Goal: Task Accomplishment & Management: Manage account settings

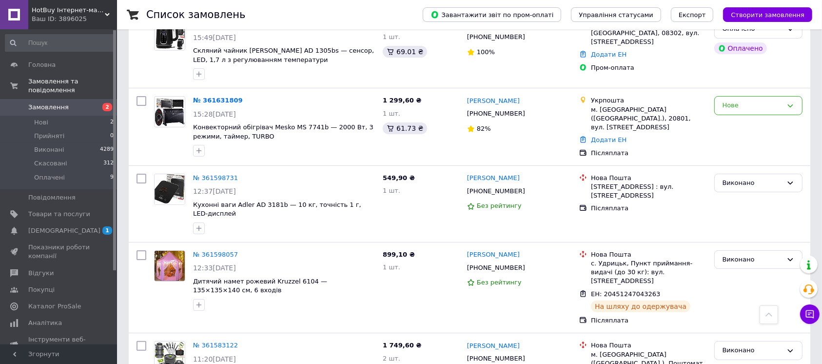
scroll to position [130, 0]
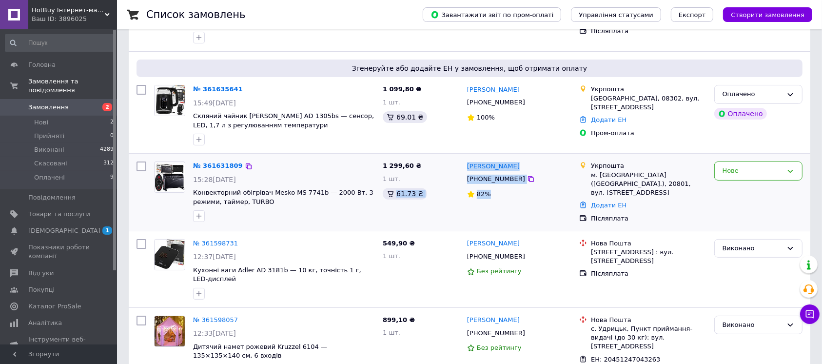
drag, startPoint x: 450, startPoint y: 189, endPoint x: 440, endPoint y: 170, distance: 21.8
click at [440, 171] on div "№ 361631809 15:28, 12.09.2025 Конвекторний обігрівач Mesko MS 7741b — 2000 Вт, …" at bounding box center [470, 191] width 674 height 69
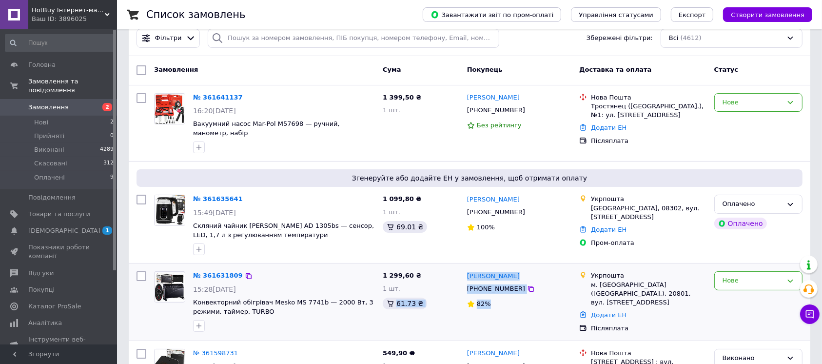
scroll to position [0, 0]
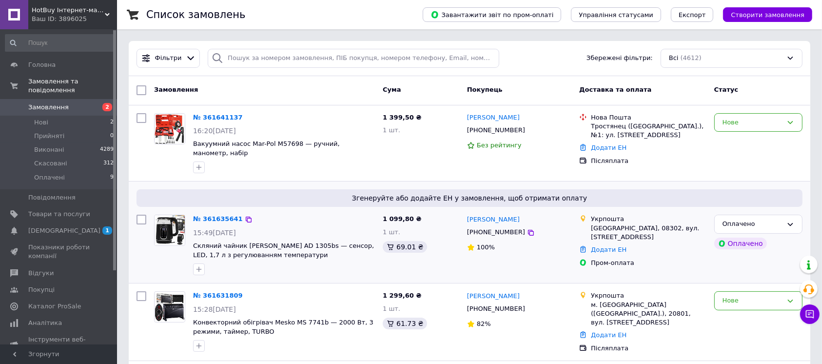
click at [646, 224] on div "[GEOGRAPHIC_DATA], 08302, вул. [STREET_ADDRESS]" at bounding box center [648, 233] width 115 height 18
click at [638, 224] on div "[GEOGRAPHIC_DATA], 08302, вул. [STREET_ADDRESS]" at bounding box center [648, 233] width 115 height 18
click at [623, 224] on div "[GEOGRAPHIC_DATA], 08302, вул. [STREET_ADDRESS]" at bounding box center [648, 233] width 115 height 18
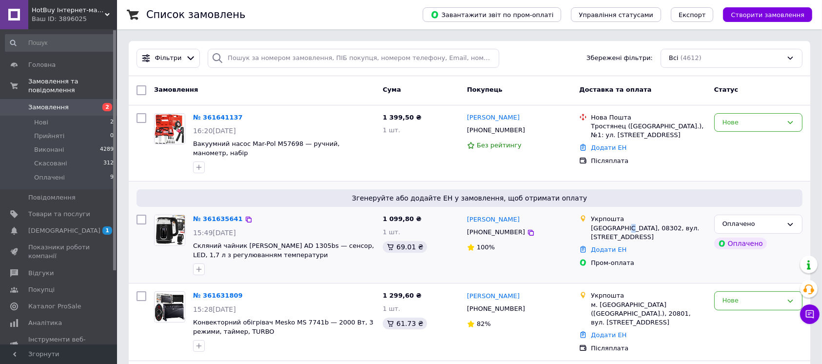
click at [623, 224] on div "[GEOGRAPHIC_DATA], 08302, вул. [STREET_ADDRESS]" at bounding box center [648, 233] width 115 height 18
click at [634, 224] on div "[GEOGRAPHIC_DATA], 08302, вул. [STREET_ADDRESS]" at bounding box center [648, 233] width 115 height 18
click at [603, 214] on div "Укрпошта" at bounding box center [648, 218] width 115 height 9
click at [603, 224] on div "[GEOGRAPHIC_DATA], 08302, вул. [STREET_ADDRESS]" at bounding box center [648, 233] width 115 height 18
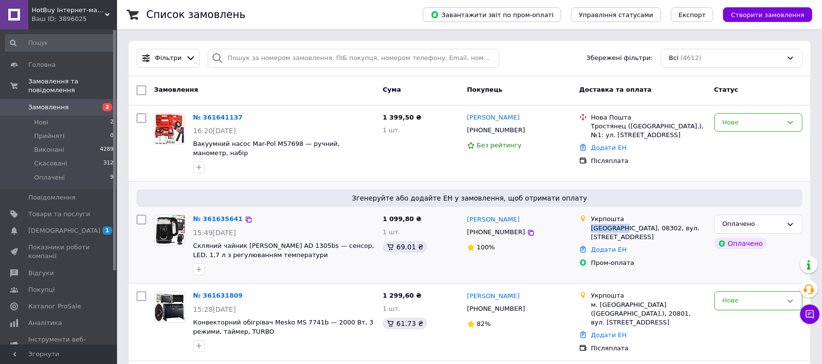
click at [603, 224] on div "[GEOGRAPHIC_DATA], 08302, вул. [STREET_ADDRESS]" at bounding box center [648, 233] width 115 height 18
click at [607, 224] on div "[GEOGRAPHIC_DATA], 08302, вул. [STREET_ADDRESS]" at bounding box center [648, 233] width 115 height 18
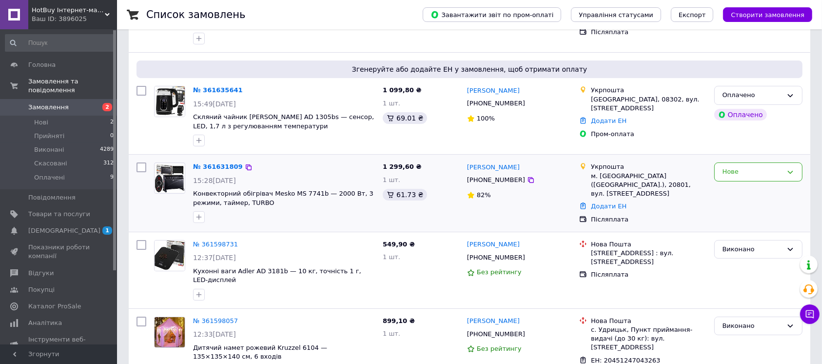
scroll to position [130, 0]
click at [738, 166] on div "Нове" at bounding box center [752, 171] width 60 height 10
click at [735, 182] on li "Прийнято" at bounding box center [758, 191] width 87 height 18
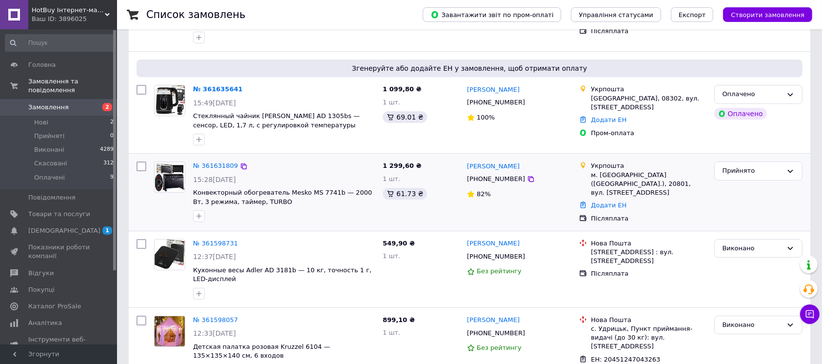
click at [384, 209] on div "1 299,60 ₴ 1 шт. 61.73 ₴" at bounding box center [421, 191] width 84 height 69
drag, startPoint x: 384, startPoint y: 209, endPoint x: 364, endPoint y: 176, distance: 38.7
click at [364, 176] on div "№ 361631809 15:28, 12.09.2025 Конвекторный обогреватель Mesko MS 7741b — 2000 В…" at bounding box center [470, 191] width 674 height 69
click at [638, 177] on div "м. [GEOGRAPHIC_DATA] ([GEOGRAPHIC_DATA].), 20801, вул. [STREET_ADDRESS]" at bounding box center [648, 184] width 115 height 27
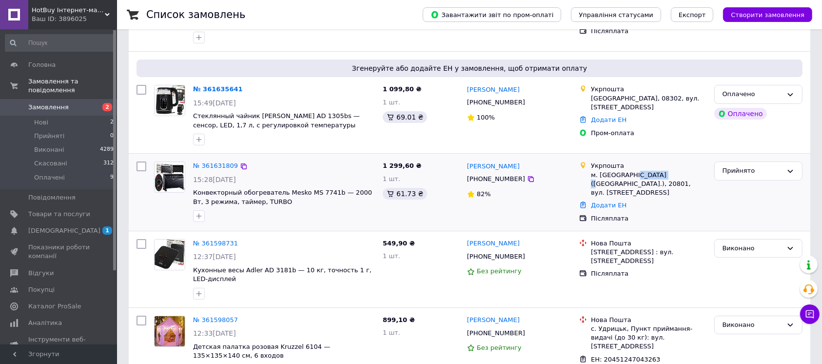
click at [638, 177] on div "м. [GEOGRAPHIC_DATA] ([GEOGRAPHIC_DATA].), 20801, вул. [STREET_ADDRESS]" at bounding box center [648, 184] width 115 height 27
drag, startPoint x: 638, startPoint y: 177, endPoint x: 620, endPoint y: 175, distance: 18.2
click at [638, 177] on div "м. [GEOGRAPHIC_DATA] ([GEOGRAPHIC_DATA].), 20801, вул. [STREET_ADDRESS]" at bounding box center [648, 184] width 115 height 27
click at [615, 175] on div "м. [GEOGRAPHIC_DATA] ([GEOGRAPHIC_DATA].), 20801, вул. [STREET_ADDRESS]" at bounding box center [648, 184] width 115 height 27
drag, startPoint x: 349, startPoint y: 200, endPoint x: 342, endPoint y: 179, distance: 22.0
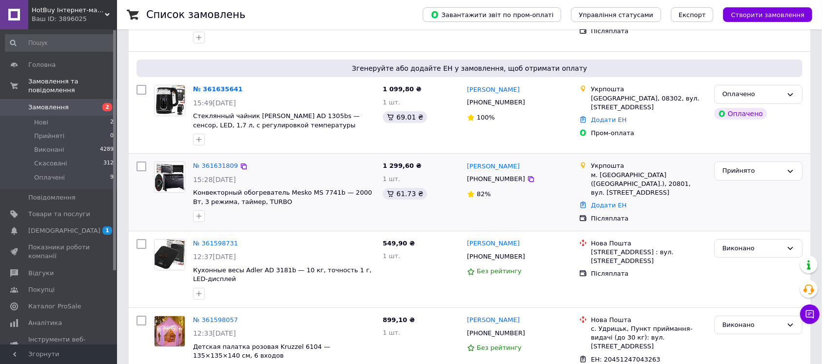
click at [342, 179] on div "№ 361631809 15:28, 12.09.2025 Конвекторный обогреватель Mesko MS 7741b — 2000 В…" at bounding box center [284, 191] width 190 height 68
click at [342, 179] on div "15:28[DATE]" at bounding box center [284, 180] width 182 height 10
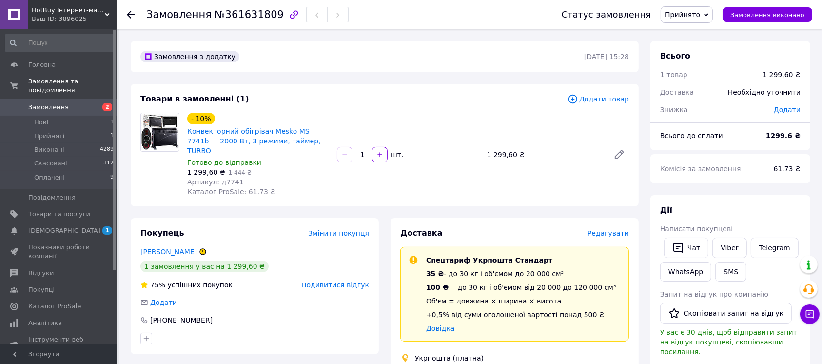
click at [206, 249] on icon at bounding box center [203, 252] width 6 height 6
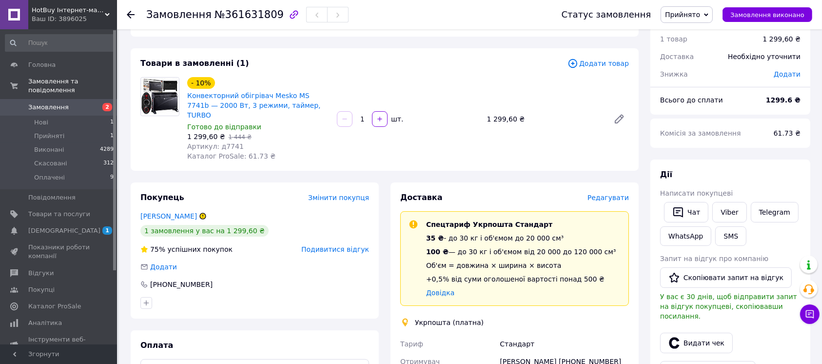
scroll to position [65, 0]
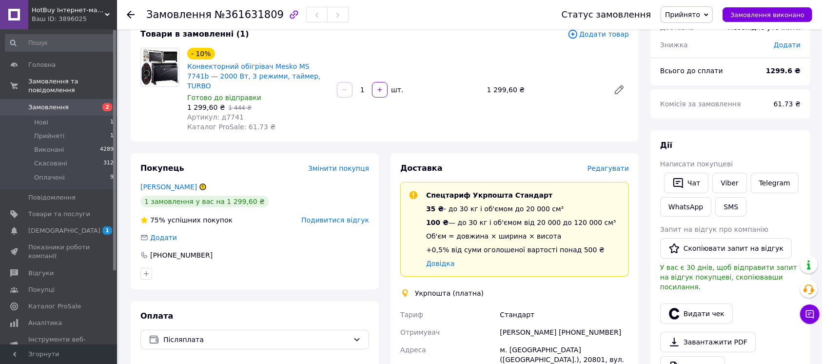
click at [307, 59] on div "- 10% Конвекторний обігрівач Mesko MS 7741b — 2000 Вт, 3 режими, таймер, TURBO" at bounding box center [258, 69] width 144 height 45
copy link "7741b"
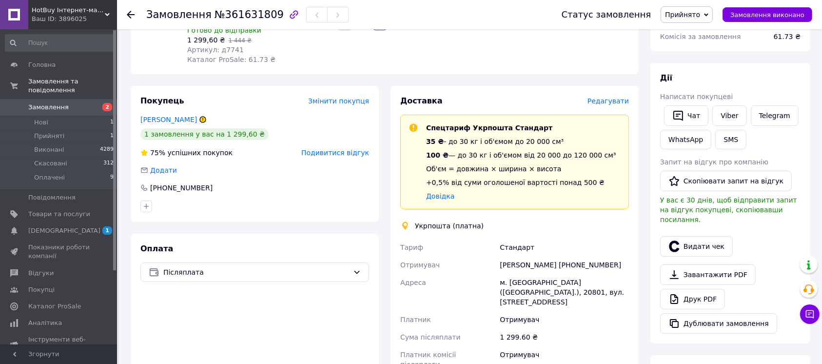
scroll to position [195, 0]
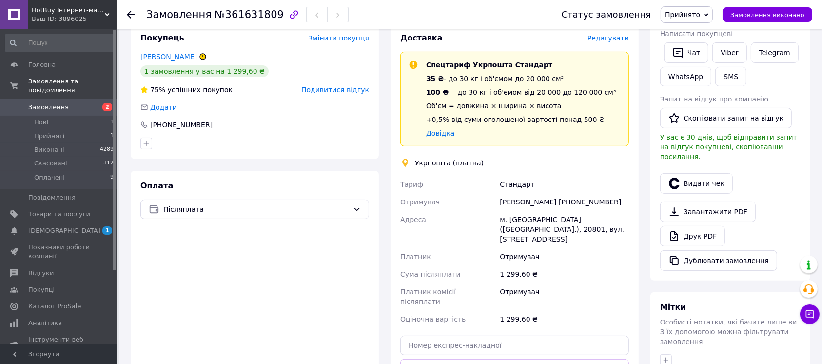
click at [602, 193] on div "Анатолий Гончаренко +380501018405" at bounding box center [564, 202] width 133 height 18
copy div "380501018405"
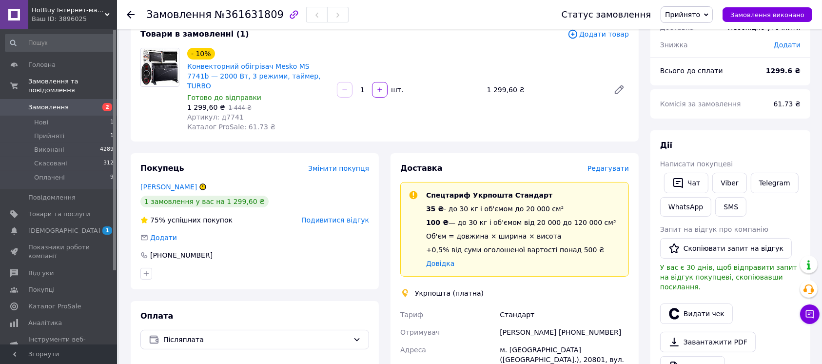
scroll to position [130, 0]
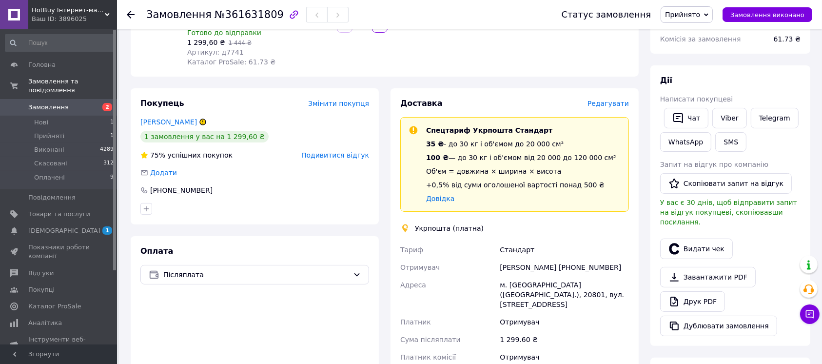
click at [413, 223] on div "Укрпошта (платна)" at bounding box center [449, 228] width 74 height 10
click at [538, 278] on div "м. [GEOGRAPHIC_DATA] ([GEOGRAPHIC_DATA].), 20801, вул. [STREET_ADDRESS]" at bounding box center [564, 294] width 133 height 37
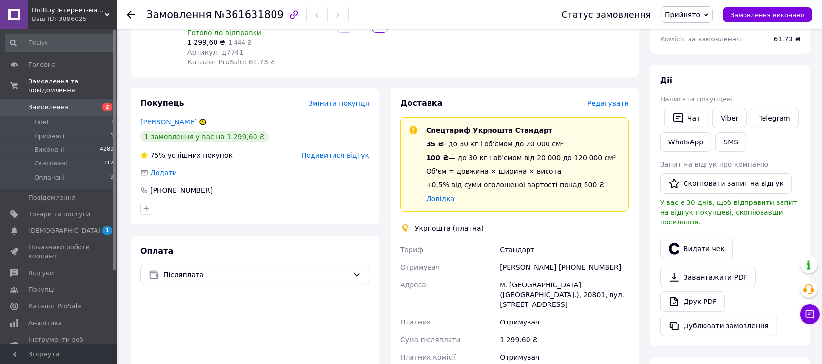
click at [540, 277] on div "м. [GEOGRAPHIC_DATA] ([GEOGRAPHIC_DATA].), 20801, вул. [STREET_ADDRESS]" at bounding box center [564, 294] width 133 height 37
click at [573, 264] on div "Анатолий Гончаренко +380501018405" at bounding box center [564, 267] width 133 height 18
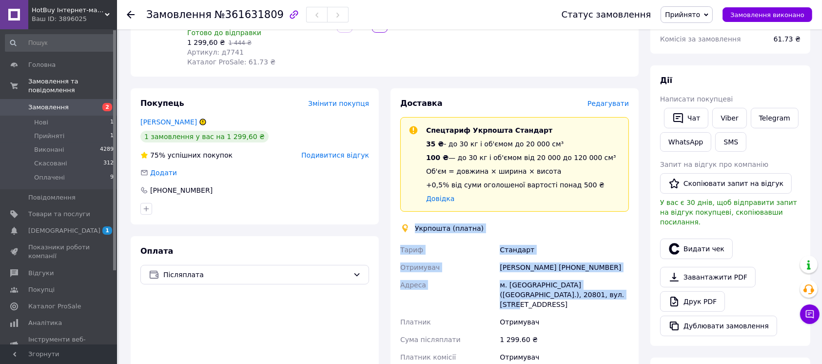
drag, startPoint x: 560, startPoint y: 283, endPoint x: 403, endPoint y: 215, distance: 171.2
click at [403, 215] on div "Доставка Редагувати Спецтариф Укрпошта Стандарт 35 ₴ - до 30 кг і об'ємом до 20…" at bounding box center [514, 292] width 229 height 389
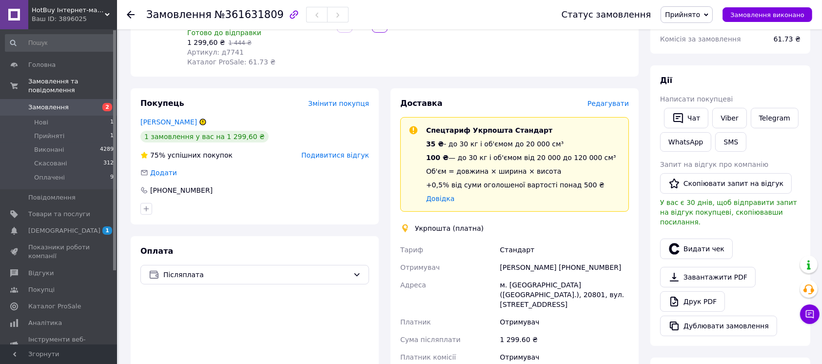
click at [403, 224] on icon at bounding box center [405, 228] width 6 height 8
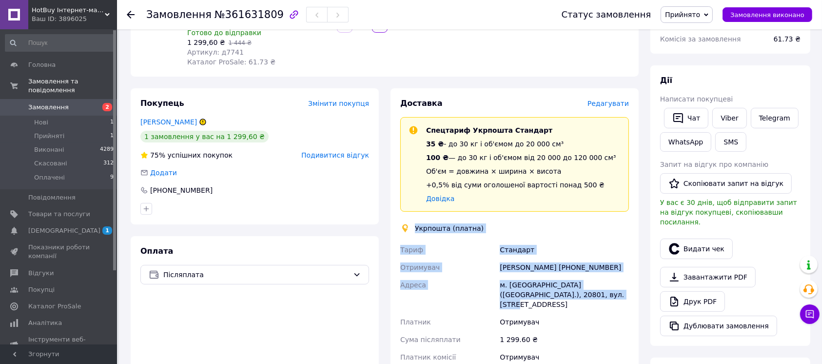
drag, startPoint x: 563, startPoint y: 283, endPoint x: 413, endPoint y: 214, distance: 164.7
click at [413, 214] on div "Доставка Редагувати Спецтариф Укрпошта Стандарт 35 ₴ - до 30 кг і об'ємом до 20…" at bounding box center [514, 292] width 229 height 389
click at [413, 223] on div "Укрпошта (платна)" at bounding box center [449, 228] width 74 height 10
drag, startPoint x: 413, startPoint y: 214, endPoint x: 562, endPoint y: 287, distance: 165.5
click at [562, 287] on div "Доставка Редагувати Спецтариф Укрпошта Стандарт 35 ₴ - до 30 кг і об'ємом до 20…" at bounding box center [514, 292] width 229 height 389
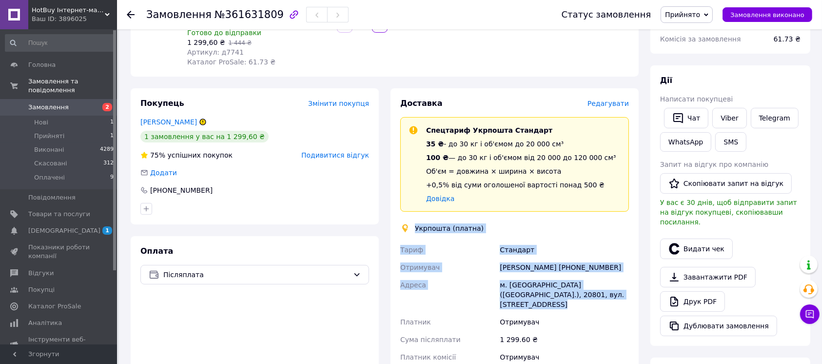
click at [562, 287] on div "м. [GEOGRAPHIC_DATA] ([GEOGRAPHIC_DATA].), 20801, вул. [STREET_ADDRESS]" at bounding box center [564, 294] width 133 height 37
drag, startPoint x: 562, startPoint y: 287, endPoint x: 412, endPoint y: 214, distance: 166.8
click at [412, 214] on div "Доставка Редагувати Спецтариф Укрпошта Стандарт 35 ₴ - до 30 кг і об'ємом до 20…" at bounding box center [514, 292] width 229 height 389
click at [412, 223] on div "Укрпошта (платна)" at bounding box center [449, 228] width 74 height 10
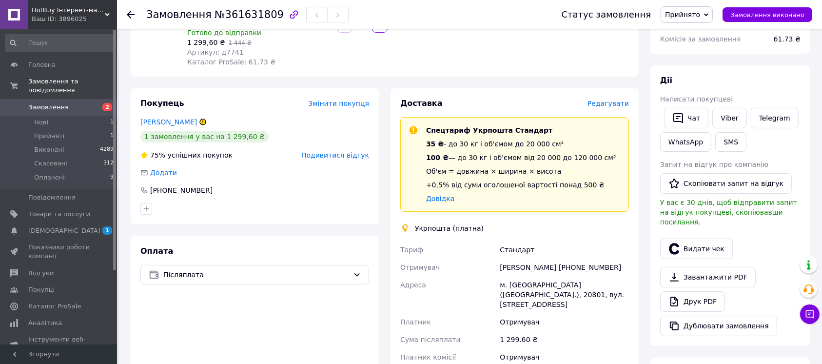
click at [412, 223] on div "Укрпошта (платна)" at bounding box center [449, 228] width 74 height 10
click at [505, 241] on div "Стандарт" at bounding box center [564, 250] width 133 height 18
click at [511, 258] on div "Анатолий Гончаренко +380501018405" at bounding box center [564, 267] width 133 height 18
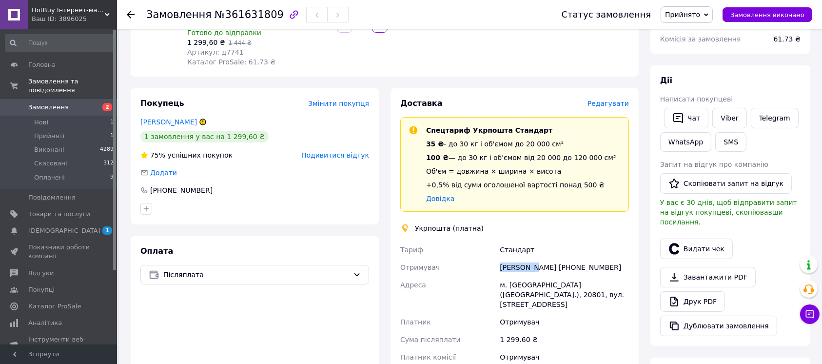
click at [511, 258] on div "Анатолий Гончаренко +380501018405" at bounding box center [564, 267] width 133 height 18
drag, startPoint x: 539, startPoint y: 257, endPoint x: 554, endPoint y: 259, distance: 14.8
click at [540, 258] on div "Анатолий Гончаренко +380501018405" at bounding box center [564, 267] width 133 height 18
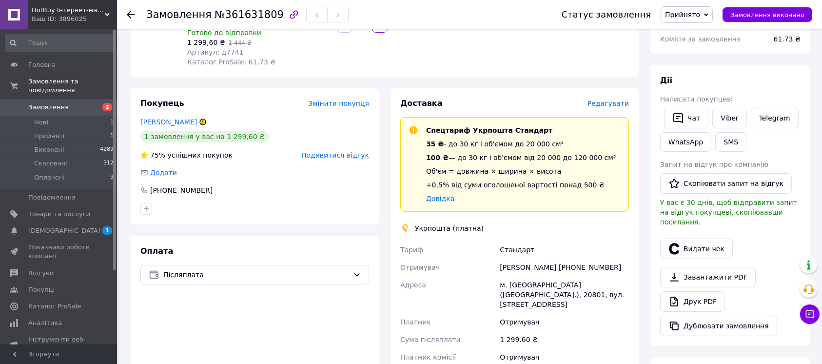
click at [592, 276] on div "м. [GEOGRAPHIC_DATA] ([GEOGRAPHIC_DATA].), 20801, вул. [STREET_ADDRESS]" at bounding box center [564, 294] width 133 height 37
click at [599, 258] on div "Анатолий Гончаренко +380501018405" at bounding box center [564, 267] width 133 height 18
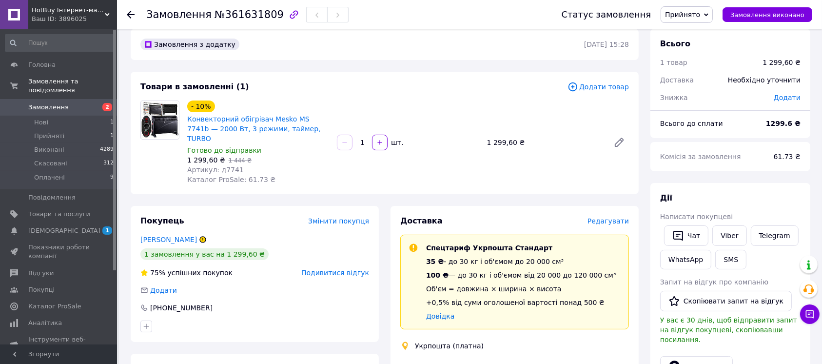
scroll to position [0, 0]
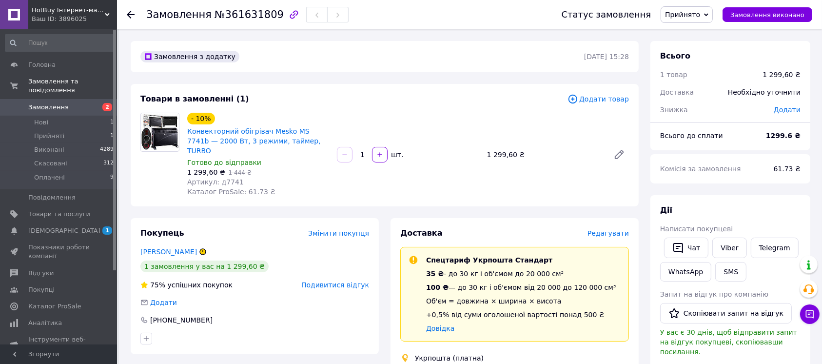
click at [206, 249] on icon at bounding box center [203, 252] width 6 height 6
click at [250, 188] on span "Каталог ProSale: 61.73 ₴" at bounding box center [231, 192] width 88 height 8
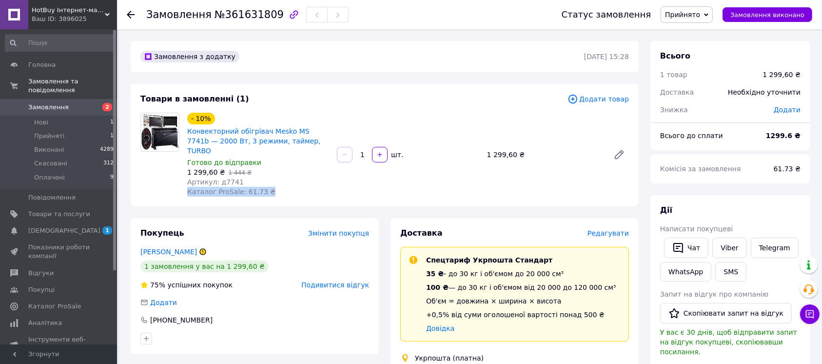
click at [250, 188] on span "Каталог ProSale: 61.73 ₴" at bounding box center [231, 192] width 88 height 8
click at [708, 13] on icon at bounding box center [706, 15] width 4 height 4
click at [698, 49] on li "Скасовано" at bounding box center [686, 48] width 51 height 15
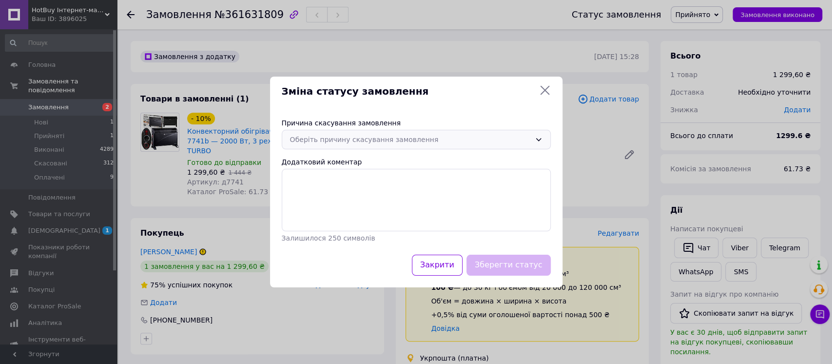
click at [392, 140] on div "Оберіть причину скасування замовлення" at bounding box center [410, 139] width 241 height 11
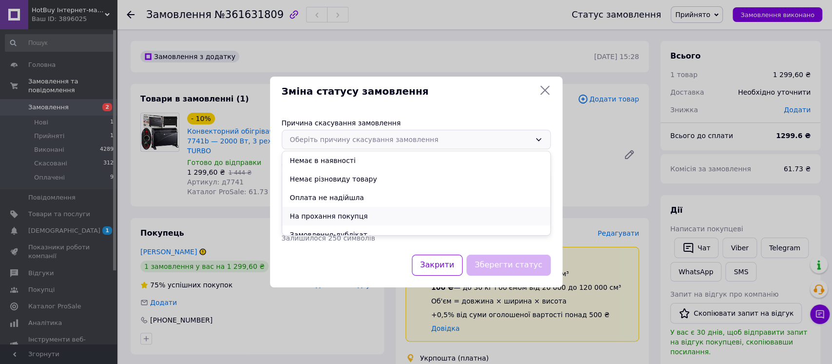
click at [336, 210] on li "На прохання покупця" at bounding box center [416, 216] width 268 height 19
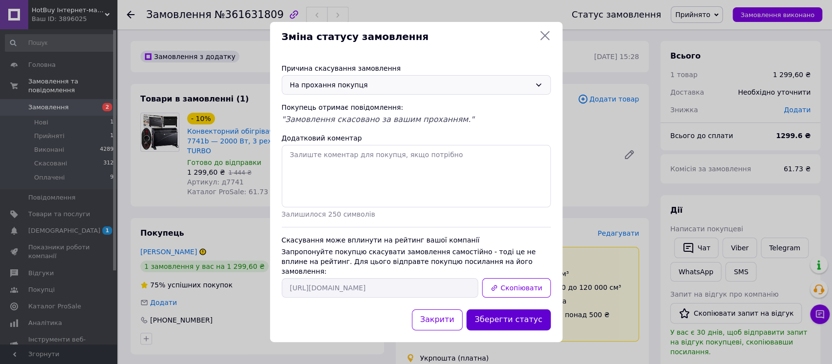
click at [513, 314] on button "Зберегти статус" at bounding box center [508, 319] width 84 height 21
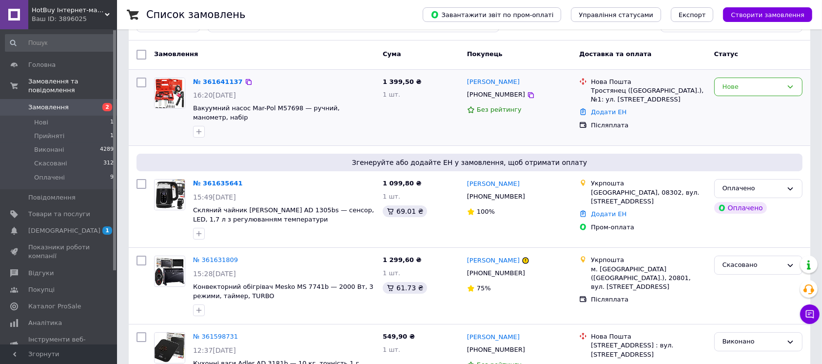
scroll to position [65, 0]
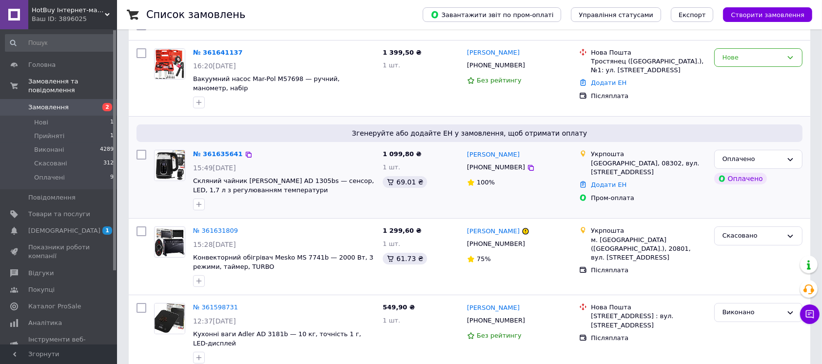
click at [283, 165] on div "№ 361635641 15:49, 12.09.2025 Скляний чайник Adler AD 1305bs — сенсор, LED, 1,7…" at bounding box center [284, 180] width 190 height 68
click at [290, 196] on div at bounding box center [284, 204] width 186 height 16
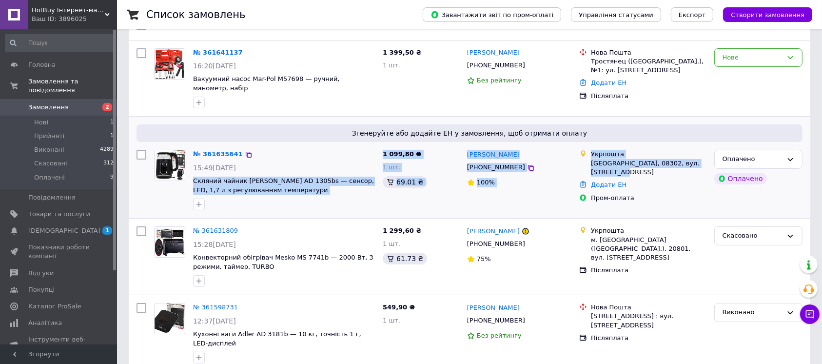
drag, startPoint x: 192, startPoint y: 167, endPoint x: 691, endPoint y: 162, distance: 499.2
click at [691, 162] on div "№ 361635641 15:49, 12.09.2025 Скляний чайник Adler AD 1305bs — сенсор, LED, 1,7…" at bounding box center [470, 180] width 674 height 68
copy div "Скляний чайник Adler AD 1305bs — сенсор, LED, 1,7 л з регулюванням температури …"
click at [443, 188] on div "1 099,80 ₴ 1 шт. 69.01 ₴" at bounding box center [421, 180] width 84 height 68
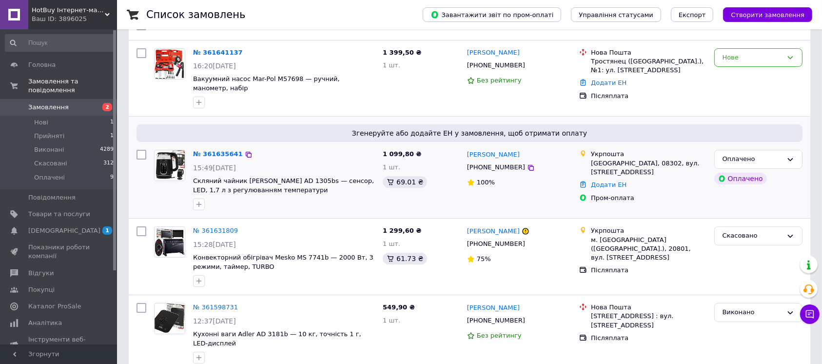
click at [635, 194] on div "Пром-оплата" at bounding box center [648, 198] width 115 height 9
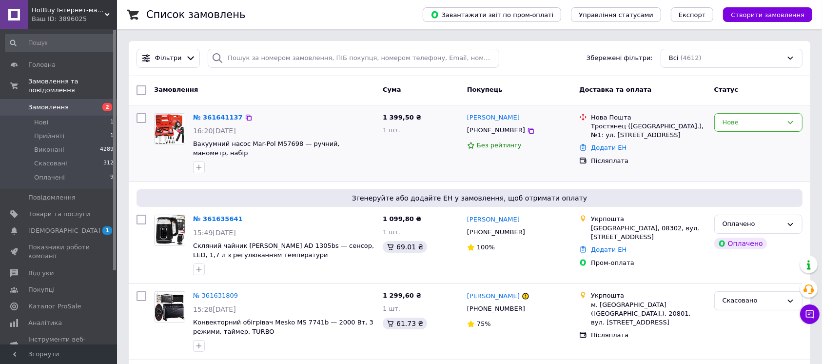
click at [282, 136] on div "№ 361641137 16:20, 12.09.2025 Вакуумний насос Mar-Pol M57698 — ручний, манометр…" at bounding box center [284, 143] width 190 height 68
copy span "M57698"
click at [751, 119] on div "Нове" at bounding box center [752, 122] width 60 height 10
click at [737, 157] on li "Виконано" at bounding box center [758, 161] width 87 height 18
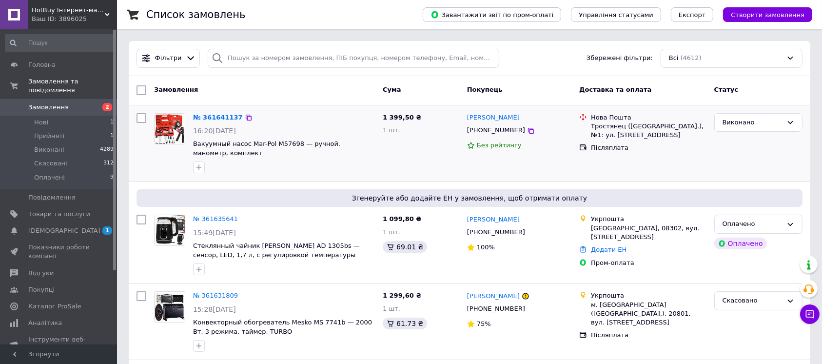
click at [633, 131] on div "Тростянец (Сумская обл.), №1: ул. Благовещенская, 58" at bounding box center [648, 131] width 115 height 18
click at [336, 136] on div "№ 361641137 16:20, 12.09.2025 Вакуумный насос Mar-Pol M57698 — ручной, манометр…" at bounding box center [284, 143] width 190 height 68
drag, startPoint x: 292, startPoint y: 138, endPoint x: 247, endPoint y: 141, distance: 45.9
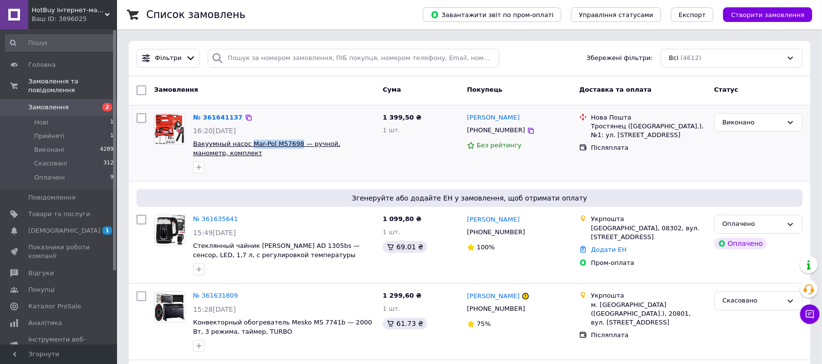
click at [247, 141] on div "№ 361641137 16:20, 12.09.2025 Вакуумный насос Mar-Pol M57698 — ручной, манометр…" at bounding box center [284, 143] width 190 height 68
copy span "Mar-Pol M57698"
click at [661, 113] on div "Нова Пошта" at bounding box center [648, 117] width 115 height 9
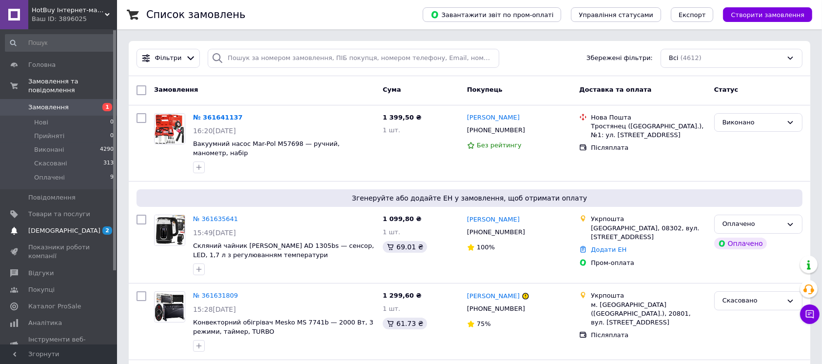
click at [73, 226] on span "[DEMOGRAPHIC_DATA]" at bounding box center [59, 230] width 62 height 9
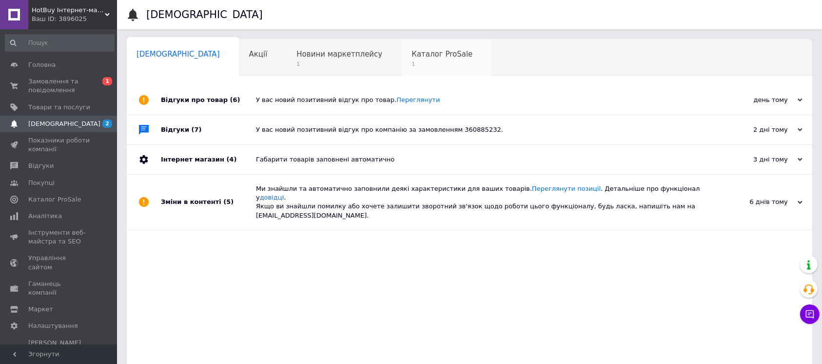
click at [402, 71] on div "Каталог ProSale 1" at bounding box center [447, 57] width 90 height 37
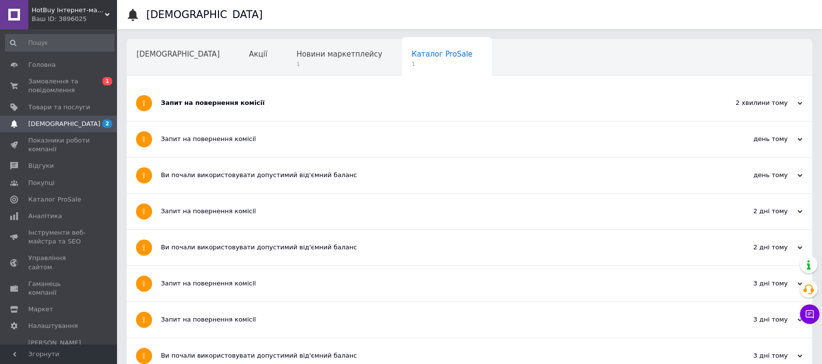
click at [251, 104] on div "Запит на повернення комісії" at bounding box center [433, 102] width 544 height 9
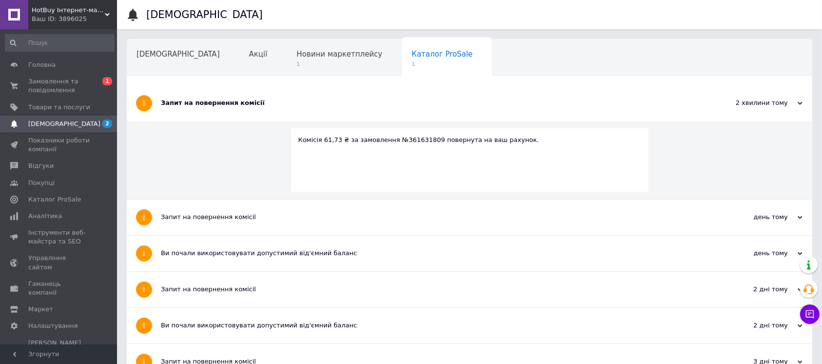
click at [251, 104] on div "Запит на повернення комісії" at bounding box center [433, 102] width 544 height 9
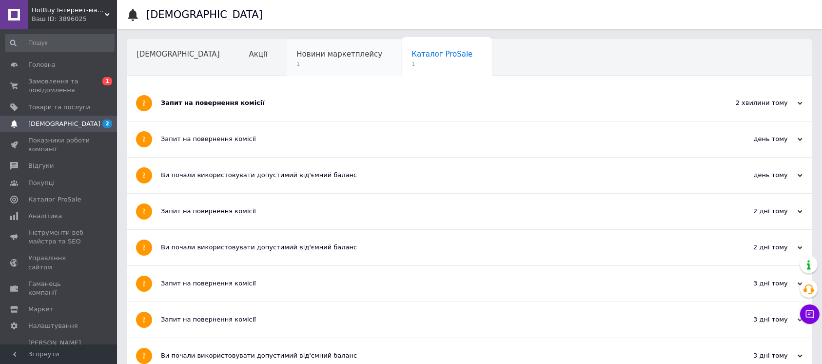
click at [306, 65] on span "1" at bounding box center [339, 63] width 86 height 7
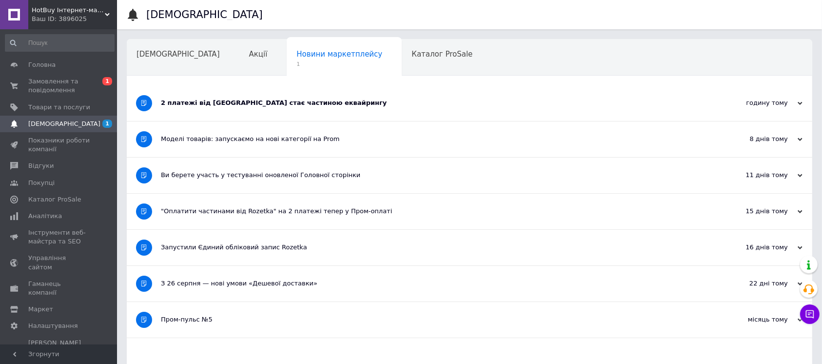
click at [291, 106] on div "2 платежі від Rozetka стає частиною еквайрингу" at bounding box center [433, 102] width 544 height 9
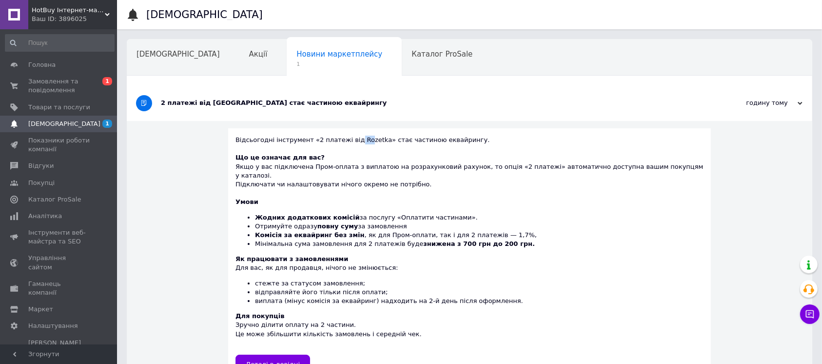
click at [370, 141] on div "Відсьогодні інструмент «2 платежі від Rozetka» стає частиною еквайрингу." at bounding box center [469, 145] width 468 height 18
click at [374, 141] on div "Відсьогодні інструмент «2 платежі від Rozetka» стає частиною еквайрингу." at bounding box center [469, 145] width 468 height 18
drag, startPoint x: 427, startPoint y: 140, endPoint x: 466, endPoint y: 140, distance: 39.0
click at [439, 140] on div "Відсьогодні інструмент «2 платежі від Rozetka» стає частиною еквайрингу." at bounding box center [469, 145] width 468 height 18
click at [466, 140] on div "Відсьогодні інструмент «2 платежі від Rozetka» стає частиною еквайрингу." at bounding box center [469, 145] width 468 height 18
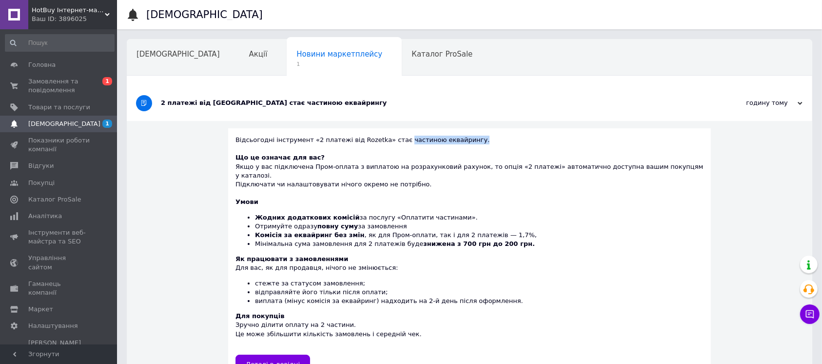
drag, startPoint x: 466, startPoint y: 140, endPoint x: 409, endPoint y: 139, distance: 56.6
click at [409, 139] on div "Відсьогодні інструмент «2 платежі від Rozetka» стає частиною еквайрингу." at bounding box center [469, 145] width 468 height 18
click at [333, 111] on div "2 платежі від Rozetka стає частиною еквайрингу" at bounding box center [433, 103] width 544 height 36
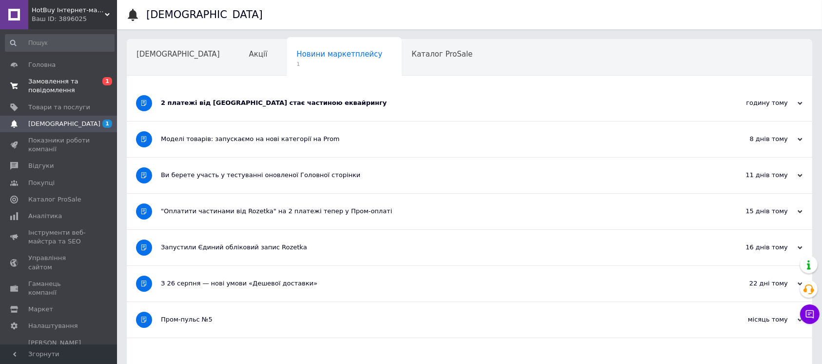
click at [67, 89] on span "Замовлення та повідомлення" at bounding box center [59, 86] width 62 height 18
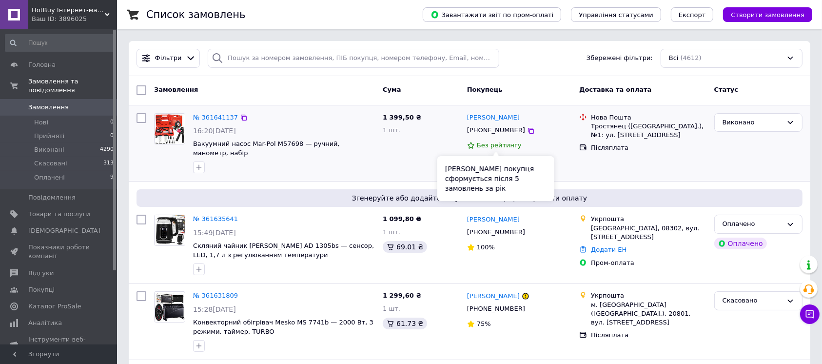
click at [505, 144] on span "Без рейтингу" at bounding box center [499, 144] width 45 height 7
click at [506, 144] on span "Без рейтингу" at bounding box center [499, 144] width 45 height 7
click at [477, 143] on span "Без рейтингу" at bounding box center [499, 144] width 45 height 7
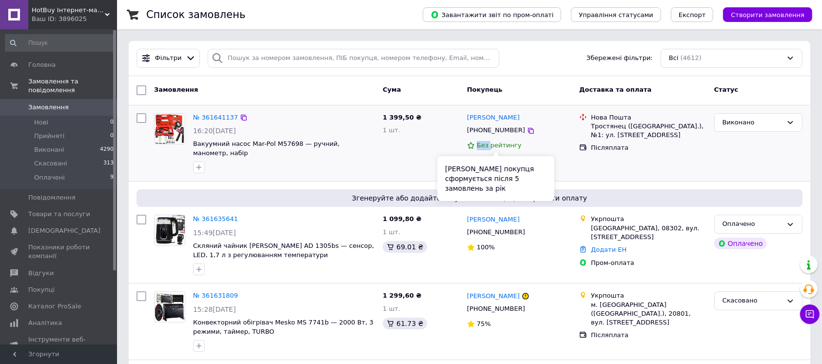
click at [477, 143] on span "Без рейтингу" at bounding box center [499, 144] width 45 height 7
click at [485, 147] on span "Без рейтингу" at bounding box center [499, 144] width 45 height 7
click at [484, 146] on span "Без рейтингу" at bounding box center [499, 144] width 45 height 7
click at [485, 146] on span "Без рейтингу" at bounding box center [499, 144] width 45 height 7
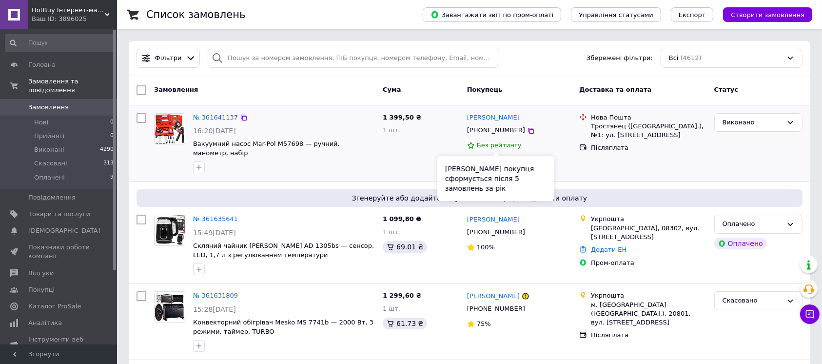
click at [487, 149] on span "Без рейтингу" at bounding box center [499, 144] width 45 height 7
click at [485, 148] on span "Без рейтингу" at bounding box center [499, 144] width 45 height 7
click at [485, 146] on span "Без рейтингу" at bounding box center [499, 144] width 45 height 7
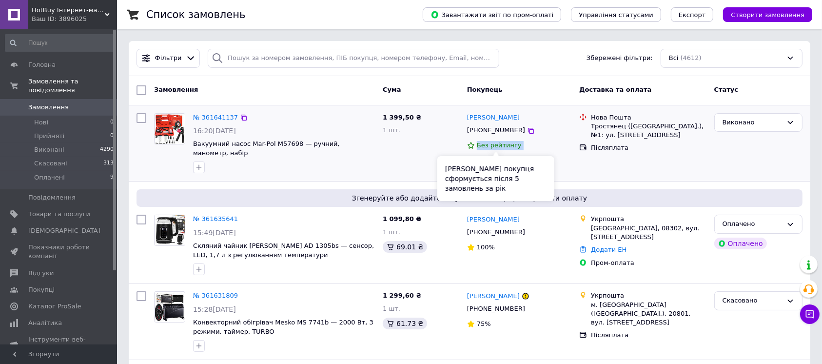
click at [487, 146] on span "Без рейтингу" at bounding box center [499, 144] width 45 height 7
click at [485, 145] on span "Без рейтингу" at bounding box center [499, 144] width 45 height 7
click at [487, 145] on span "Без рейтингу" at bounding box center [499, 144] width 45 height 7
click at [486, 146] on span "Без рейтингу" at bounding box center [499, 144] width 45 height 7
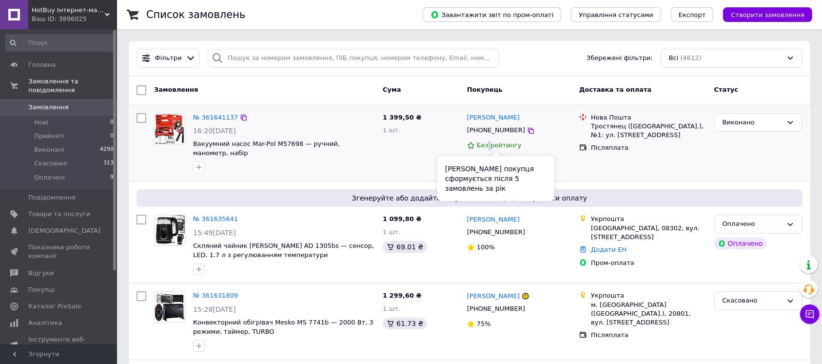
click at [486, 146] on span "Без рейтингу" at bounding box center [499, 144] width 45 height 7
click at [491, 147] on span "Без рейтингу" at bounding box center [499, 144] width 45 height 7
click at [655, 181] on div "Згенеруйте або додайте ЕН у замовлення, щоб отримати оплату № 361635641 15:49, …" at bounding box center [469, 231] width 681 height 101
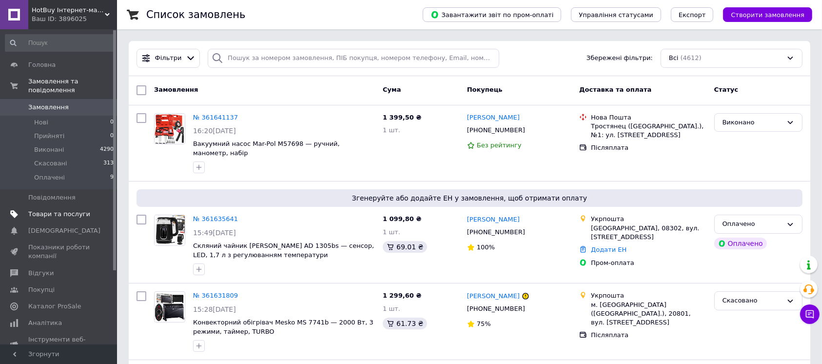
click at [39, 210] on span "Товари та послуги" at bounding box center [59, 214] width 62 height 9
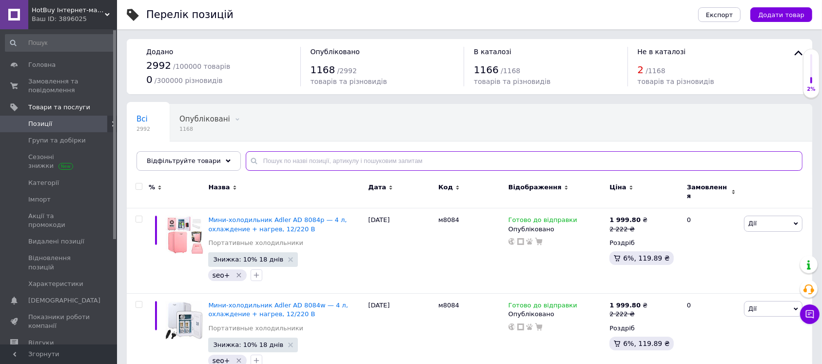
click at [347, 160] on input "text" at bounding box center [524, 160] width 557 height 19
click at [472, 162] on input "text" at bounding box center [524, 160] width 557 height 19
paste input "IMGEM01"
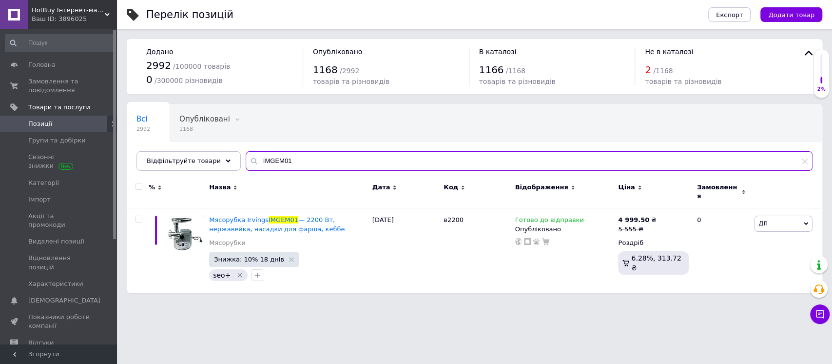
type input "IMGEM01"
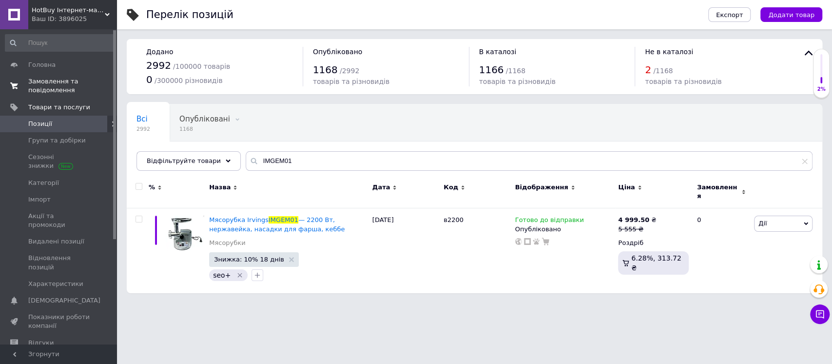
click at [71, 90] on span "Замовлення та повідомлення" at bounding box center [59, 86] width 62 height 18
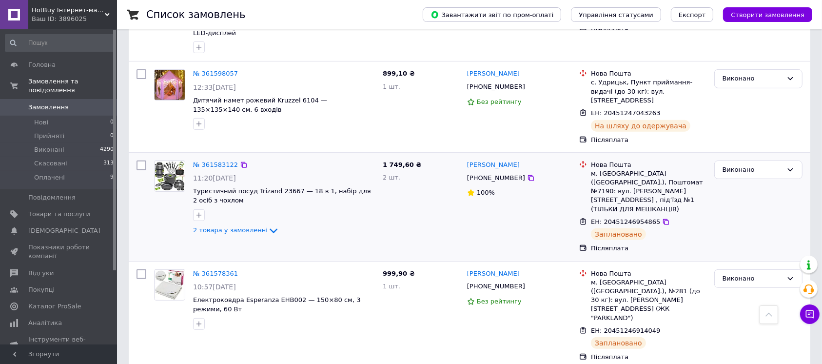
scroll to position [390, 0]
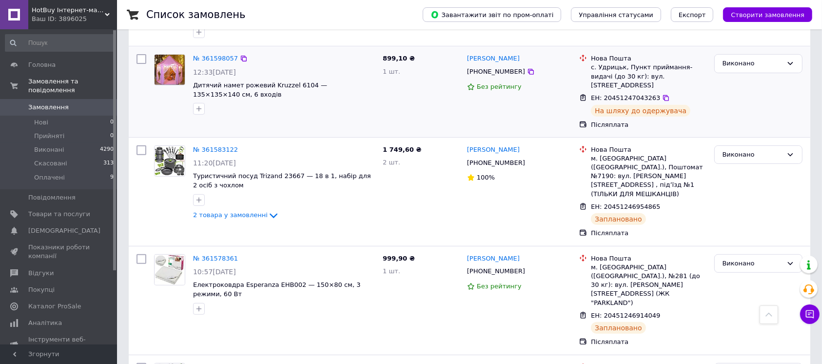
click at [296, 67] on div "№ 361598057 12:33[DATE] Дитячий намет рожевий Kruzzel 6104 — 135×135×140 см, 6 …" at bounding box center [284, 84] width 190 height 68
click at [361, 117] on div "№ 361598057 12:33[DATE] Дитячий намет рожевий Kruzzel 6104 — 135×135×140 см, 6 …" at bounding box center [469, 91] width 681 height 91
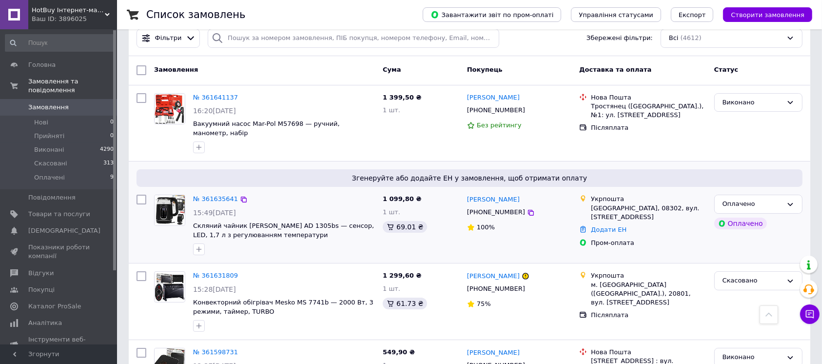
scroll to position [0, 0]
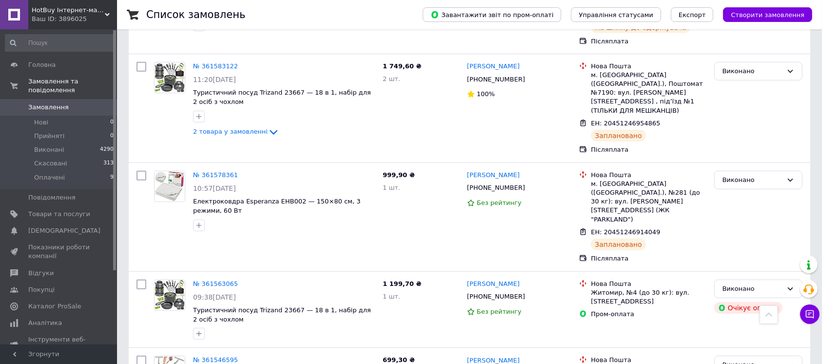
scroll to position [455, 0]
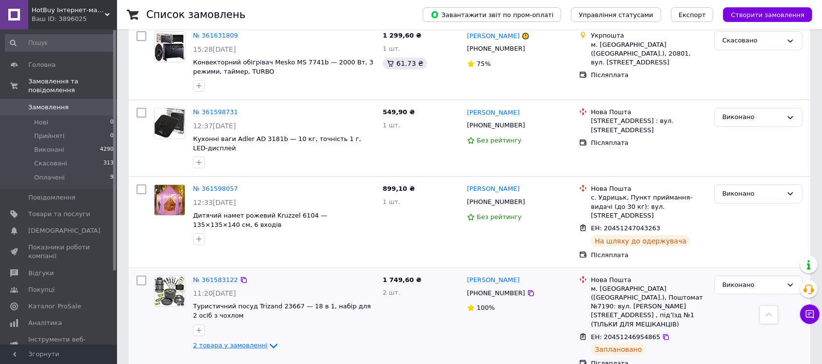
click at [238, 341] on span "2 товара у замовленні" at bounding box center [230, 344] width 75 height 7
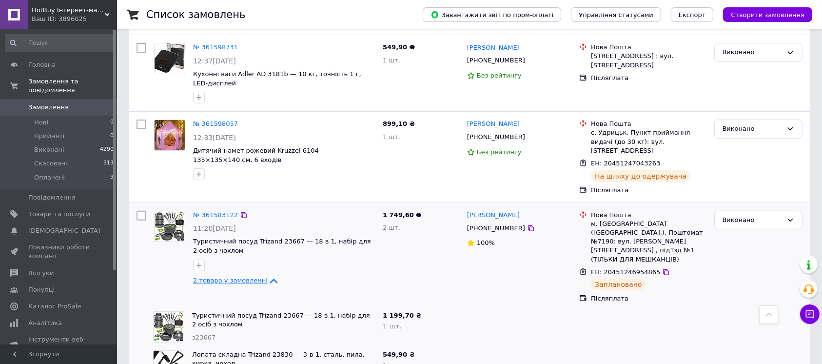
click at [252, 276] on span "2 товара у замовленні" at bounding box center [230, 279] width 75 height 7
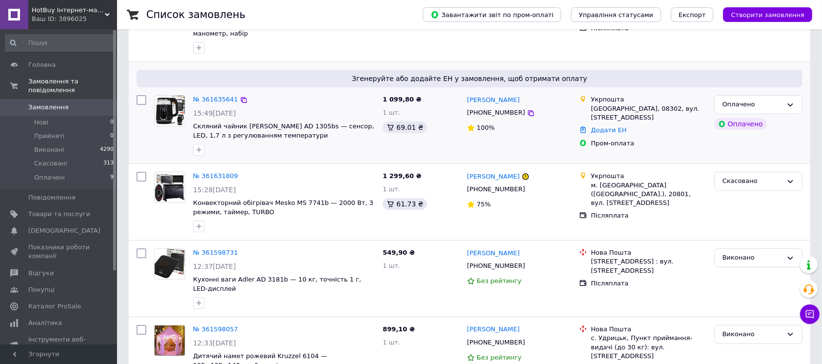
scroll to position [130, 0]
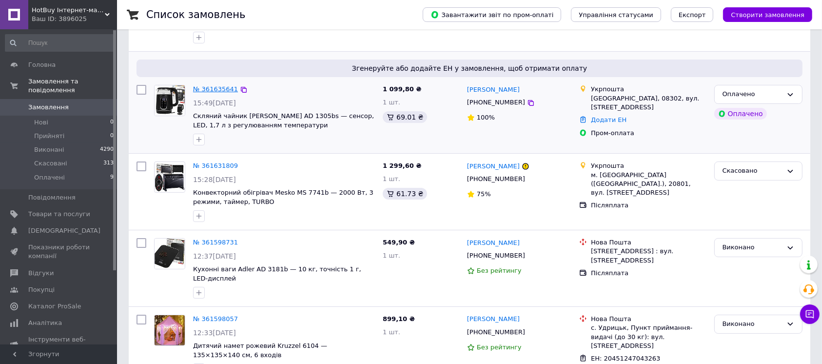
click at [203, 85] on link "№ 361635641" at bounding box center [215, 88] width 45 height 7
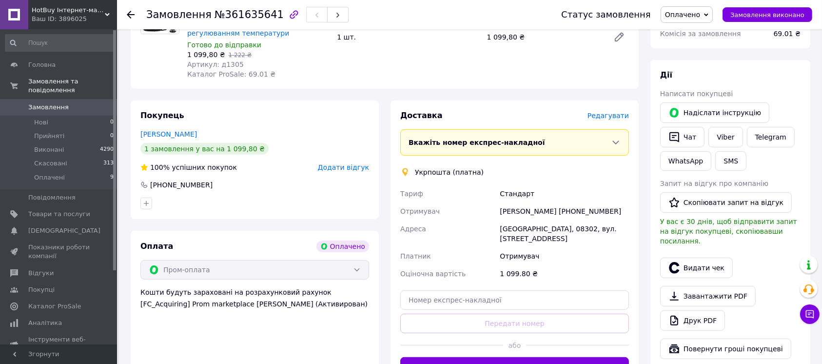
scroll to position [390, 0]
click at [702, 256] on button "Видати чек" at bounding box center [696, 266] width 73 height 20
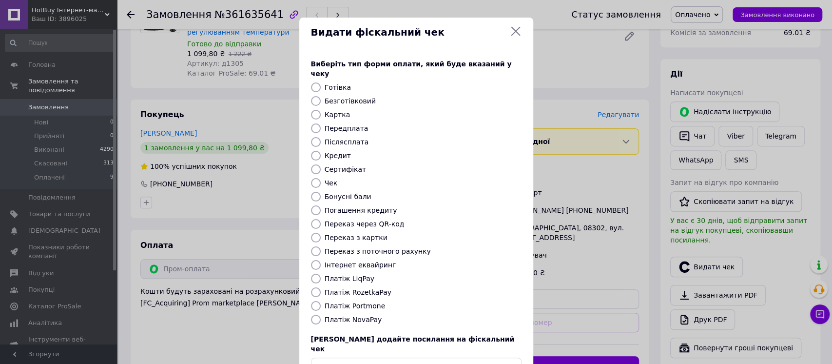
click at [512, 33] on icon at bounding box center [516, 31] width 12 height 12
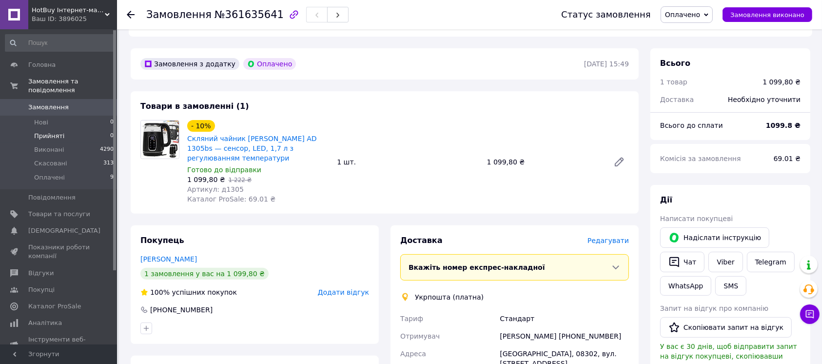
scroll to position [260, 0]
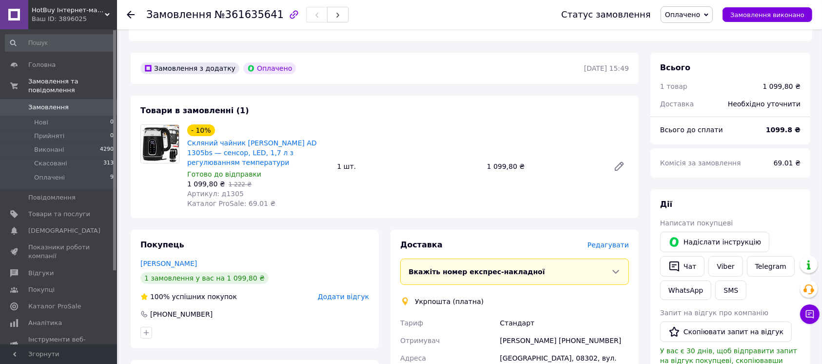
click at [66, 103] on span "Замовлення" at bounding box center [59, 107] width 62 height 9
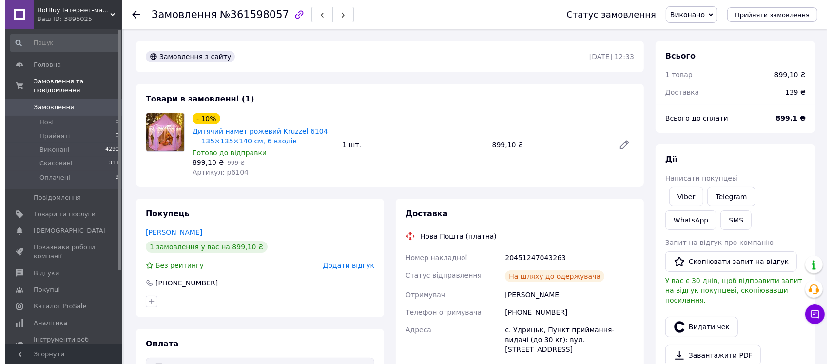
scroll to position [130, 0]
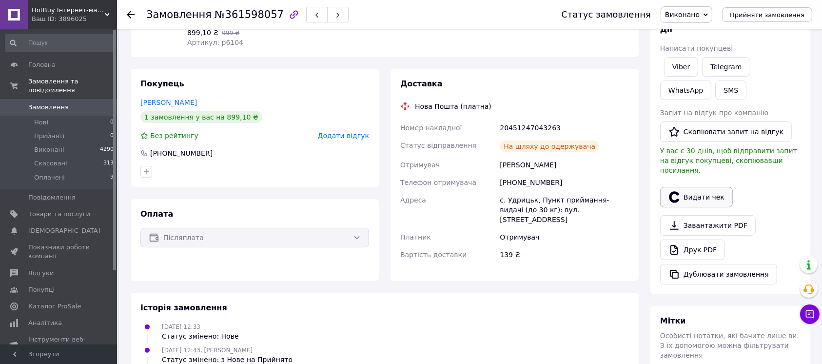
click at [721, 191] on button "Видати чек" at bounding box center [696, 197] width 73 height 20
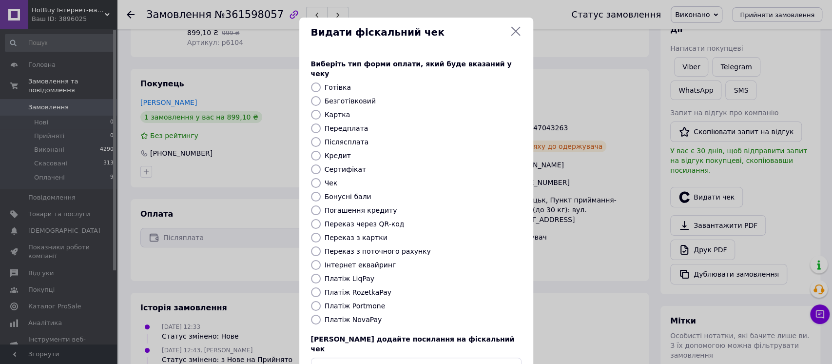
click at [357, 315] on label "Платіж NovaPay" at bounding box center [354, 319] width 58 height 8
click at [321, 314] on input "Платіж NovaPay" at bounding box center [316, 319] width 10 height 10
radio input "true"
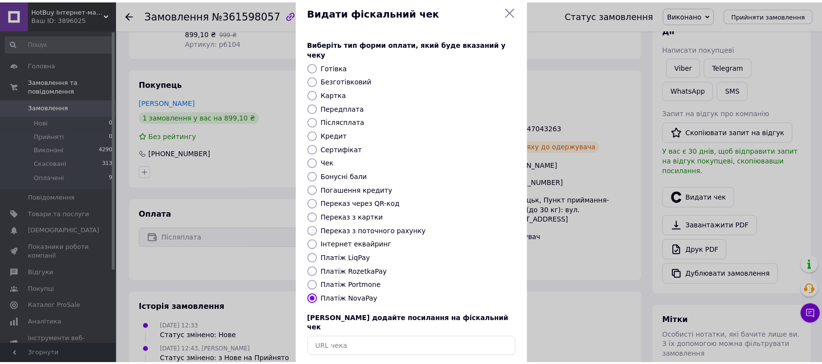
scroll to position [55, 0]
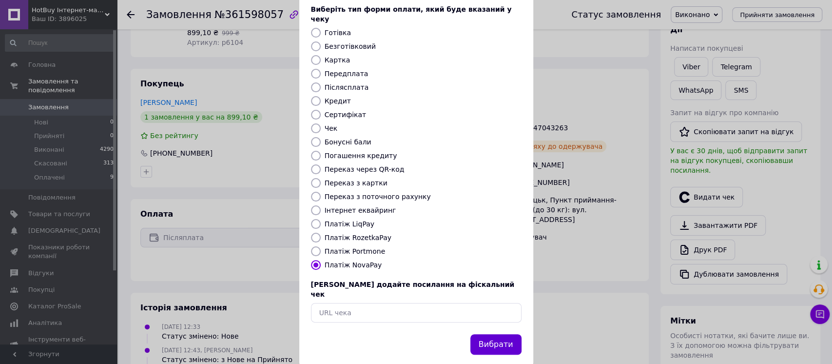
click at [495, 334] on button "Вибрати" at bounding box center [495, 344] width 51 height 21
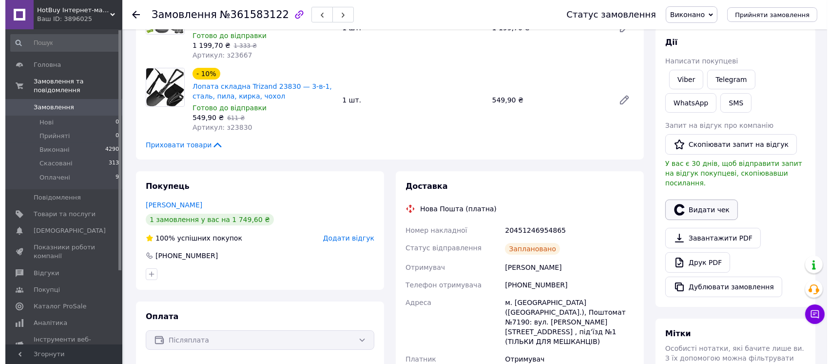
scroll to position [130, 0]
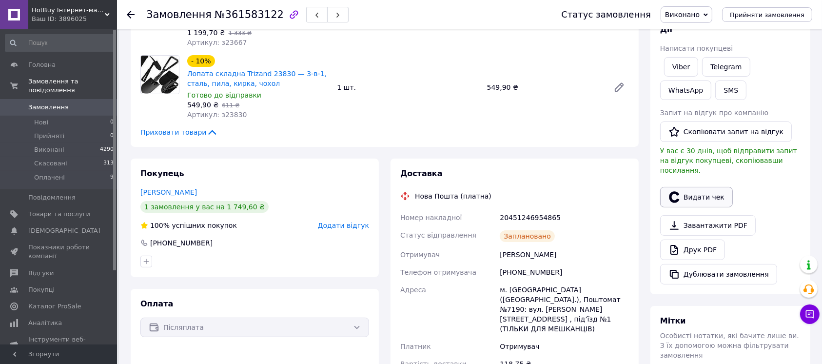
click at [709, 187] on button "Видати чек" at bounding box center [696, 197] width 73 height 20
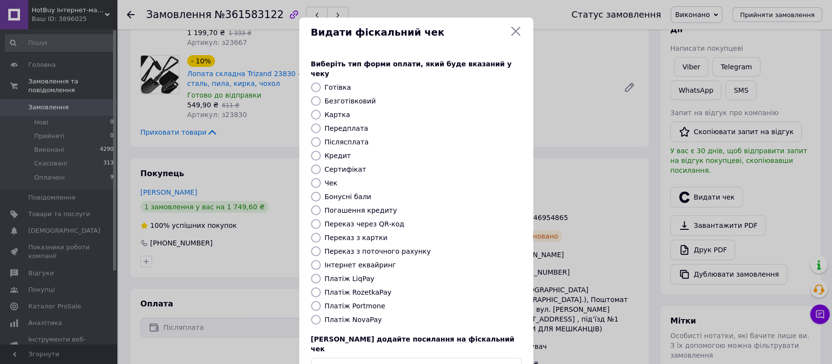
click at [367, 315] on label "Платіж NovaPay" at bounding box center [354, 319] width 58 height 8
click at [321, 314] on input "Платіж NovaPay" at bounding box center [316, 319] width 10 height 10
radio input "true"
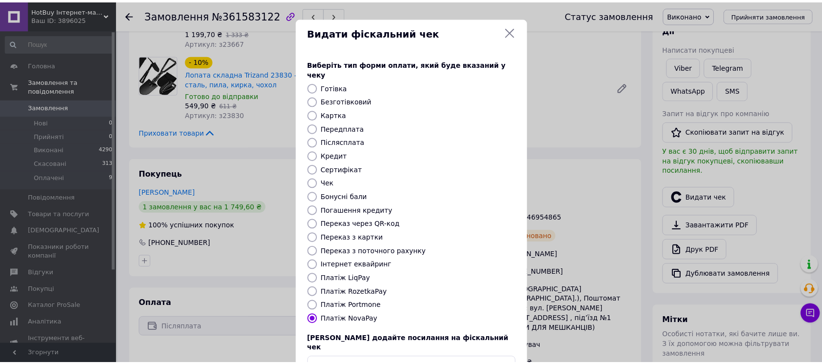
scroll to position [55, 0]
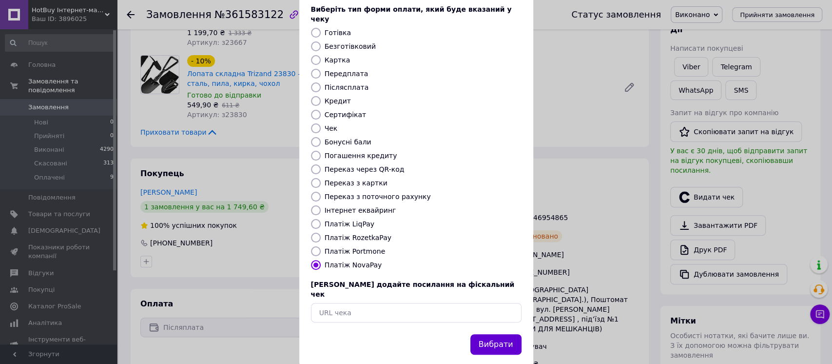
click at [505, 334] on button "Вибрати" at bounding box center [495, 344] width 51 height 21
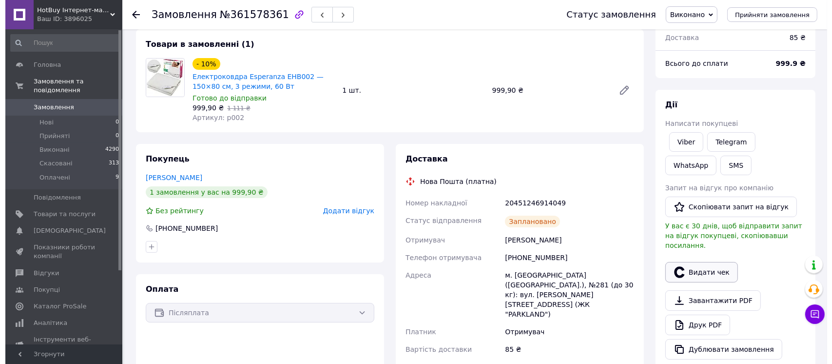
scroll to position [130, 0]
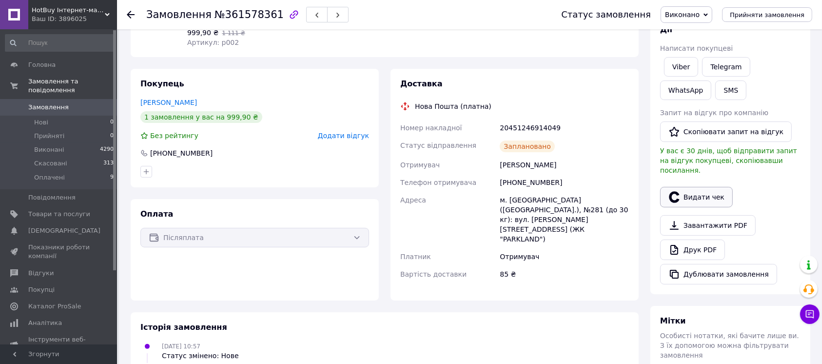
click at [713, 187] on button "Видати чек" at bounding box center [696, 197] width 73 height 20
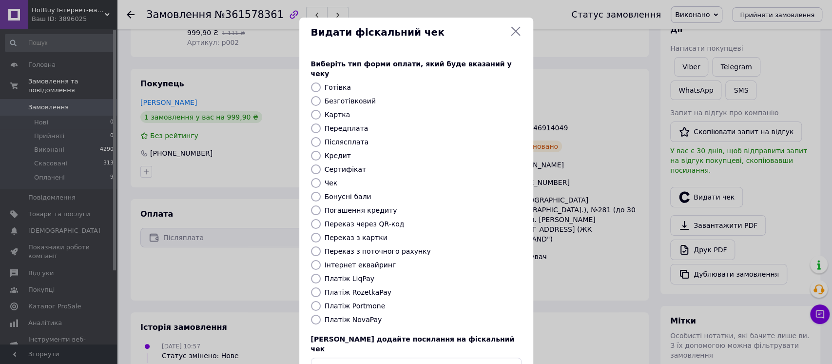
click at [346, 315] on label "Платіж NovaPay" at bounding box center [354, 319] width 58 height 8
click at [321, 314] on input "Платіж NovaPay" at bounding box center [316, 319] width 10 height 10
radio input "true"
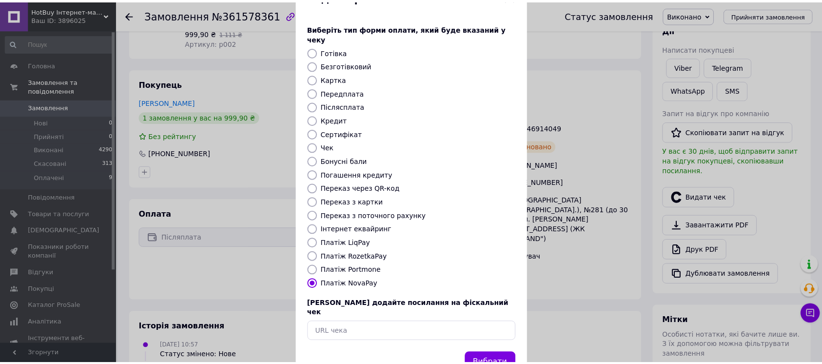
scroll to position [55, 0]
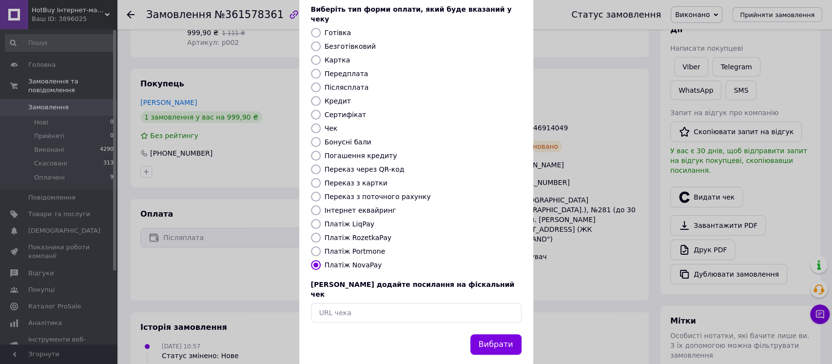
click at [495, 334] on button "Вибрати" at bounding box center [495, 344] width 51 height 21
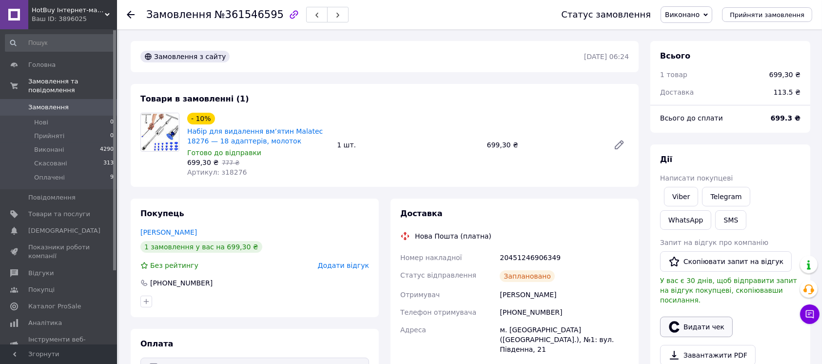
click at [690, 316] on button "Видати чек" at bounding box center [696, 326] width 73 height 20
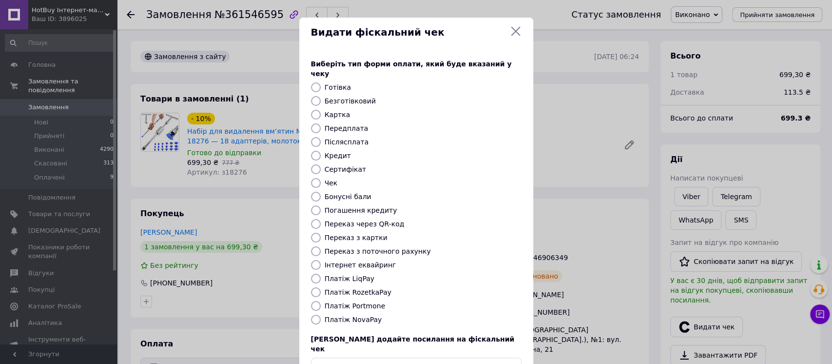
click at [352, 315] on label "Платіж NovaPay" at bounding box center [354, 319] width 58 height 8
click at [321, 314] on input "Платіж NovaPay" at bounding box center [316, 319] width 10 height 10
radio input "true"
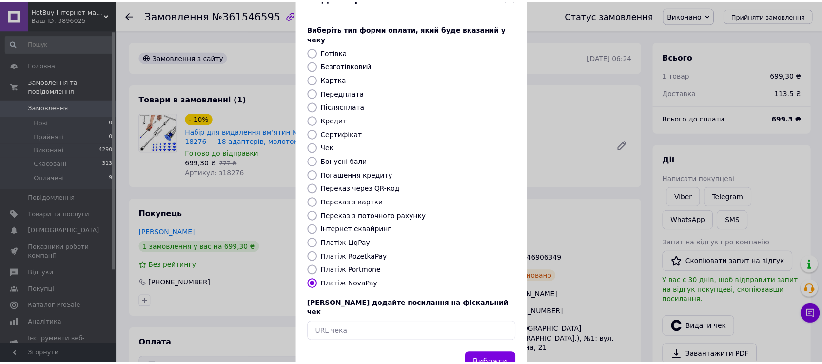
scroll to position [55, 0]
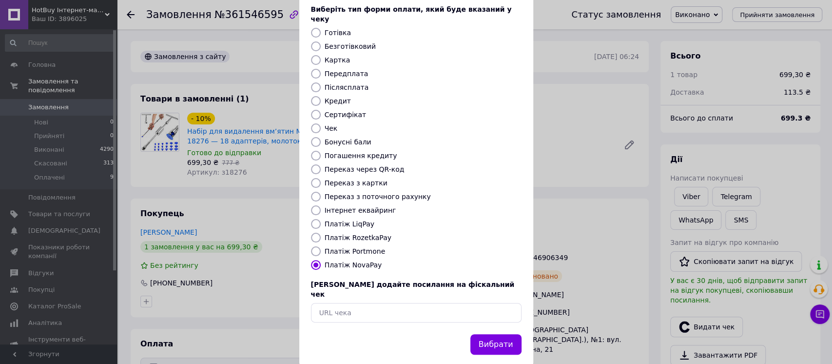
click at [501, 334] on div "Вибрати" at bounding box center [495, 344] width 55 height 25
click at [501, 334] on button "Вибрати" at bounding box center [495, 344] width 51 height 21
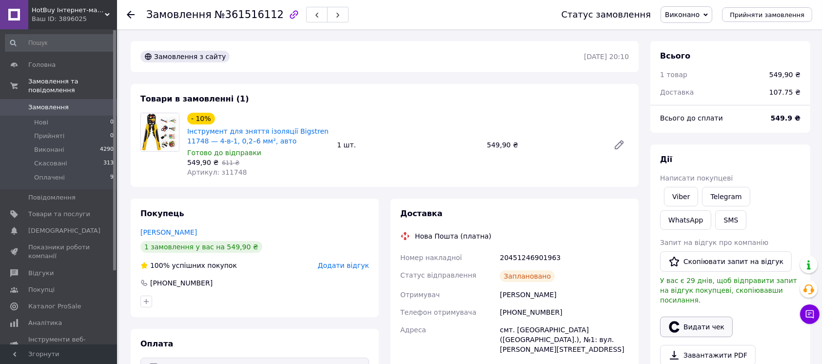
click at [680, 320] on button "Видати чек" at bounding box center [696, 326] width 73 height 20
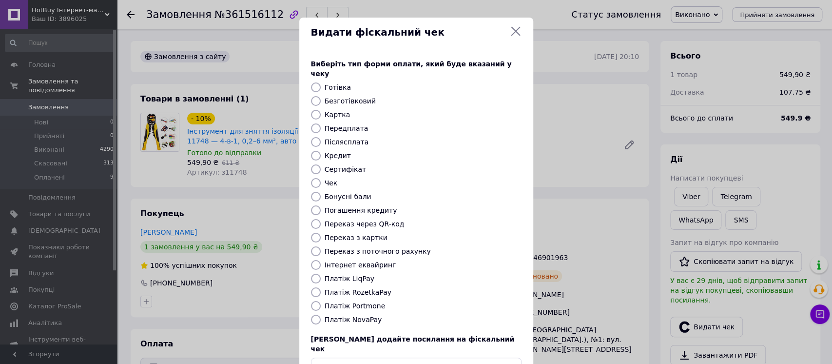
click at [353, 315] on label "Платіж NovaPay" at bounding box center [354, 319] width 58 height 8
click at [321, 314] on input "Платіж NovaPay" at bounding box center [316, 319] width 10 height 10
radio input "true"
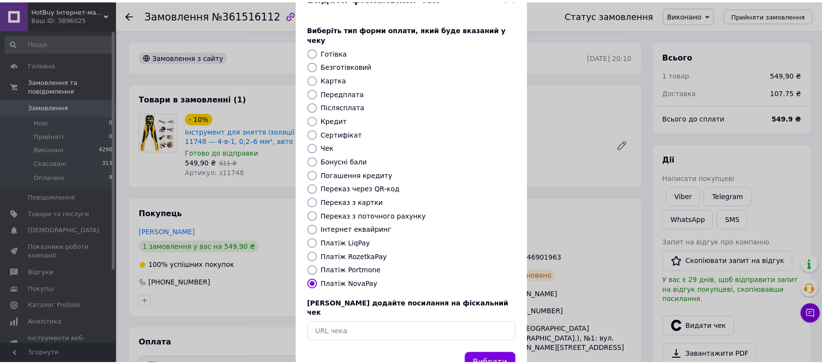
scroll to position [55, 0]
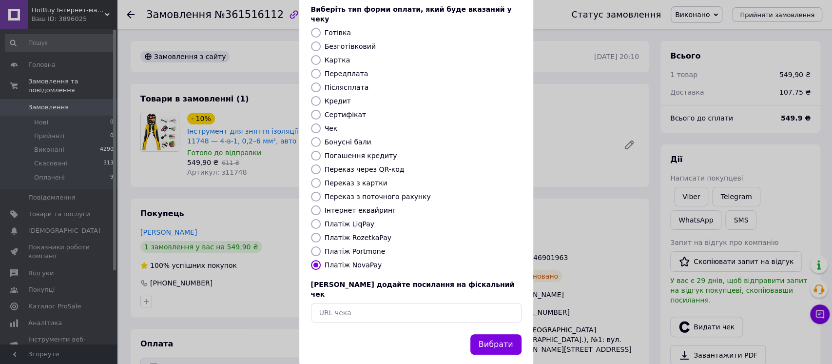
click at [496, 334] on button "Вибрати" at bounding box center [495, 344] width 51 height 21
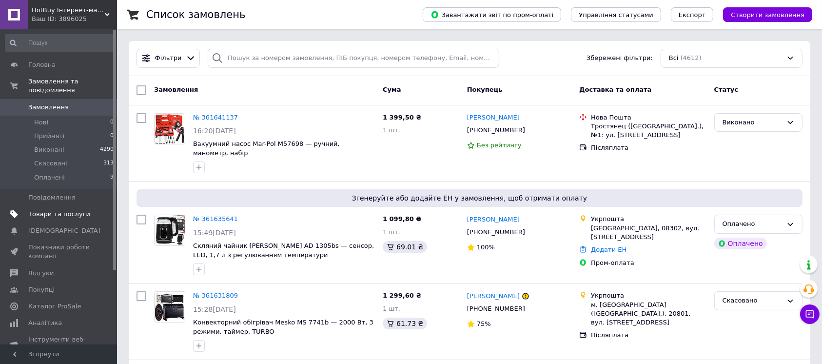
click at [50, 210] on span "Товари та послуги" at bounding box center [59, 214] width 62 height 9
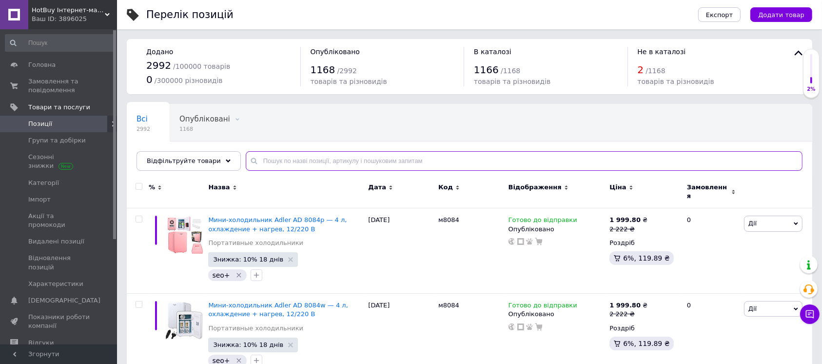
click at [280, 161] on input "text" at bounding box center [524, 160] width 557 height 19
paste input "PLS"
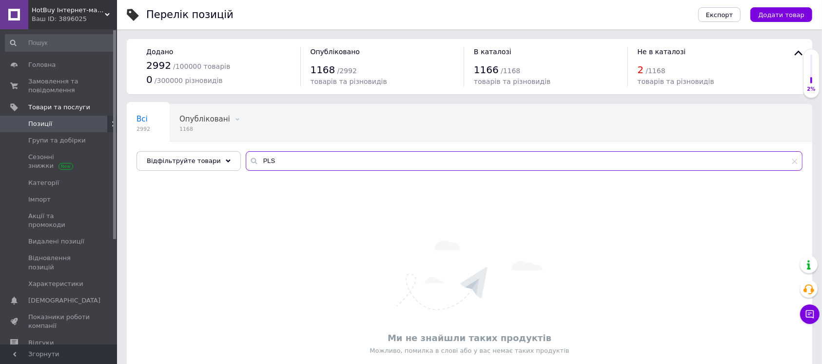
click at [273, 163] on input "PLS" at bounding box center [524, 160] width 557 height 19
click at [301, 162] on input "PLS" at bounding box center [524, 160] width 557 height 19
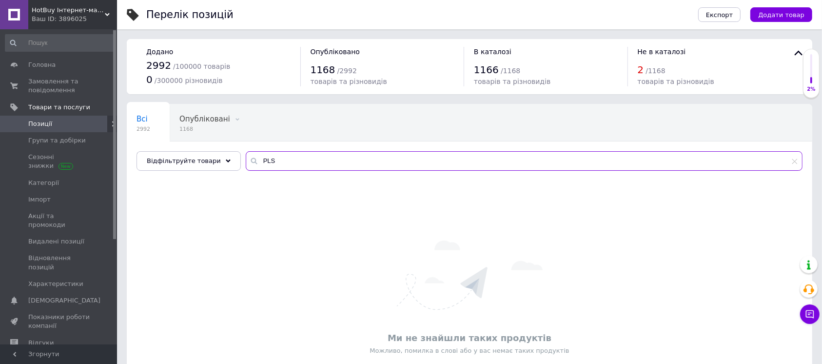
click at [301, 162] on input "PLS" at bounding box center [524, 160] width 557 height 19
paste input "HD"
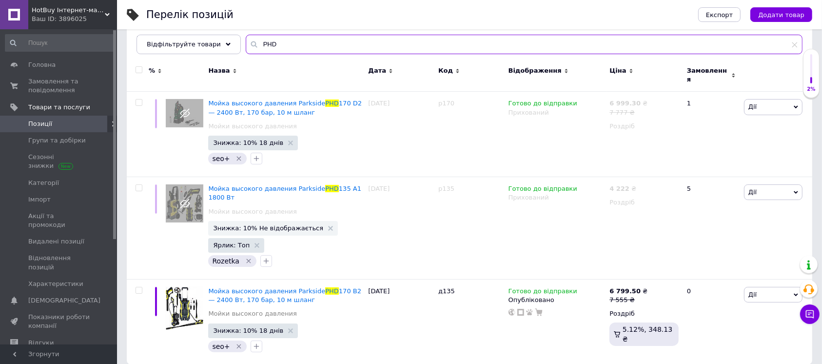
scroll to position [120, 0]
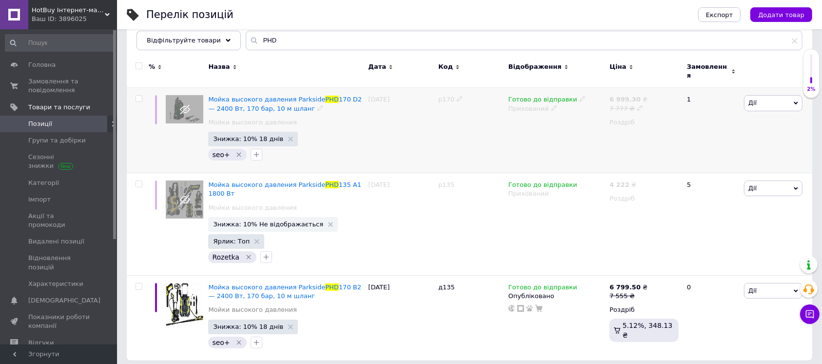
click at [530, 104] on div "Прихований" at bounding box center [556, 108] width 97 height 9
click at [523, 124] on li "Опубліковано" at bounding box center [555, 127] width 100 height 14
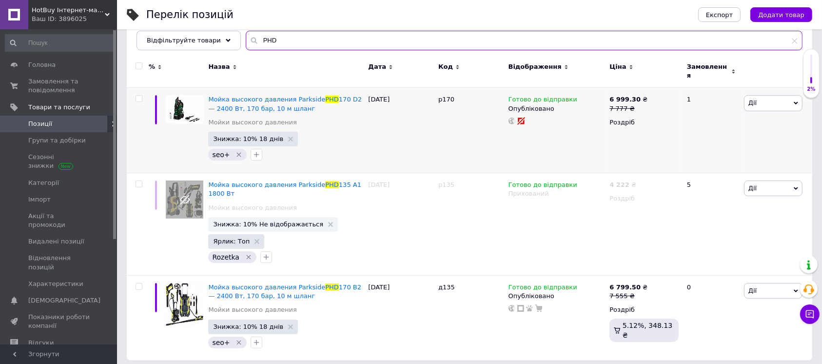
click at [297, 41] on input "PHD" at bounding box center [524, 40] width 557 height 19
paste input "GSA"
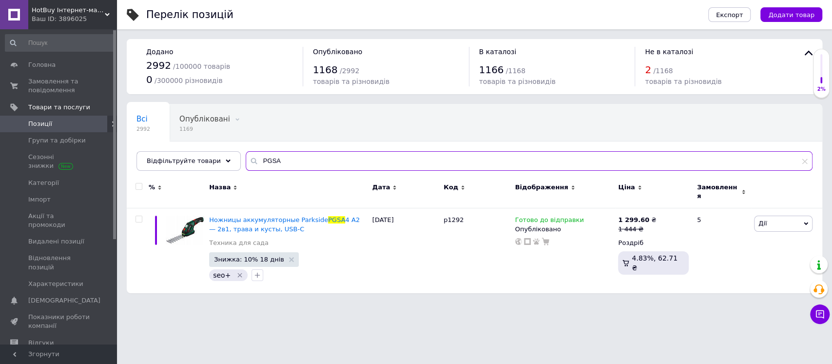
click at [282, 155] on input "PGSA" at bounding box center [529, 160] width 567 height 19
click at [283, 161] on input "PGSA" at bounding box center [529, 160] width 567 height 19
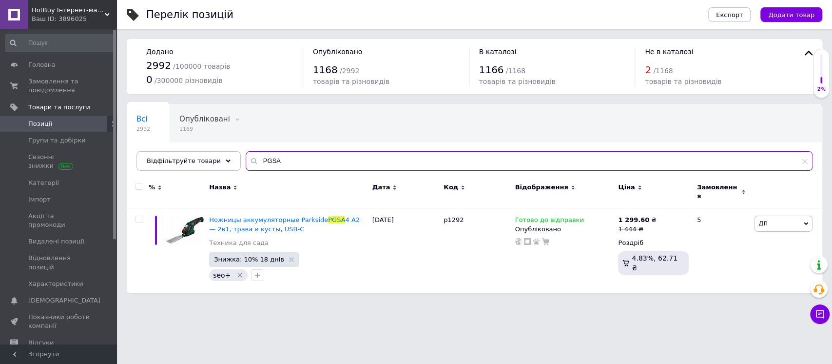
click at [283, 161] on input "PGSA" at bounding box center [529, 160] width 567 height 19
paste input "19896"
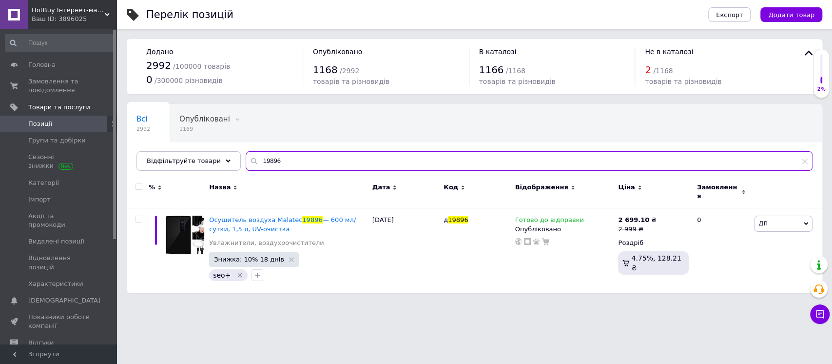
click at [285, 158] on input "19896" at bounding box center [529, 160] width 567 height 19
paste input "21845"
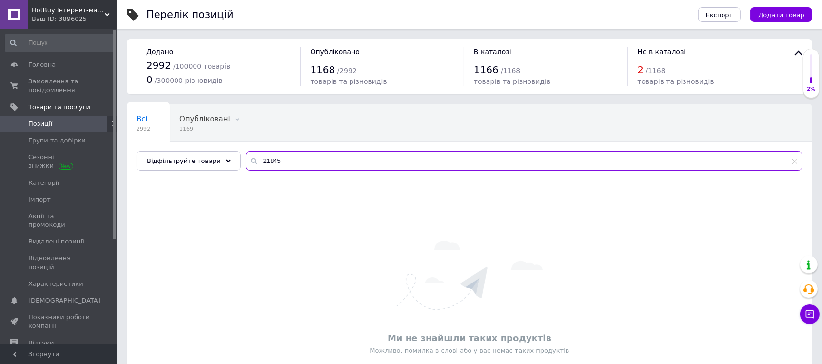
click at [312, 163] on input "21845" at bounding box center [524, 160] width 557 height 19
paste input "16439"
click at [312, 163] on input "2184516439" at bounding box center [524, 160] width 557 height 19
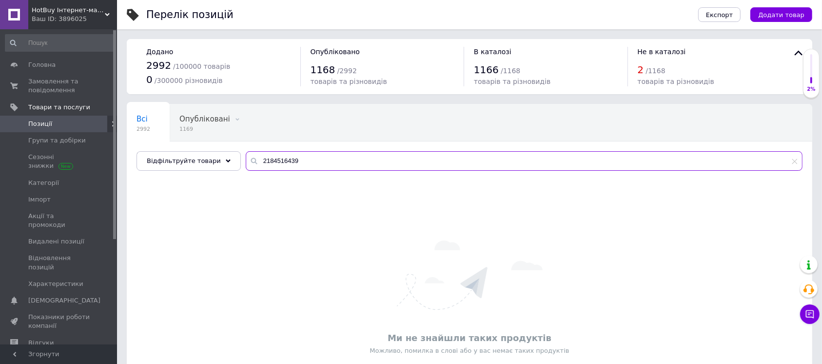
click at [285, 163] on input "2184516439" at bounding box center [524, 160] width 557 height 19
click at [285, 162] on input "16439" at bounding box center [524, 160] width 557 height 19
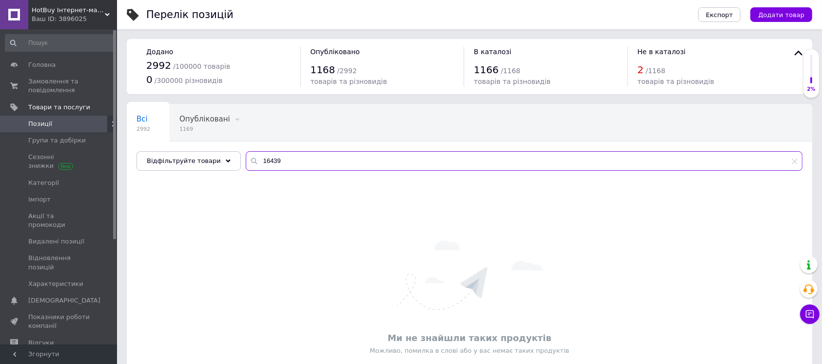
click at [285, 162] on input "16439" at bounding box center [524, 160] width 557 height 19
paste input "25512"
click at [316, 158] on input "25512" at bounding box center [524, 160] width 557 height 19
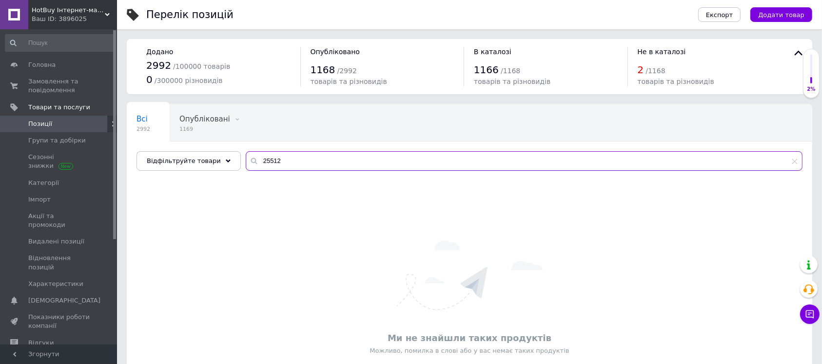
paste input "19533"
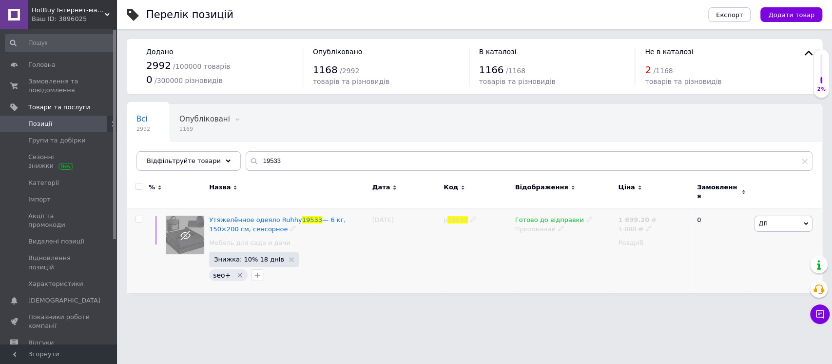
click at [542, 225] on div "Прихований" at bounding box center [564, 229] width 98 height 9
click at [535, 241] on li "Опубліковано" at bounding box center [562, 248] width 102 height 14
click at [271, 150] on div "Всі 2992 Опубліковані 1169 Видалити Редагувати Приховані 1823 Видалити Редагува…" at bounding box center [475, 142] width 696 height 80
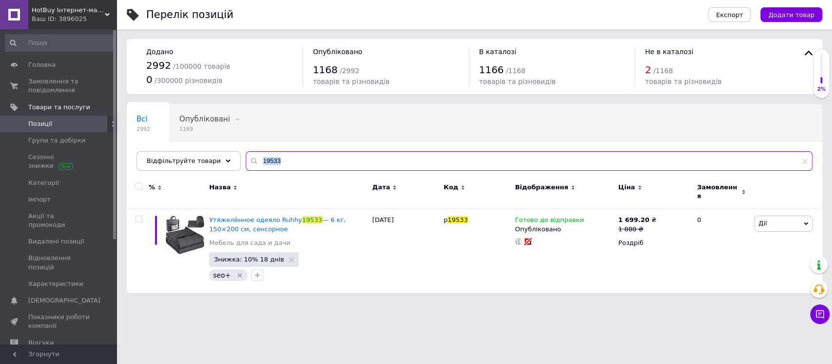
click at [277, 157] on input "19533" at bounding box center [529, 160] width 567 height 19
paste input "22724"
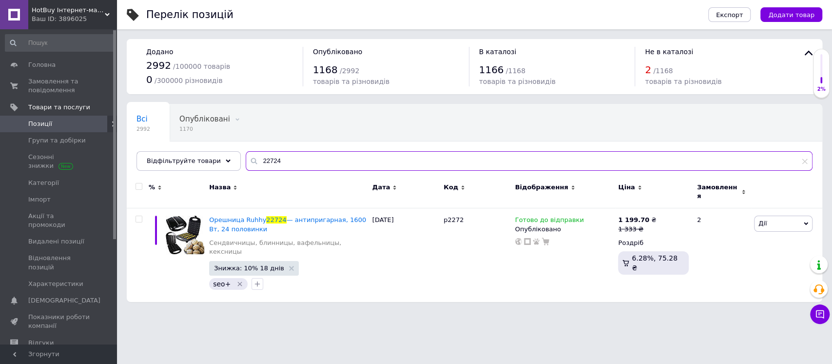
click at [286, 170] on input "22724" at bounding box center [529, 160] width 567 height 19
paste input "4305"
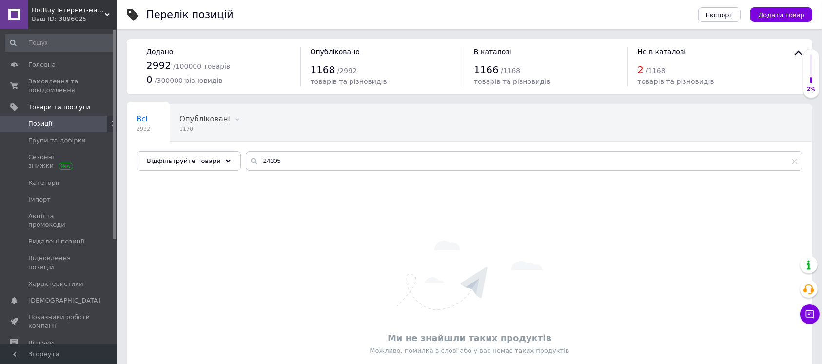
click at [325, 81] on span "товарів та різновидів" at bounding box center [349, 82] width 77 height 8
click at [347, 80] on span "товарів та різновидів" at bounding box center [349, 82] width 77 height 8
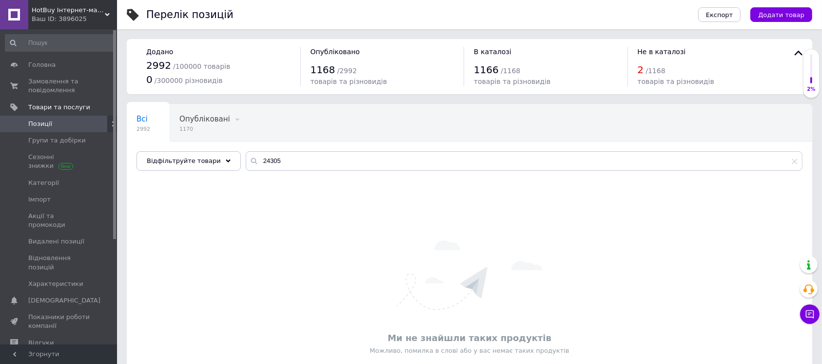
click at [337, 71] on span "/ 2992" at bounding box center [346, 71] width 19 height 8
click at [325, 69] on span "1168" at bounding box center [323, 70] width 25 height 12
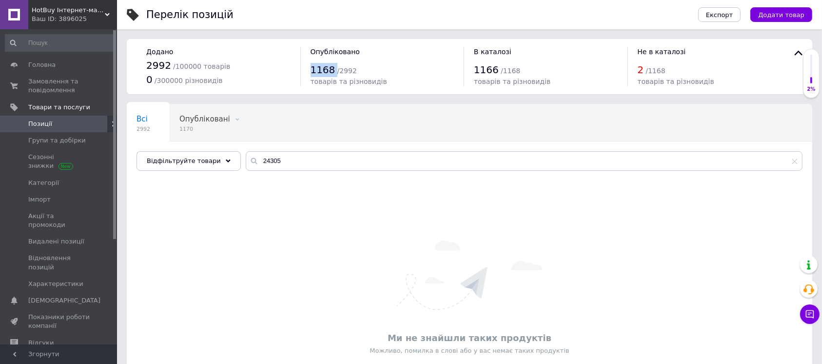
click at [329, 72] on div "1168 / 2992" at bounding box center [383, 70] width 144 height 14
click at [330, 72] on div "1168 / 2992" at bounding box center [383, 70] width 144 height 14
click at [326, 68] on span "1168" at bounding box center [323, 70] width 25 height 12
click at [333, 70] on div "1168 / 2992" at bounding box center [383, 70] width 144 height 14
click at [337, 71] on span "/ 2992" at bounding box center [346, 71] width 19 height 8
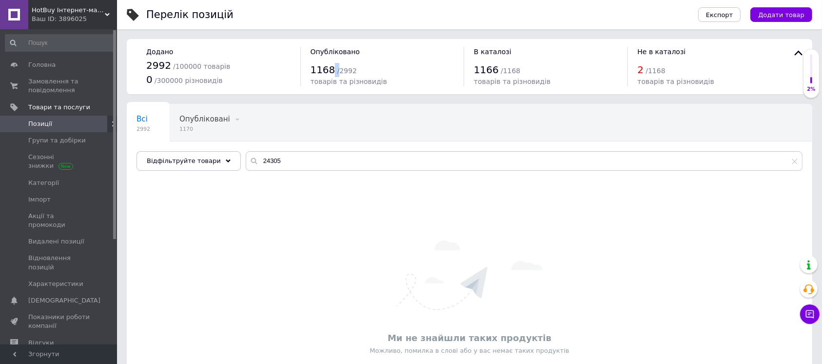
click at [332, 69] on div "1168 / 2992" at bounding box center [383, 70] width 144 height 14
click at [328, 67] on span "1168" at bounding box center [323, 70] width 25 height 12
drag, startPoint x: 329, startPoint y: 67, endPoint x: 334, endPoint y: 67, distance: 5.4
click at [334, 67] on div "1168 / 2992" at bounding box center [383, 70] width 144 height 14
click at [337, 67] on span "/ 2992" at bounding box center [346, 71] width 19 height 8
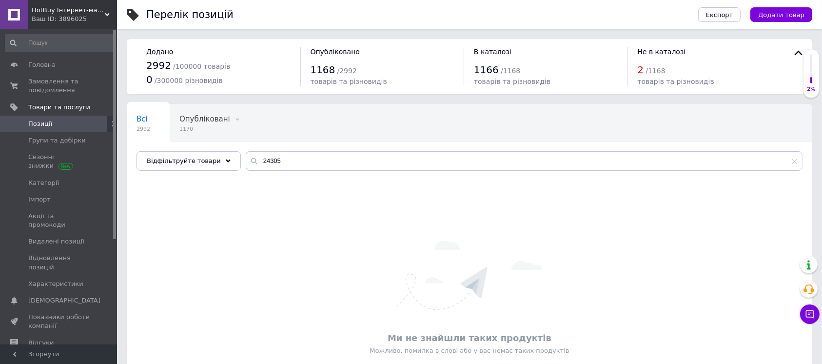
click at [337, 67] on span "/ 2992" at bounding box center [346, 71] width 19 height 8
click at [337, 68] on span "/ 2992" at bounding box center [346, 71] width 19 height 8
click at [334, 69] on div "1168 / 2992" at bounding box center [383, 70] width 144 height 14
click at [337, 69] on span "/ 2992" at bounding box center [346, 71] width 19 height 8
click at [333, 69] on div "1168 / 2992" at bounding box center [383, 70] width 144 height 14
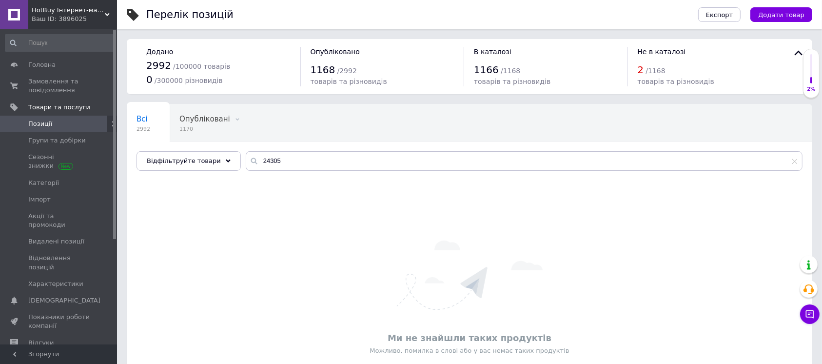
click at [337, 69] on span "/ 2992" at bounding box center [346, 71] width 19 height 8
click at [331, 69] on div "1168 / 2992" at bounding box center [383, 70] width 144 height 14
click at [333, 70] on div "1168 / 2992" at bounding box center [383, 70] width 144 height 14
click at [339, 78] on span "товарів та різновидів" at bounding box center [349, 82] width 77 height 8
click at [337, 72] on span "/ 2992" at bounding box center [346, 71] width 19 height 8
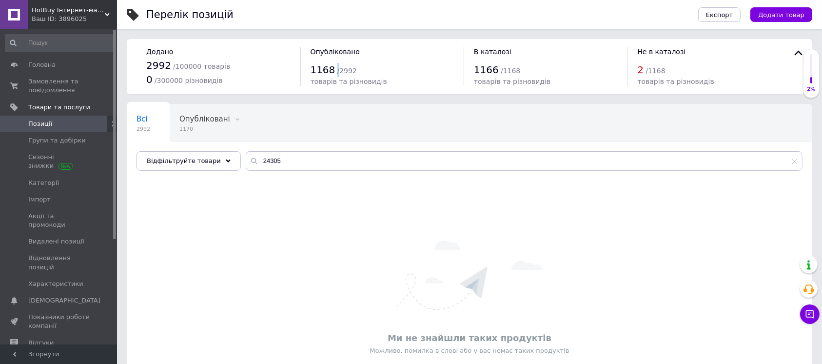
click at [330, 70] on div "1168 / 2992" at bounding box center [383, 70] width 144 height 14
click at [334, 70] on div "1168 / 2992" at bounding box center [383, 70] width 144 height 14
click at [340, 74] on span "/ 2992" at bounding box center [346, 71] width 19 height 8
click at [332, 70] on div "1168 / 2992" at bounding box center [383, 70] width 144 height 14
click at [319, 78] on span "товарів та різновидів" at bounding box center [349, 82] width 77 height 8
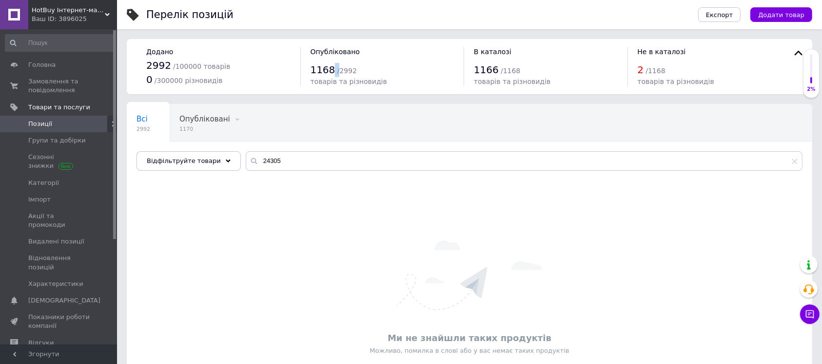
click at [332, 71] on div "1168 / 2992" at bounding box center [383, 70] width 144 height 14
click at [337, 68] on span "/ 2992" at bounding box center [346, 71] width 19 height 8
click at [330, 68] on div "1168 / 2992" at bounding box center [383, 70] width 144 height 14
click at [331, 78] on span "товарів та різновидів" at bounding box center [349, 82] width 77 height 8
drag, startPoint x: 328, startPoint y: 67, endPoint x: 334, endPoint y: 68, distance: 6.4
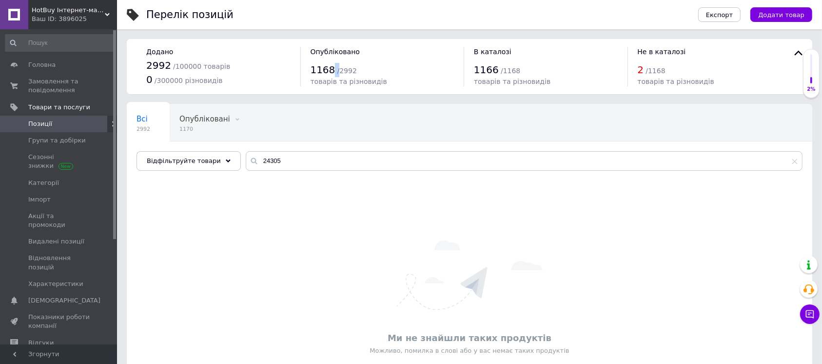
click at [334, 68] on div "1168 / 2992" at bounding box center [383, 70] width 144 height 14
click at [337, 70] on span "/ 2992" at bounding box center [346, 71] width 19 height 8
click at [333, 69] on div "1168 / 2992" at bounding box center [383, 70] width 144 height 14
click at [329, 69] on div "1168 / 2992" at bounding box center [383, 70] width 144 height 14
click at [331, 69] on div "1168 / 2992" at bounding box center [383, 70] width 144 height 14
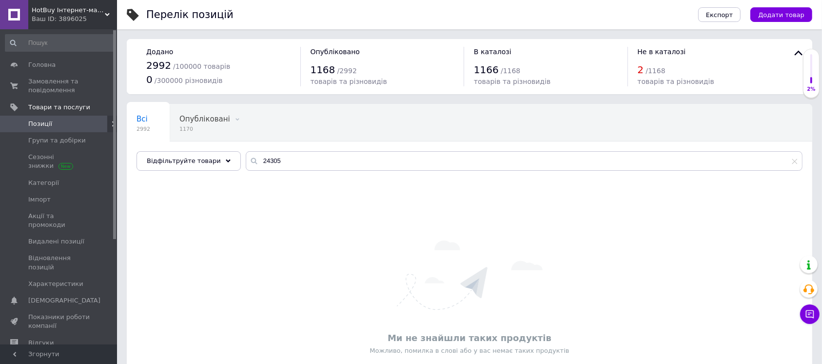
click at [337, 69] on span "/ 2992" at bounding box center [346, 71] width 19 height 8
click at [328, 71] on span "1168" at bounding box center [323, 70] width 25 height 12
click at [337, 71] on span "/ 2992" at bounding box center [346, 71] width 19 height 8
drag, startPoint x: 330, startPoint y: 68, endPoint x: 484, endPoint y: 129, distance: 164.6
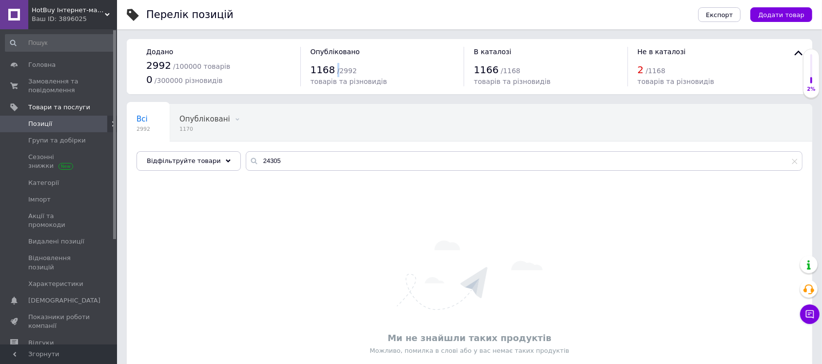
click at [337, 69] on span "/ 2992" at bounding box center [346, 71] width 19 height 8
click at [326, 70] on span "1168" at bounding box center [323, 70] width 25 height 12
drag, startPoint x: 328, startPoint y: 71, endPoint x: 333, endPoint y: 72, distance: 5.4
click at [333, 72] on div "1168 / 2992" at bounding box center [383, 70] width 144 height 14
click at [337, 72] on span "/ 2992" at bounding box center [346, 71] width 19 height 8
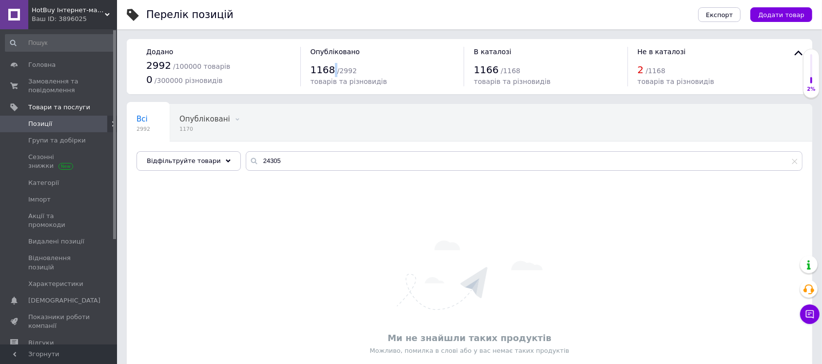
click at [329, 70] on div "1168 / 2992" at bounding box center [383, 70] width 144 height 14
click at [337, 69] on span "/ 2992" at bounding box center [346, 71] width 19 height 8
click at [330, 69] on div "1168 / 2992" at bounding box center [383, 70] width 144 height 14
click at [328, 68] on span "1168" at bounding box center [323, 70] width 25 height 12
click at [337, 70] on span "/ 2992" at bounding box center [346, 71] width 19 height 8
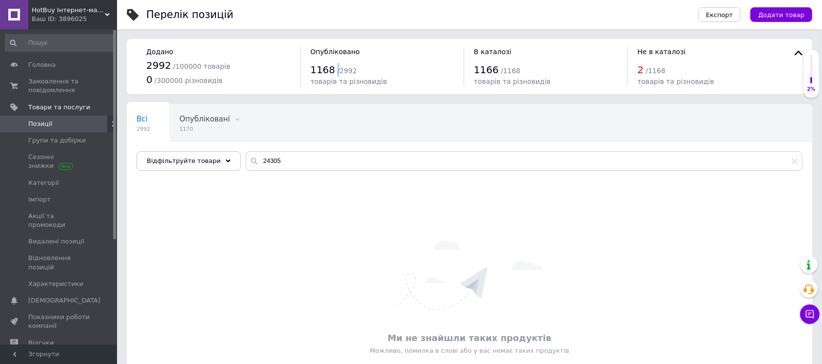
click at [337, 69] on span "/ 2992" at bounding box center [346, 71] width 19 height 8
click at [332, 71] on div "1168 / 2992" at bounding box center [383, 70] width 144 height 14
click at [337, 71] on span "/ 2992" at bounding box center [346, 71] width 19 height 8
click at [329, 72] on div "1168 / 2992" at bounding box center [383, 70] width 144 height 14
click at [337, 72] on span "/ 2992" at bounding box center [346, 71] width 19 height 8
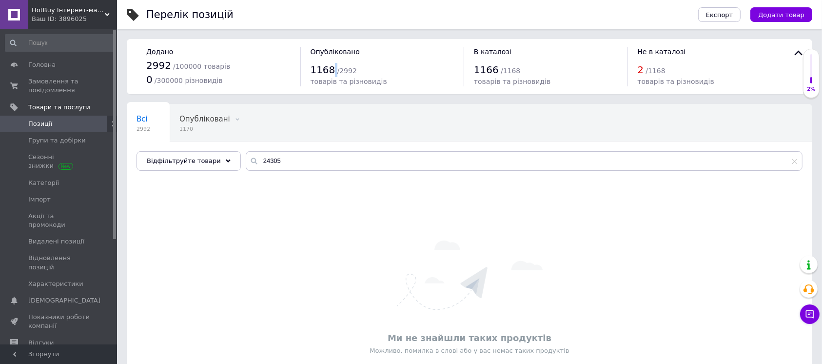
click at [328, 71] on div "1168 / 2992" at bounding box center [383, 70] width 144 height 14
click at [330, 71] on div "1168 / 2992" at bounding box center [383, 70] width 144 height 14
click at [337, 68] on span "/ 2992" at bounding box center [346, 71] width 19 height 8
click at [332, 70] on div "1168 / 2992" at bounding box center [383, 70] width 144 height 14
click at [337, 67] on span "/ 2992" at bounding box center [346, 71] width 19 height 8
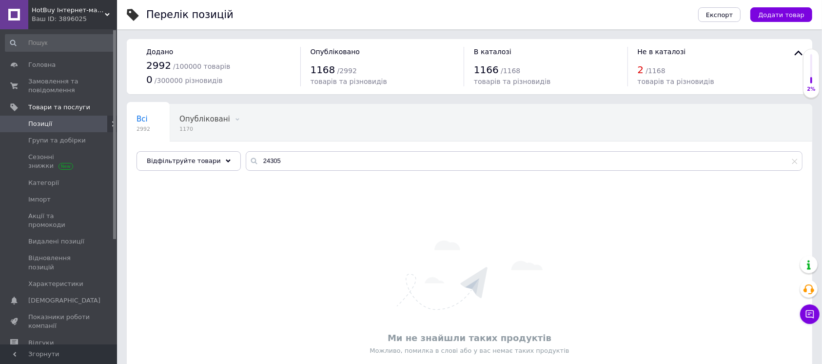
click at [337, 68] on span "/ 2992" at bounding box center [346, 71] width 19 height 8
click at [332, 70] on div "1168 / 2992" at bounding box center [383, 70] width 144 height 14
click at [330, 69] on div "1168 / 2992" at bounding box center [383, 70] width 144 height 14
click at [329, 69] on div "1168 / 2992" at bounding box center [383, 70] width 144 height 14
click at [328, 66] on span "1168" at bounding box center [323, 70] width 25 height 12
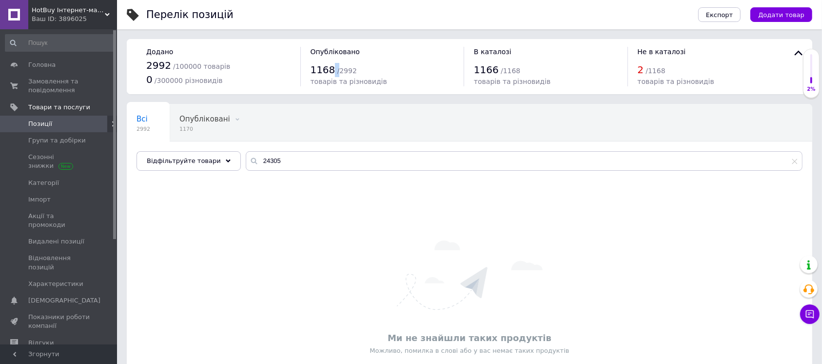
click at [332, 69] on div "1168 / 2992" at bounding box center [383, 70] width 144 height 14
click at [326, 71] on span "1168" at bounding box center [323, 70] width 25 height 12
click at [328, 70] on div "1168 / 2992" at bounding box center [383, 70] width 144 height 14
click at [329, 78] on span "товарів та різновидів" at bounding box center [349, 82] width 77 height 8
click at [332, 68] on div "1168 / 2992" at bounding box center [383, 70] width 144 height 14
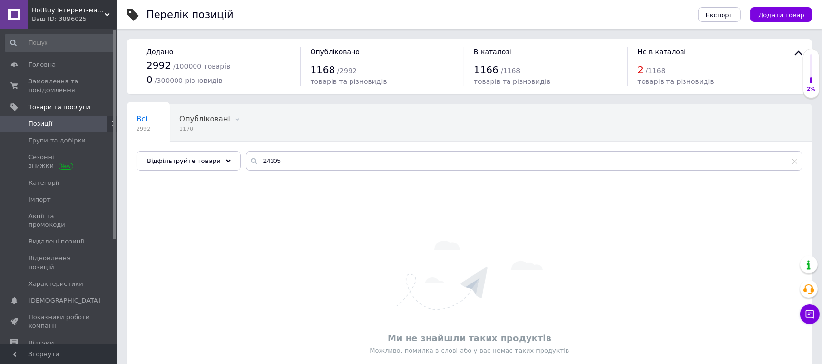
click at [337, 73] on span "/ 2992" at bounding box center [346, 71] width 19 height 8
drag, startPoint x: 333, startPoint y: 69, endPoint x: 328, endPoint y: 68, distance: 5.4
click at [328, 68] on div "1168 / 2992" at bounding box center [383, 70] width 144 height 14
click at [337, 71] on span "/ 2992" at bounding box center [346, 71] width 19 height 8
click at [328, 66] on span "1168" at bounding box center [323, 70] width 25 height 12
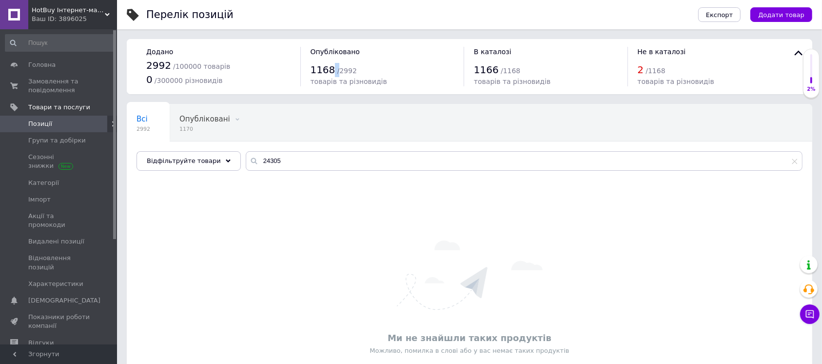
drag, startPoint x: 328, startPoint y: 67, endPoint x: 333, endPoint y: 68, distance: 5.6
click at [333, 68] on div "1168 / 2992" at bounding box center [383, 70] width 144 height 14
click at [340, 73] on span "/ 2992" at bounding box center [346, 71] width 19 height 8
click at [330, 70] on div "1168 / 2992" at bounding box center [383, 70] width 144 height 14
click at [337, 69] on span "/ 2992" at bounding box center [346, 71] width 19 height 8
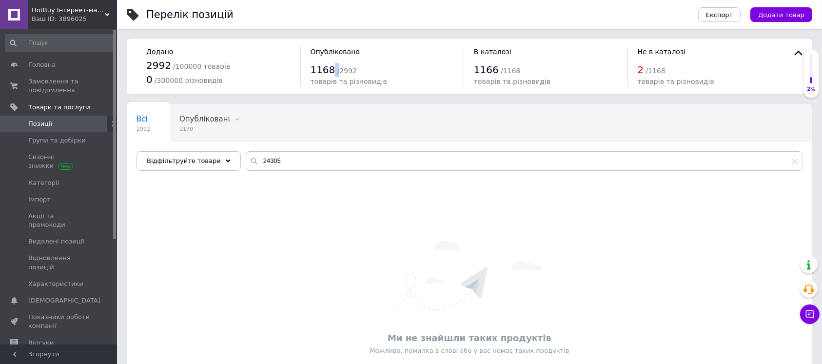
click at [337, 68] on span "/ 2992" at bounding box center [346, 71] width 19 height 8
click at [332, 69] on div "1168 / 2992" at bounding box center [383, 70] width 144 height 14
click at [337, 72] on span "/ 2992" at bounding box center [346, 71] width 19 height 8
click at [345, 80] on span "товарів та різновидів" at bounding box center [349, 82] width 77 height 8
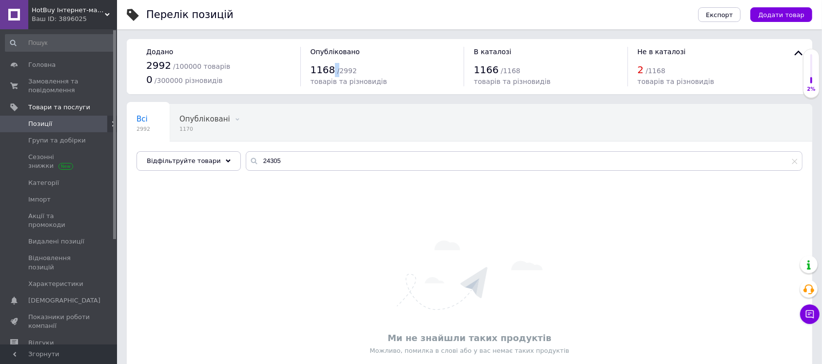
click at [329, 70] on div "1168 / 2992" at bounding box center [383, 70] width 144 height 14
click at [337, 78] on span "товарів та різновидів" at bounding box center [349, 82] width 77 height 8
click at [308, 149] on div "Всі 2992 Опубліковані 1170 Видалити Редагувати Приховані 1822 Видалити Редагува…" at bounding box center [469, 142] width 685 height 80
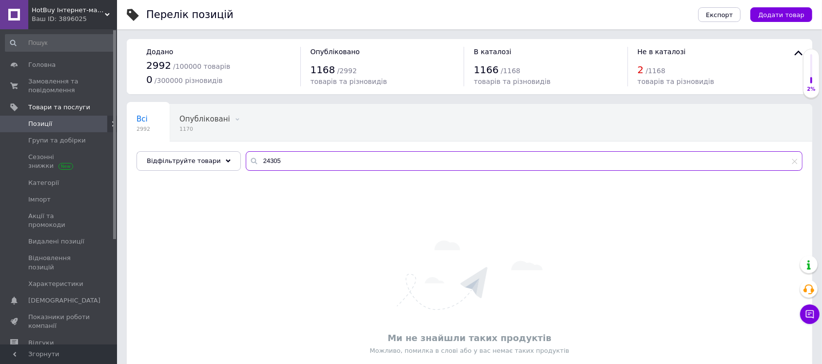
click at [297, 162] on input "24305" at bounding box center [524, 160] width 557 height 19
paste input "8920"
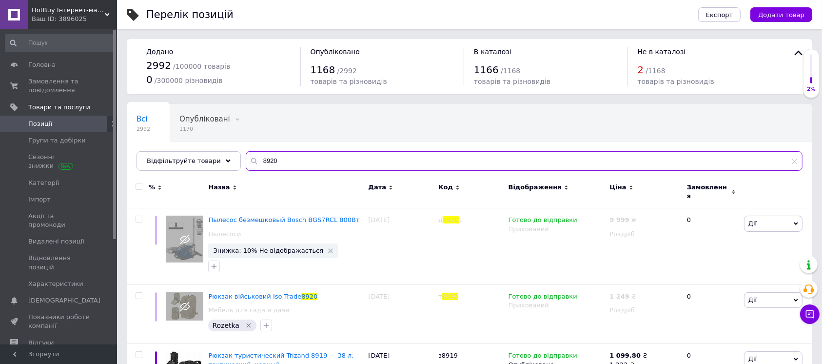
click at [334, 160] on input "8920" at bounding box center [524, 160] width 557 height 19
paste input "22059"
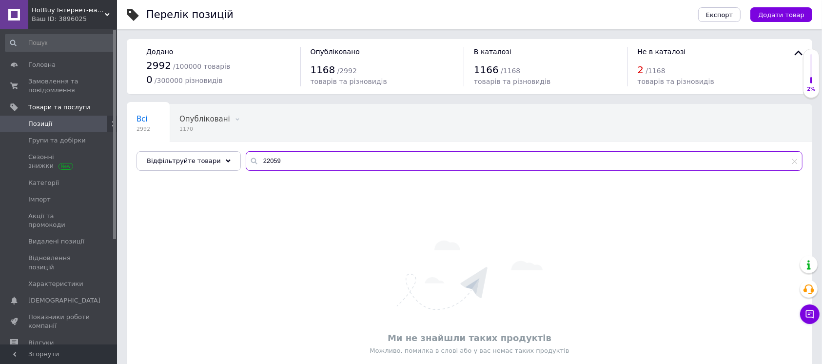
click at [288, 169] on input "22059" at bounding box center [524, 160] width 557 height 19
paste input "S10249"
click at [275, 159] on input "S10249" at bounding box center [524, 160] width 557 height 19
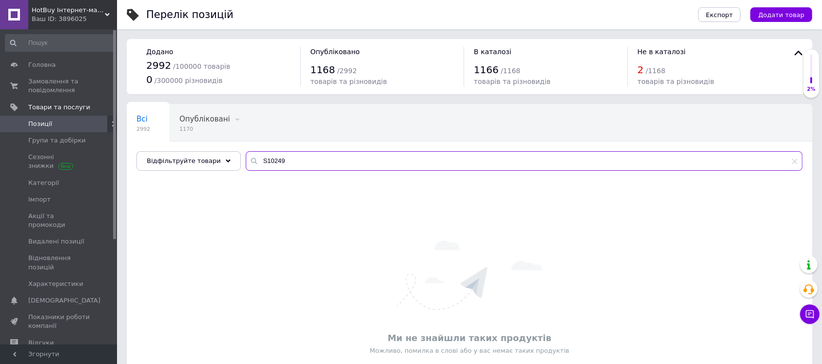
click at [275, 159] on input "S10249" at bounding box center [524, 160] width 557 height 19
paste input "26240"
click at [273, 154] on input "26240" at bounding box center [524, 160] width 557 height 19
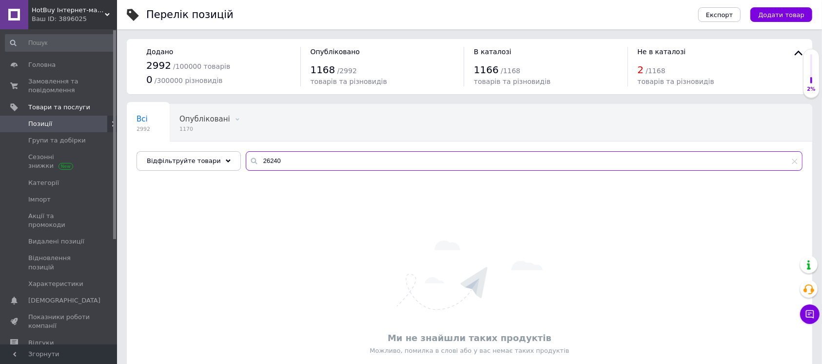
paste input "2627"
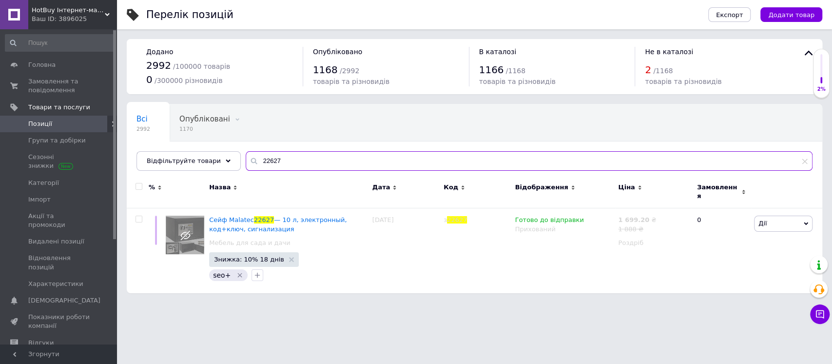
type input "22627"
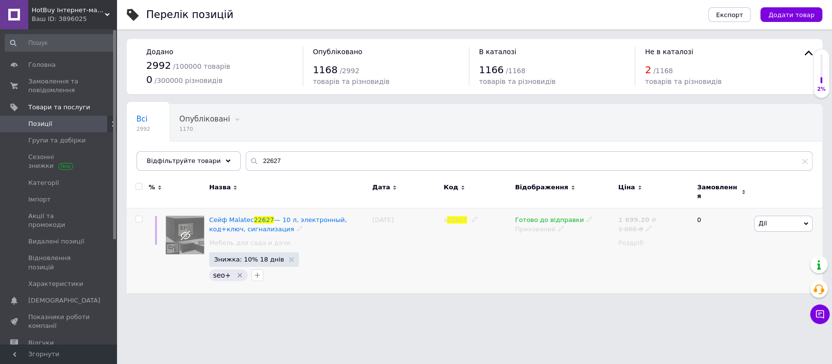
click at [532, 225] on div "Прихований" at bounding box center [564, 229] width 98 height 9
click at [530, 241] on li "Опубліковано" at bounding box center [562, 248] width 102 height 14
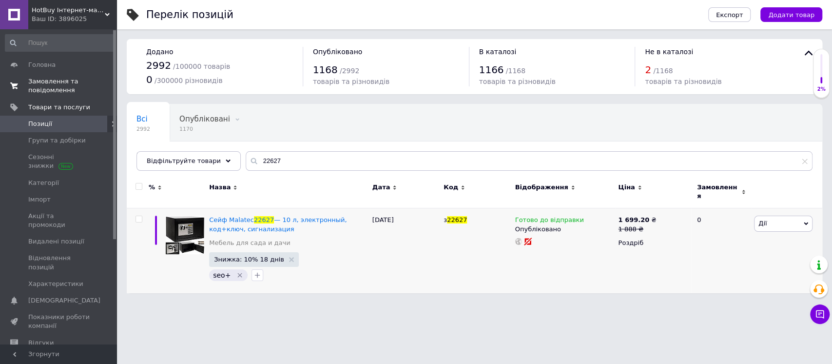
click at [73, 83] on span "Замовлення та повідомлення" at bounding box center [59, 86] width 62 height 18
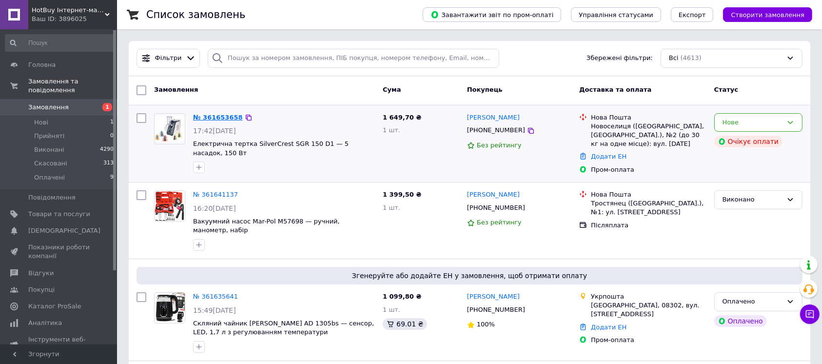
click at [218, 119] on link "№ 361653658" at bounding box center [218, 117] width 50 height 7
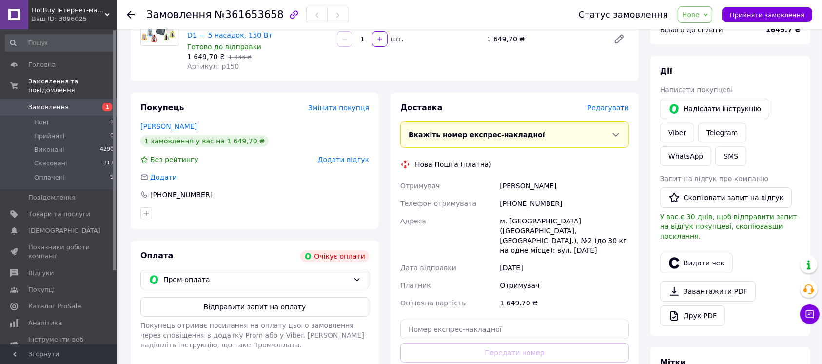
scroll to position [86, 0]
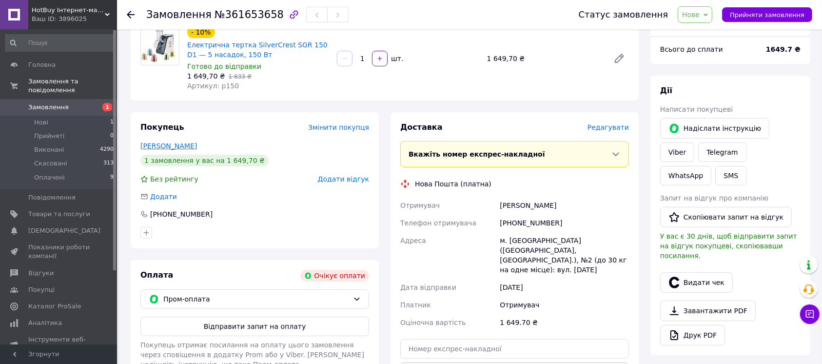
drag, startPoint x: 178, startPoint y: 144, endPoint x: 184, endPoint y: 144, distance: 5.8
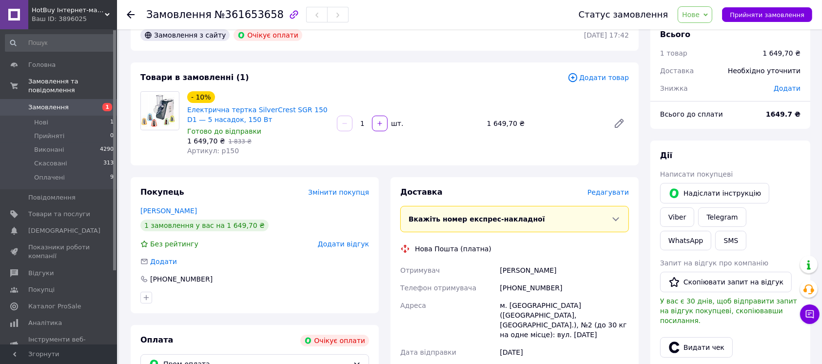
scroll to position [0, 0]
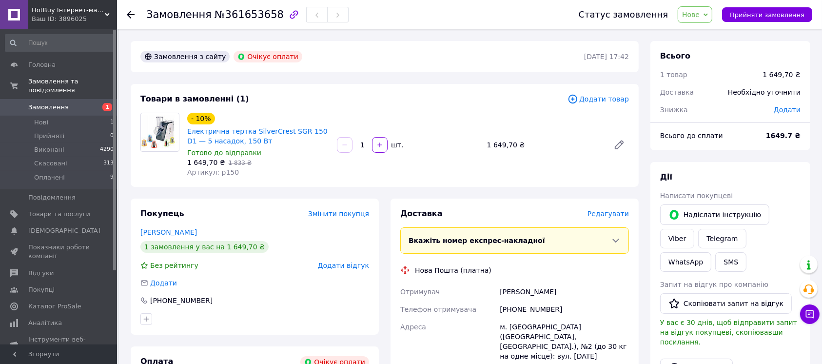
click at [285, 122] on div "- 10% Електрична тертка SilverCrest SGR 150 D1 — 5 насадок, 150 Вт" at bounding box center [258, 129] width 144 height 35
copy link "SGR"
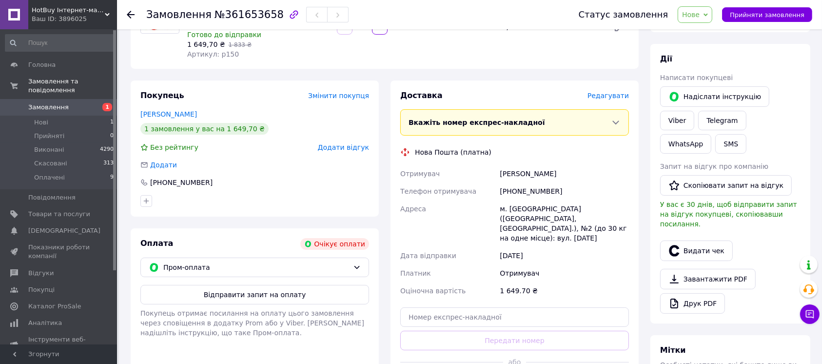
scroll to position [130, 0]
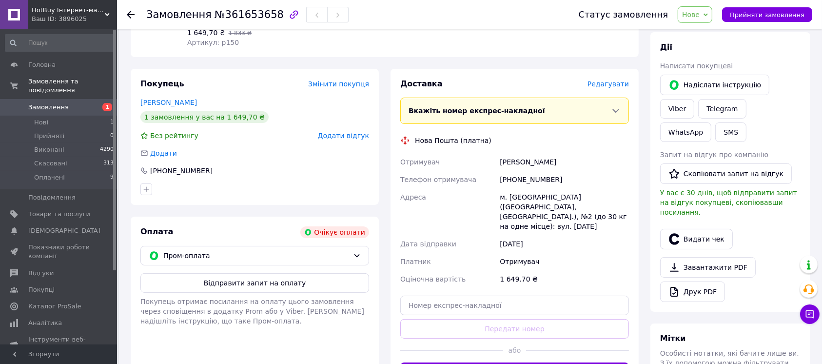
click at [518, 179] on div "[PHONE_NUMBER]" at bounding box center [564, 180] width 133 height 18
copy div "380988121443"
click at [760, 15] on span "Прийняти замовлення" at bounding box center [767, 14] width 75 height 7
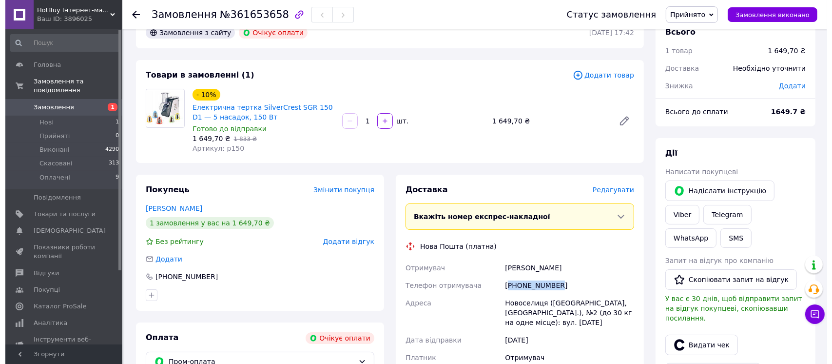
scroll to position [0, 0]
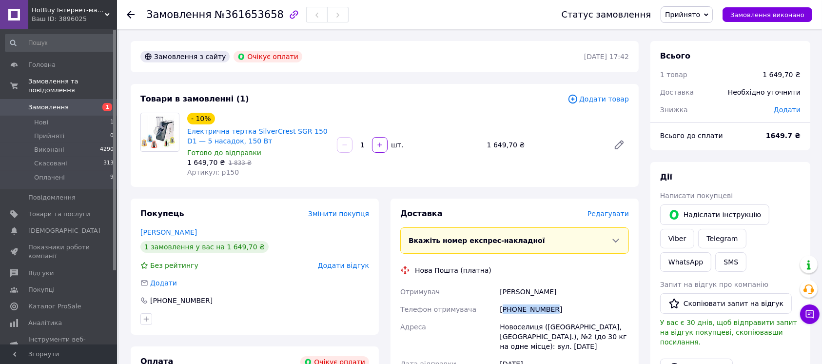
copy div "380988121443"
drag, startPoint x: 186, startPoint y: 125, endPoint x: 314, endPoint y: 128, distance: 128.2
click at [314, 128] on div "Електрична тертка SilverCrest SGR 150 D1 — 5 насадок, 150 Вт" at bounding box center [258, 135] width 144 height 21
copy link "Електрична тертка SilverCrest SGR 150 D1"
drag, startPoint x: 67, startPoint y: 102, endPoint x: 67, endPoint y: 57, distance: 45.3
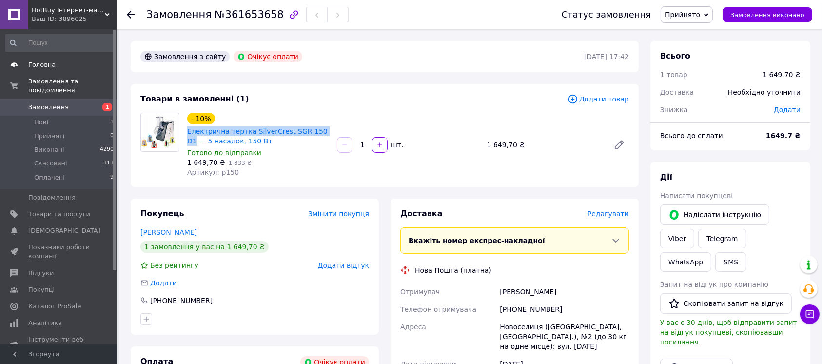
click at [67, 103] on span "Замовлення" at bounding box center [59, 107] width 62 height 9
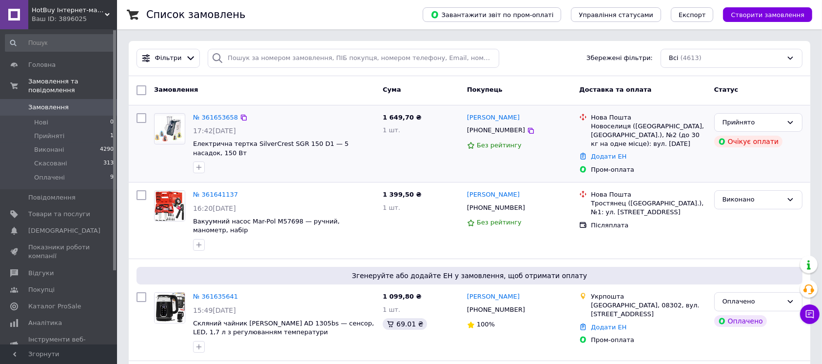
click at [651, 122] on div "Новоселиця ([GEOGRAPHIC_DATA], [GEOGRAPHIC_DATA].), №2 (до 30 кг на одне місце)…" at bounding box center [648, 135] width 115 height 27
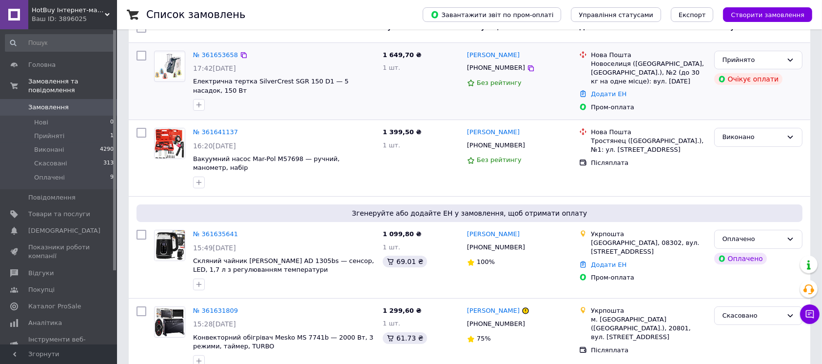
scroll to position [130, 0]
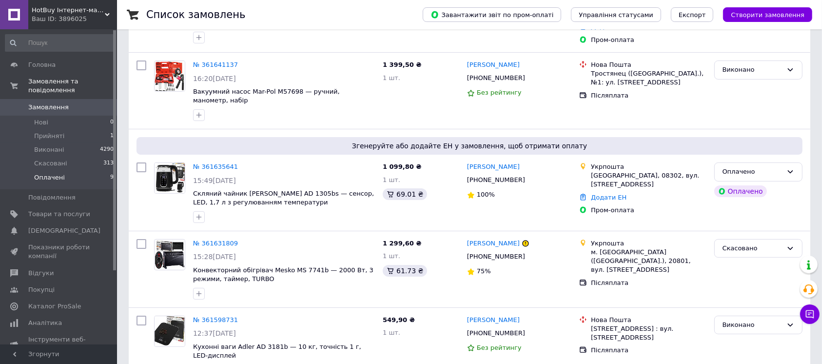
click at [35, 173] on span "Оплачені" at bounding box center [49, 177] width 31 height 9
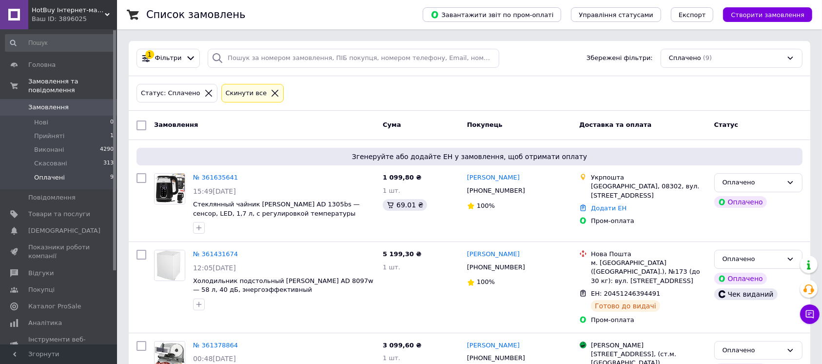
click at [66, 103] on span "Замовлення" at bounding box center [59, 107] width 62 height 9
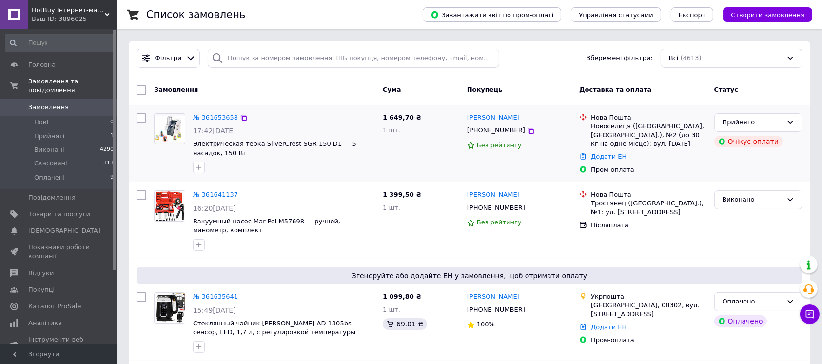
drag, startPoint x: 619, startPoint y: 106, endPoint x: 634, endPoint y: 122, distance: 21.7
click at [621, 106] on div "№ 361653658 17:42[DATE] Электрическая терка SilverCrest SGR 150 D1 — 5 насадок,…" at bounding box center [469, 143] width 681 height 77
click at [636, 124] on div "Новоселиця ([GEOGRAPHIC_DATA], [GEOGRAPHIC_DATA].), №2 (до 30 кг на одне місце)…" at bounding box center [648, 135] width 115 height 27
click at [218, 116] on link "№ 361653658" at bounding box center [215, 117] width 45 height 7
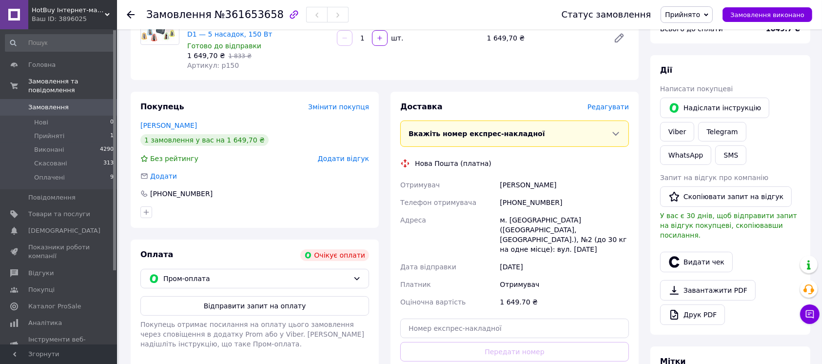
scroll to position [130, 0]
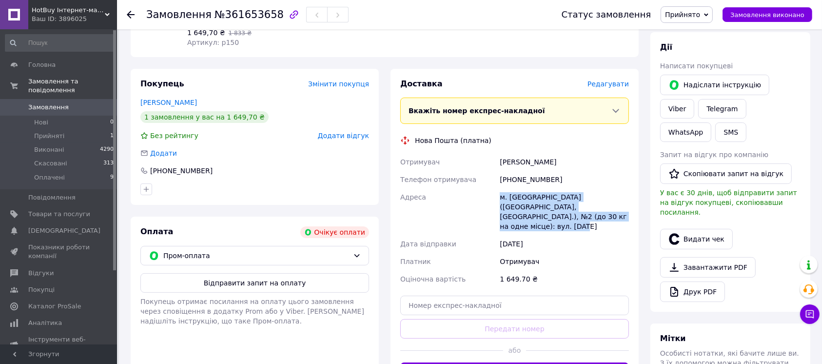
drag, startPoint x: 595, startPoint y: 218, endPoint x: 501, endPoint y: 197, distance: 96.4
click at [501, 197] on div "м. [GEOGRAPHIC_DATA] ([GEOGRAPHIC_DATA], [GEOGRAPHIC_DATA].), №2 (до 30 кг на о…" at bounding box center [564, 211] width 133 height 47
drag, startPoint x: 501, startPoint y: 197, endPoint x: 603, endPoint y: 216, distance: 104.1
click at [603, 216] on div "м. [GEOGRAPHIC_DATA] ([GEOGRAPHIC_DATA], [GEOGRAPHIC_DATA].), №2 (до 30 кг на о…" at bounding box center [564, 211] width 133 height 47
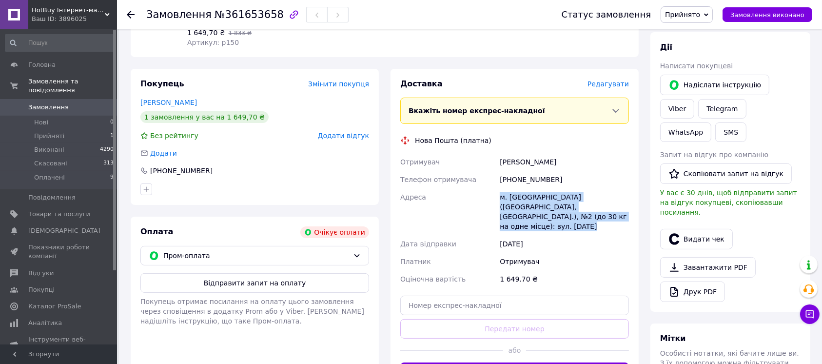
click at [603, 216] on div "м. [GEOGRAPHIC_DATA] ([GEOGRAPHIC_DATA], [GEOGRAPHIC_DATA].), №2 (до 30 кг на о…" at bounding box center [564, 211] width 133 height 47
drag, startPoint x: 603, startPoint y: 216, endPoint x: 499, endPoint y: 205, distance: 104.9
click at [505, 205] on div "м. [GEOGRAPHIC_DATA] ([GEOGRAPHIC_DATA], [GEOGRAPHIC_DATA].), №2 (до 30 кг на о…" at bounding box center [564, 211] width 133 height 47
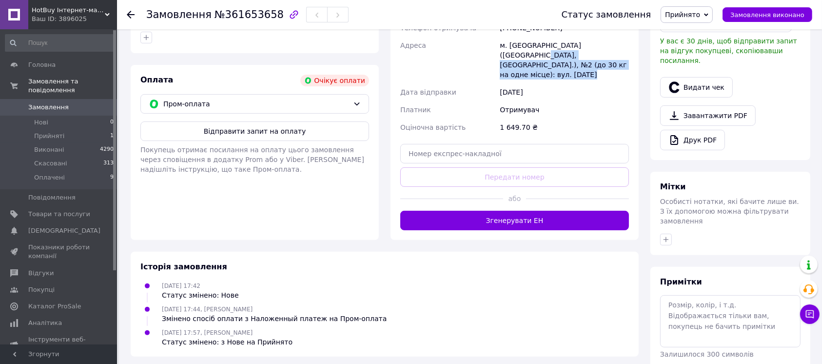
scroll to position [86, 0]
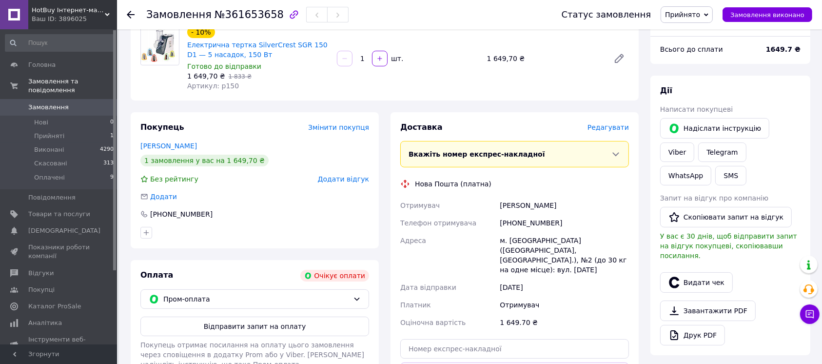
click at [427, 181] on div "Нова Пошта (платна)" at bounding box center [452, 184] width 81 height 10
click at [453, 184] on div "Нова Пошта (платна)" at bounding box center [452, 184] width 81 height 10
click at [455, 184] on div "Нова Пошта (платна)" at bounding box center [452, 184] width 81 height 10
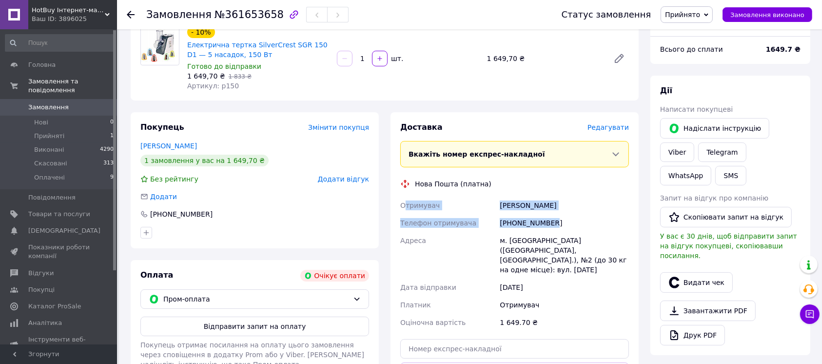
drag, startPoint x: 560, startPoint y: 228, endPoint x: 403, endPoint y: 206, distance: 158.5
click at [403, 206] on div "Отримувач [PERSON_NAME] отримувача [PHONE_NUMBER] Адреса [PERSON_NAME]. [GEOGRA…" at bounding box center [514, 263] width 233 height 135
click at [402, 206] on span "Отримувач" at bounding box center [419, 205] width 39 height 8
drag, startPoint x: 402, startPoint y: 206, endPoint x: 550, endPoint y: 224, distance: 149.2
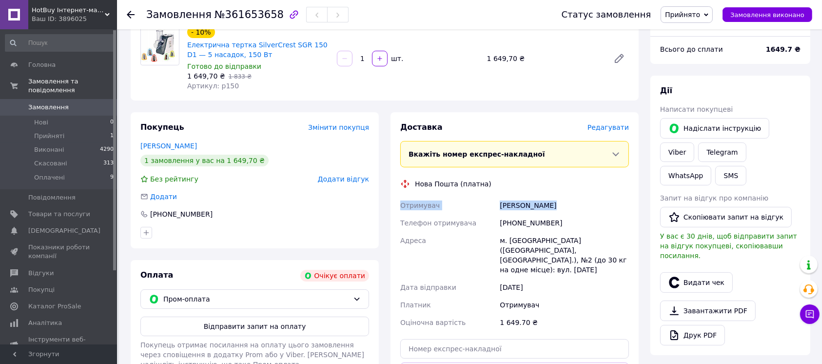
click at [527, 218] on div "Отримувач [PERSON_NAME] отримувача [PHONE_NUMBER] Адреса [PERSON_NAME]. [GEOGRA…" at bounding box center [514, 263] width 233 height 135
click at [552, 223] on div "[PHONE_NUMBER]" at bounding box center [564, 223] width 133 height 18
drag, startPoint x: 504, startPoint y: 222, endPoint x: 402, endPoint y: 201, distance: 104.0
click at [402, 201] on div "Отримувач [PERSON_NAME] отримувача [PHONE_NUMBER] Адреса [PERSON_NAME]. [GEOGRA…" at bounding box center [514, 263] width 233 height 135
click at [402, 201] on span "Отримувач" at bounding box center [419, 205] width 39 height 8
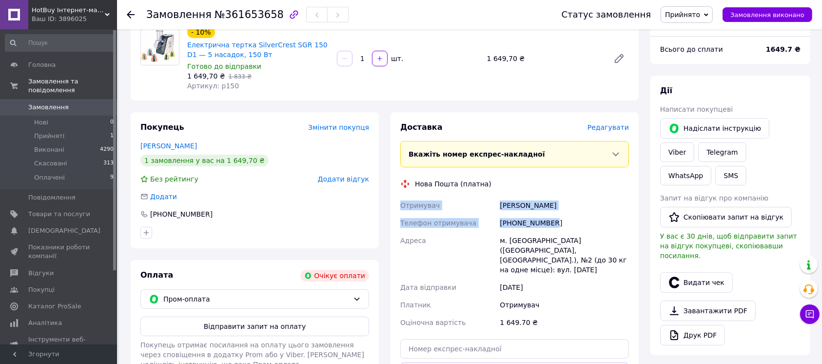
drag, startPoint x: 402, startPoint y: 201, endPoint x: 546, endPoint y: 220, distance: 145.6
click at [546, 220] on div "Отримувач [PERSON_NAME] отримувача [PHONE_NUMBER] Адреса [PERSON_NAME]. [GEOGRA…" at bounding box center [514, 263] width 233 height 135
click at [548, 220] on div "[PHONE_NUMBER]" at bounding box center [564, 223] width 133 height 18
drag, startPoint x: 548, startPoint y: 220, endPoint x: 402, endPoint y: 201, distance: 147.5
click at [402, 201] on div "Отримувач [PERSON_NAME] отримувача [PHONE_NUMBER] Адреса [PERSON_NAME]. [GEOGRA…" at bounding box center [514, 263] width 233 height 135
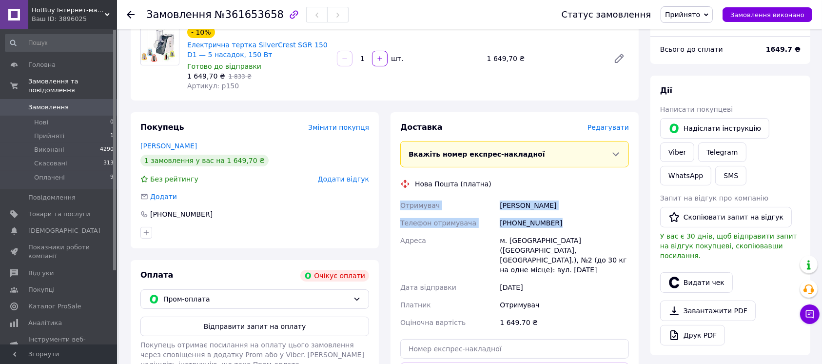
click at [402, 201] on span "Отримувач" at bounding box center [419, 205] width 39 height 8
drag, startPoint x: 402, startPoint y: 201, endPoint x: 454, endPoint y: 255, distance: 75.2
click at [534, 219] on div "Отримувач [PERSON_NAME] отримувача [PHONE_NUMBER] Адреса [PERSON_NAME]. [GEOGRA…" at bounding box center [514, 263] width 233 height 135
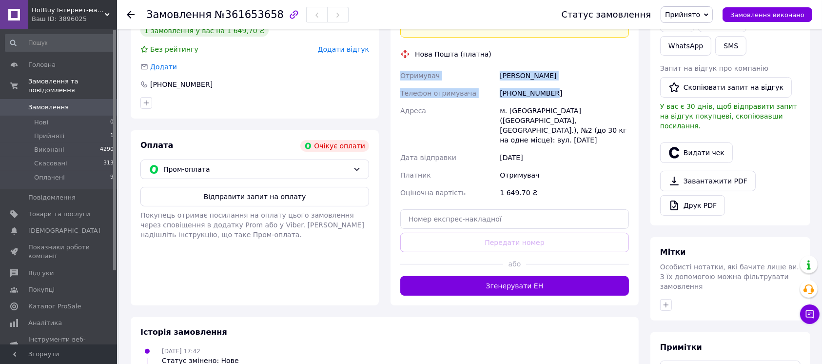
scroll to position [216, 0]
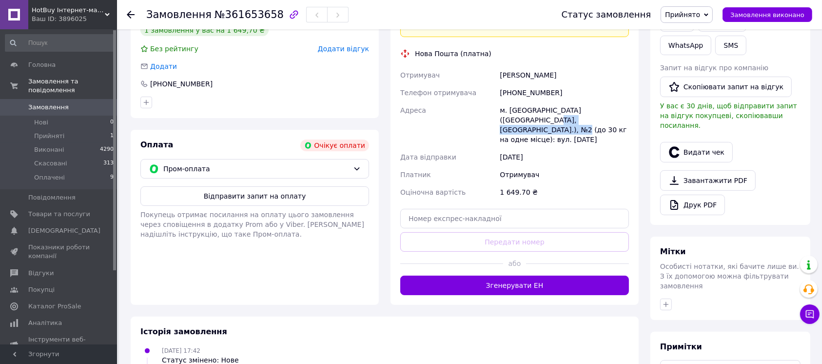
drag, startPoint x: 601, startPoint y: 124, endPoint x: 519, endPoint y: 118, distance: 82.1
click at [518, 118] on div "м. [GEOGRAPHIC_DATA] ([GEOGRAPHIC_DATA], [GEOGRAPHIC_DATA].), №2 (до 30 кг на о…" at bounding box center [564, 124] width 133 height 47
click at [614, 116] on div "м. [GEOGRAPHIC_DATA] ([GEOGRAPHIC_DATA], [GEOGRAPHIC_DATA].), №2 (до 30 кг на о…" at bounding box center [564, 124] width 133 height 47
drag, startPoint x: 614, startPoint y: 116, endPoint x: 402, endPoint y: 109, distance: 212.2
click at [402, 109] on div "Отримувач Мельник Игорь Телефон отримувача +380988121443 Адреса м. Новоселиця (…" at bounding box center [514, 133] width 233 height 135
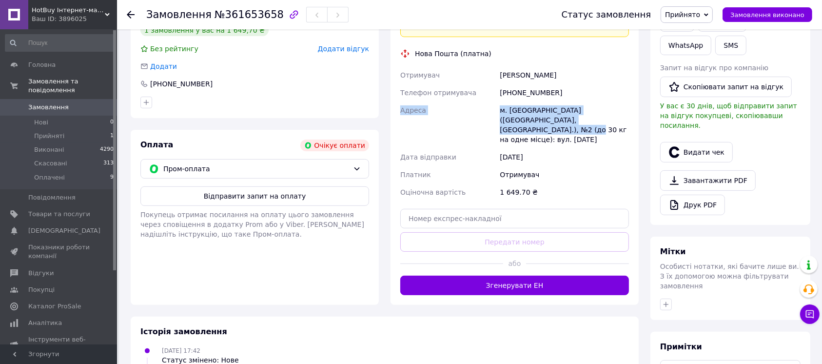
click at [401, 109] on span "Адреса" at bounding box center [413, 110] width 26 height 8
drag, startPoint x: 401, startPoint y: 109, endPoint x: 605, endPoint y: 131, distance: 205.4
click at [605, 131] on div "Отримувач Мельник Игорь Телефон отримувача +380988121443 Адреса м. Новоселиця (…" at bounding box center [514, 133] width 233 height 135
click at [605, 131] on div "м. [GEOGRAPHIC_DATA] ([GEOGRAPHIC_DATA], [GEOGRAPHIC_DATA].), №2 (до 30 кг на о…" at bounding box center [564, 124] width 133 height 47
drag, startPoint x: 605, startPoint y: 131, endPoint x: 408, endPoint y: 107, distance: 198.8
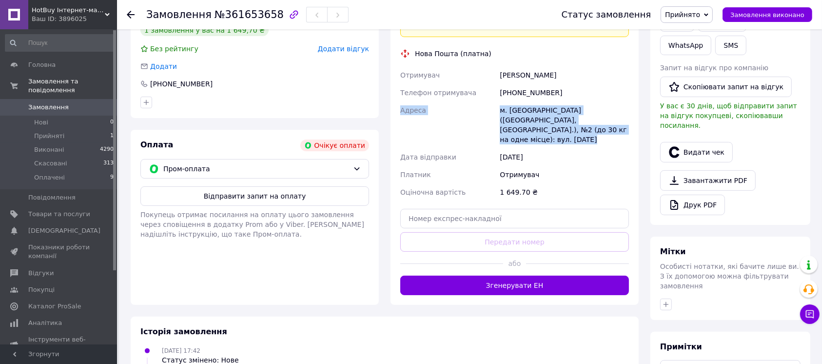
click at [408, 107] on div "Отримувач Мельник Игорь Телефон отримувача +380988121443 Адреса м. Новоселиця (…" at bounding box center [514, 133] width 233 height 135
click at [408, 107] on span "Адреса" at bounding box center [413, 110] width 26 height 8
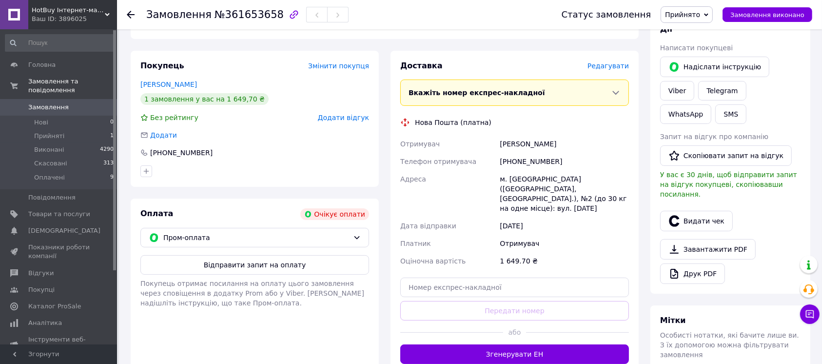
scroll to position [150, 0]
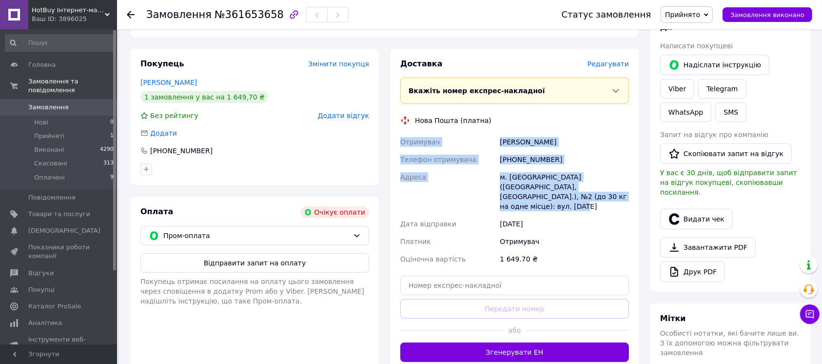
drag, startPoint x: 601, startPoint y: 198, endPoint x: 399, endPoint y: 137, distance: 210.2
click at [399, 137] on div "Отримувач Мельник Игорь Телефон отримувача +380988121443 Адреса м. Новоселиця (…" at bounding box center [514, 200] width 233 height 135
click at [399, 137] on div "Отримувач" at bounding box center [447, 142] width 99 height 18
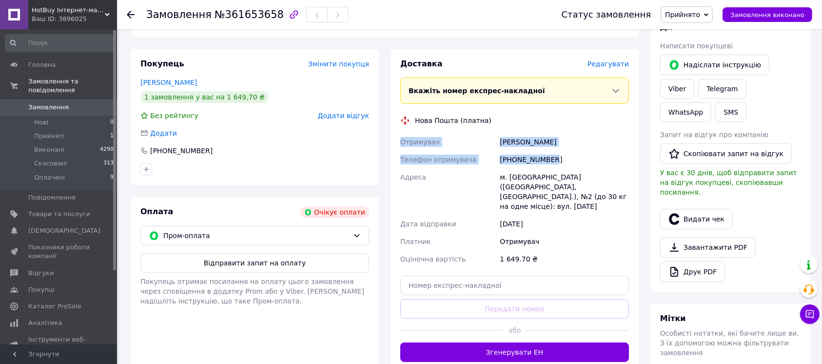
drag, startPoint x: 402, startPoint y: 137, endPoint x: 560, endPoint y: 160, distance: 159.5
click at [560, 160] on div "Отримувач Мельник Игорь Телефон отримувача +380988121443 Адреса м. Новоселиця (…" at bounding box center [514, 200] width 233 height 135
click at [555, 157] on div "[PHONE_NUMBER]" at bounding box center [564, 160] width 133 height 18
drag, startPoint x: 555, startPoint y: 157, endPoint x: 402, endPoint y: 143, distance: 153.3
click at [403, 143] on div "Отримувач Мельник Игорь Телефон отримувача +380988121443 Адреса м. Новоселиця (…" at bounding box center [514, 200] width 233 height 135
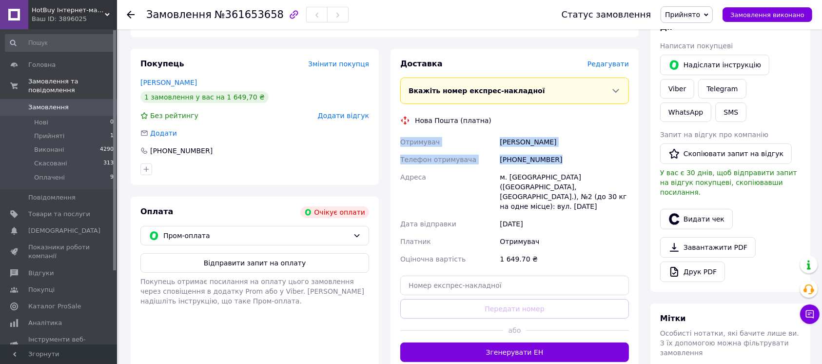
click at [402, 143] on span "Отримувач" at bounding box center [419, 142] width 39 height 8
drag, startPoint x: 402, startPoint y: 143, endPoint x: 549, endPoint y: 156, distance: 147.8
click at [545, 155] on div "Отримувач Мельник Игорь Телефон отримувача +380988121443 Адреса м. Новоселиця (…" at bounding box center [514, 200] width 233 height 135
click at [550, 156] on div "[PHONE_NUMBER]" at bounding box center [564, 160] width 133 height 18
drag, startPoint x: 552, startPoint y: 156, endPoint x: 400, endPoint y: 142, distance: 152.7
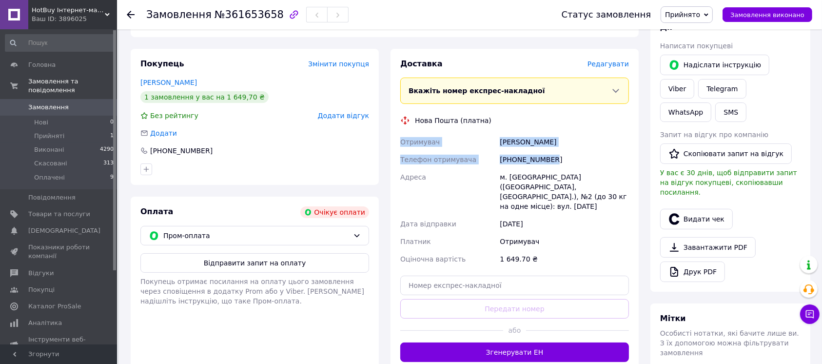
click at [400, 142] on div "Отримувач Мельник Игорь Телефон отримувача +380988121443 Адреса м. Новоселиця (…" at bounding box center [514, 200] width 233 height 135
click at [400, 142] on span "Отримувач" at bounding box center [419, 142] width 39 height 8
drag, startPoint x: 558, startPoint y: 154, endPoint x: 397, endPoint y: 140, distance: 161.9
click at [397, 140] on div "Доставка Редагувати Вкажіть номер експрес-накладної Обов'язково введіть номер е…" at bounding box center [514, 210] width 248 height 323
click at [331, 233] on span "Пром-оплата" at bounding box center [256, 235] width 186 height 11
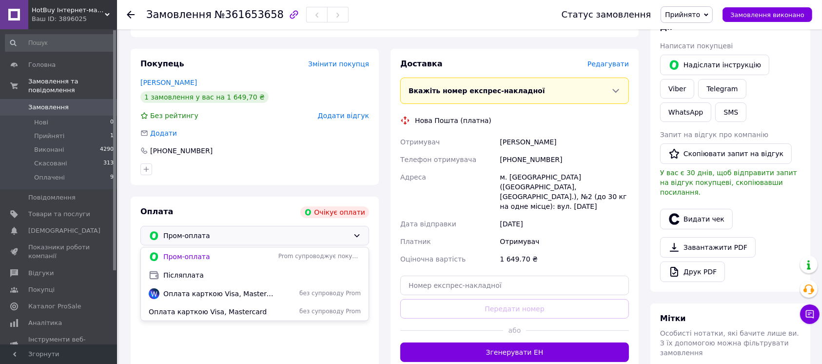
click at [507, 192] on div "м. [GEOGRAPHIC_DATA] ([GEOGRAPHIC_DATA], [GEOGRAPHIC_DATA].), №2 (до 30 кг на о…" at bounding box center [564, 191] width 133 height 47
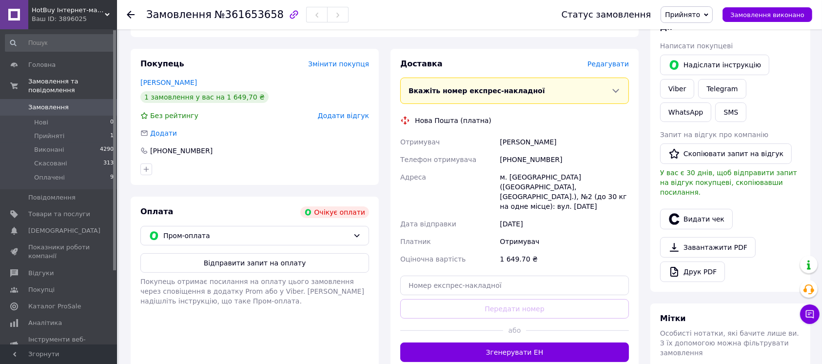
click at [90, 103] on span "0" at bounding box center [103, 107] width 27 height 9
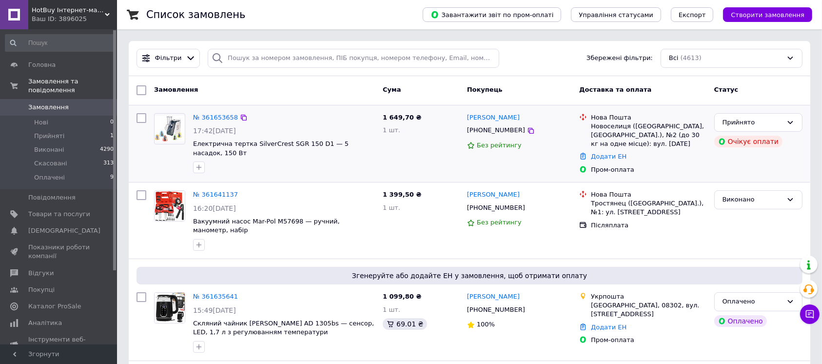
click at [676, 127] on div "Новоселиця ([GEOGRAPHIC_DATA], [GEOGRAPHIC_DATA].), №2 (до 30 кг на одне місце)…" at bounding box center [648, 135] width 115 height 27
click at [676, 127] on div "Новоселиця (Чернівецька обл., Чернівецький р-н.), №2 (до 30 кг на одне місце): …" at bounding box center [648, 135] width 115 height 27
click at [653, 119] on div "Нова Пошта" at bounding box center [648, 117] width 115 height 9
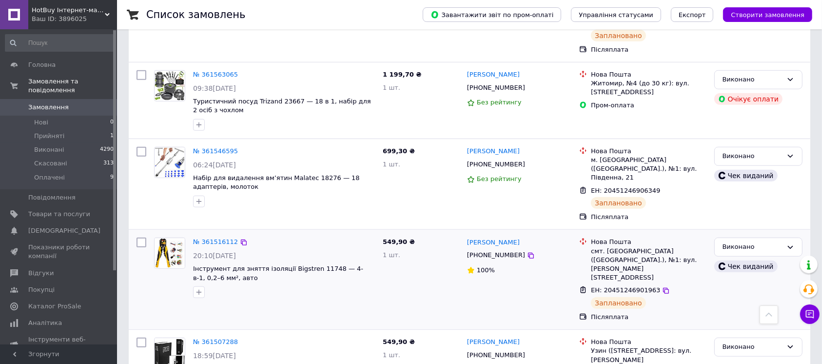
scroll to position [780, 0]
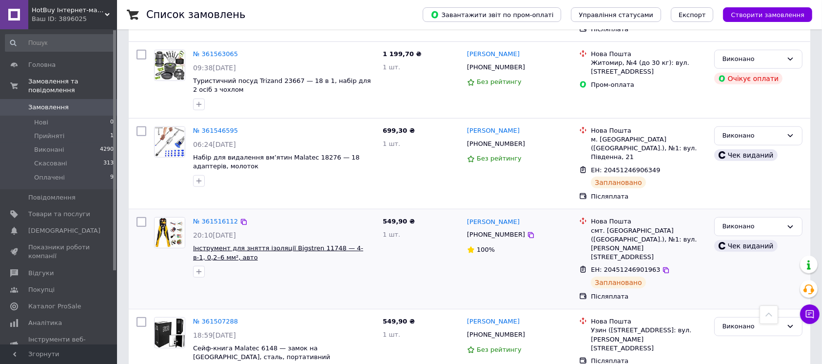
drag, startPoint x: 449, startPoint y: 205, endPoint x: 326, endPoint y: 181, distance: 125.0
click at [326, 213] on div "№ 361516112 20:10, 11.09.2025 Інструмент для зняття ізоляції Bigstren 11748 — 4…" at bounding box center [470, 259] width 674 height 92
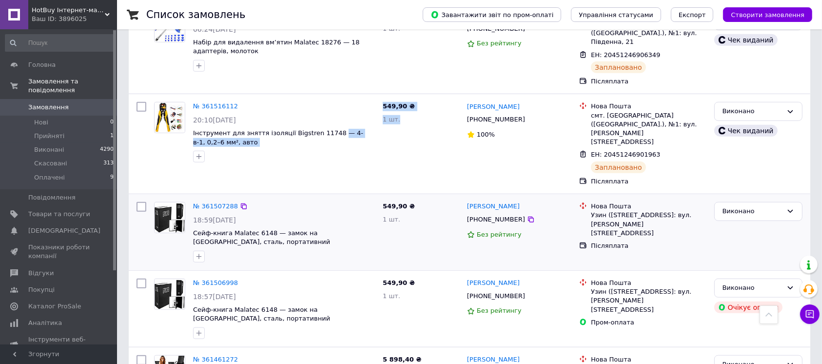
scroll to position [910, 0]
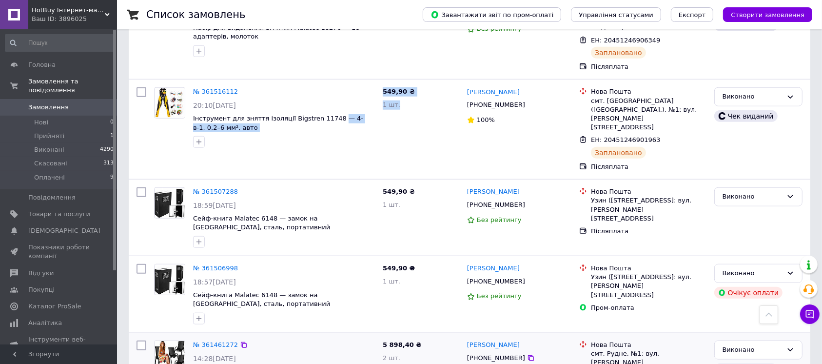
drag, startPoint x: 422, startPoint y: 302, endPoint x: 348, endPoint y: 269, distance: 81.6
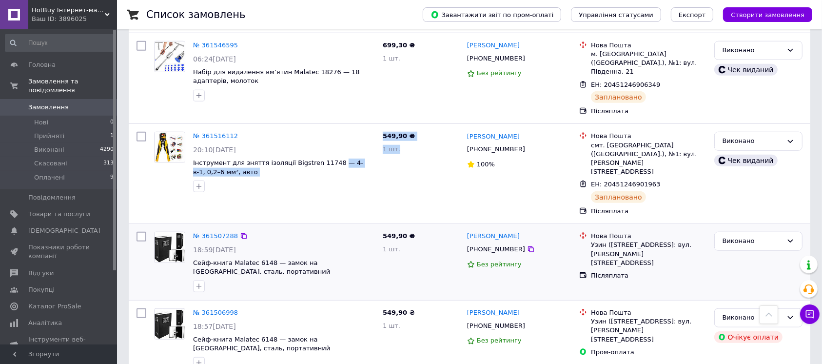
scroll to position [845, 0]
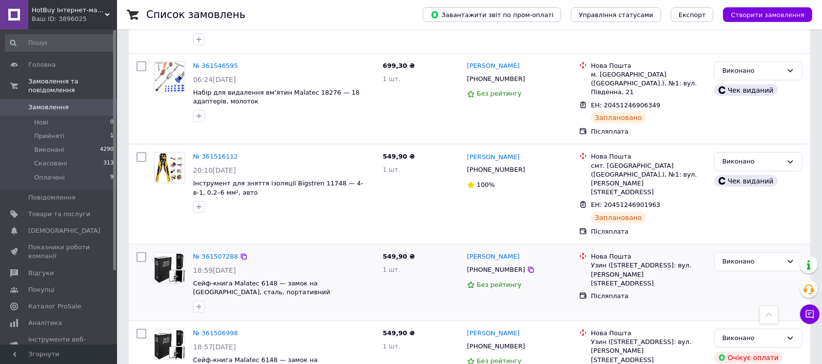
click at [525, 248] on div "№ 361507288 18:59, 11.09.2025 Сейф-книга Malatec 6148 — замок на ключ, сталь, п…" at bounding box center [470, 282] width 674 height 68
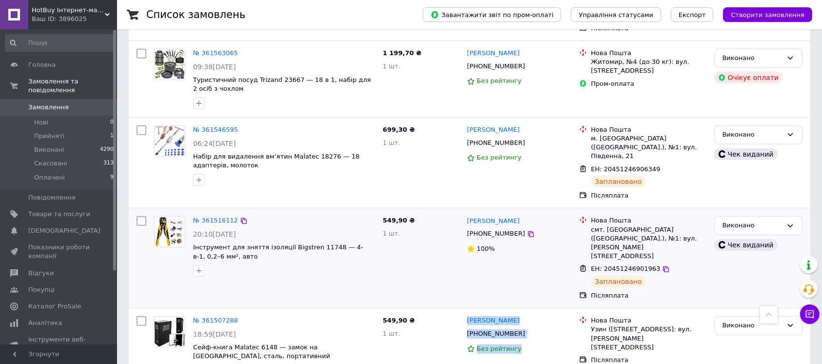
scroll to position [780, 0]
drag, startPoint x: 355, startPoint y: 204, endPoint x: 331, endPoint y: 171, distance: 41.3
click at [331, 213] on div "№ 361516112 20:10, 11.09.2025 Інструмент для зняття ізоляції Bigstren 11748 — 4…" at bounding box center [284, 247] width 190 height 68
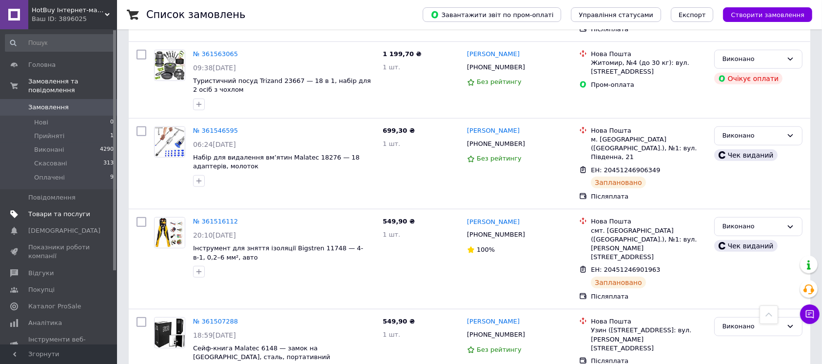
click at [54, 206] on link "Товари та послуги" at bounding box center [59, 214] width 119 height 17
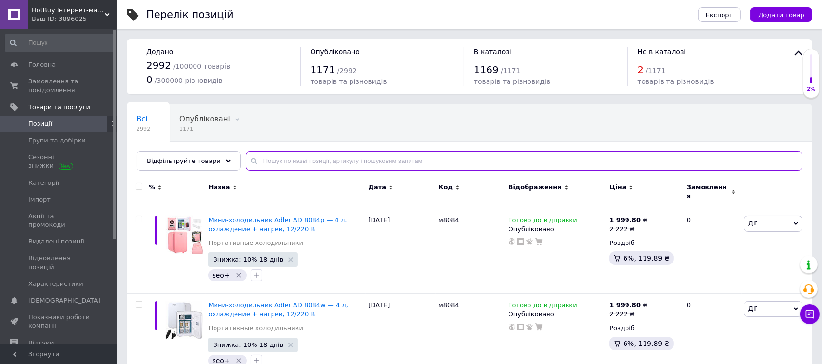
click at [383, 163] on input "text" at bounding box center [524, 160] width 557 height 19
paste input "23869"
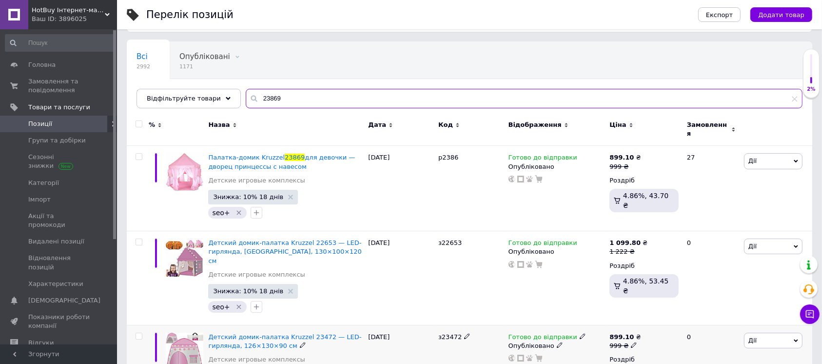
scroll to position [58, 0]
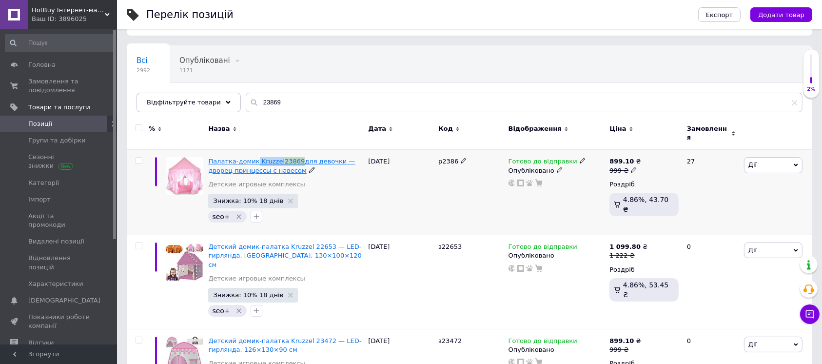
drag, startPoint x: 294, startPoint y: 148, endPoint x: 253, endPoint y: 154, distance: 40.9
click at [253, 154] on div "Палатка-домик Kruzzel 23869 для девочки — дворец принцессы с навесом Детские иг…" at bounding box center [286, 192] width 160 height 85
copy span "Kruzzel 23869"
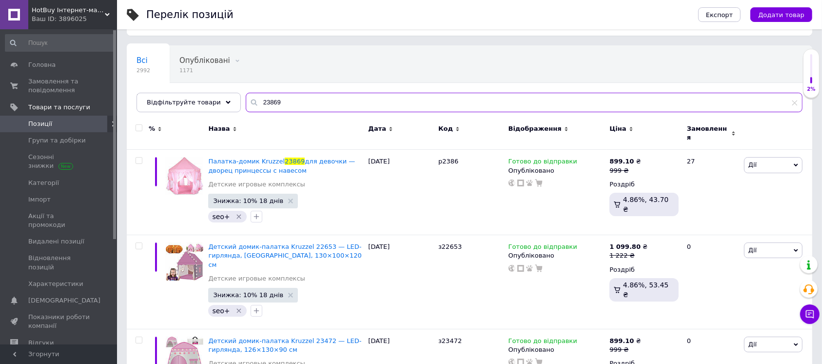
click at [321, 104] on input "23869" at bounding box center [524, 102] width 557 height 19
click at [287, 96] on input "23869" at bounding box center [524, 102] width 557 height 19
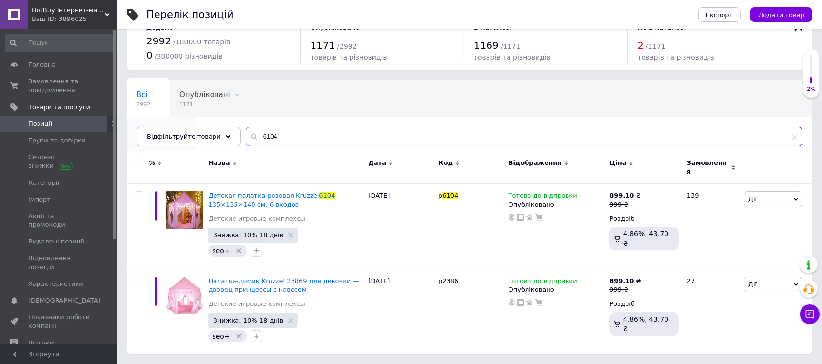
scroll to position [18, 0]
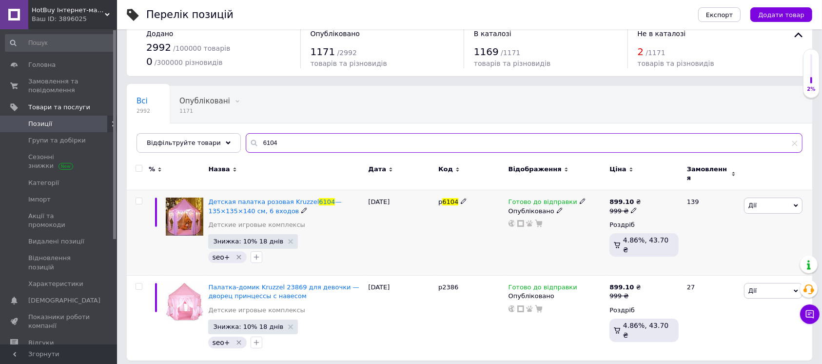
type input "6104"
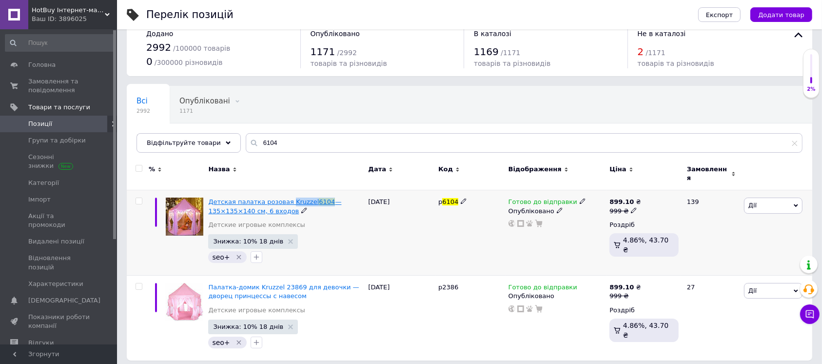
drag, startPoint x: 318, startPoint y: 189, endPoint x: 283, endPoint y: 194, distance: 35.0
click at [283, 194] on div "Детская палатка розовая Kruzzel 6104 — 135×135×140 см, 6 входов Детские игровые…" at bounding box center [286, 232] width 160 height 85
copy span "Kruzzel 6104"
click at [66, 87] on span "Замовлення та повідомлення" at bounding box center [59, 86] width 62 height 18
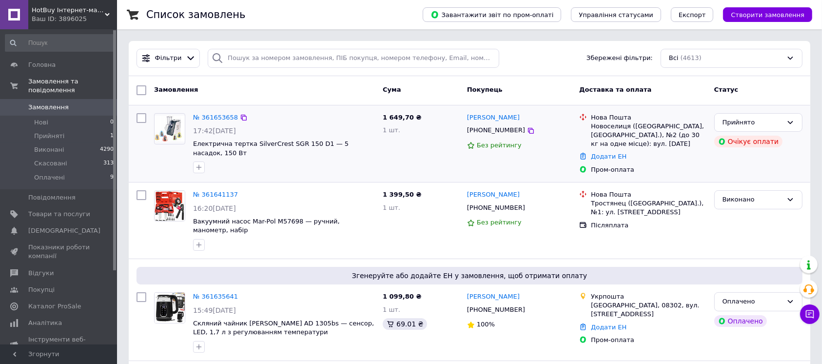
click at [647, 127] on div "Новоселиця (Чернівецька обл., Чернівецький р-н.), №2 (до 30 кг на одне місце): …" at bounding box center [648, 135] width 115 height 27
click at [622, 124] on div "Новоселиця (Чернівецька обл., Чернівецький р-н.), №2 (до 30 кг на одне місце): …" at bounding box center [648, 135] width 115 height 27
click at [614, 131] on div "Новоселиця (Чернівецька обл., Чернівецький р-н.), №2 (до 30 кг на одне місце): …" at bounding box center [648, 135] width 115 height 27
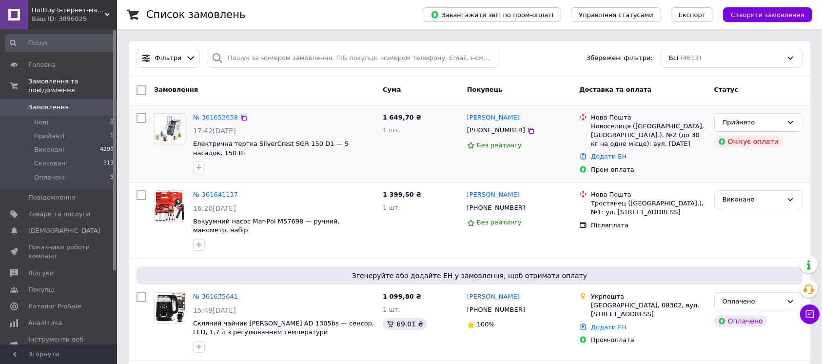
click at [597, 129] on div "Новоселиця (Чернівецька обл., Чернівецький р-н.), №2 (до 30 кг на одне місце): …" at bounding box center [648, 135] width 115 height 27
click at [608, 132] on div "Новоселиця (Чернівецька обл., Чернівецький р-н.), №2 (до 30 кг на одне місце): …" at bounding box center [648, 135] width 115 height 27
click at [588, 133] on div at bounding box center [583, 131] width 12 height 36
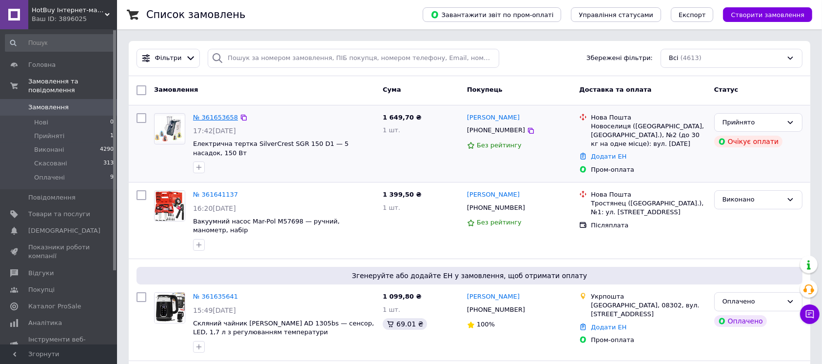
click at [214, 119] on link "№ 361653658" at bounding box center [215, 117] width 45 height 7
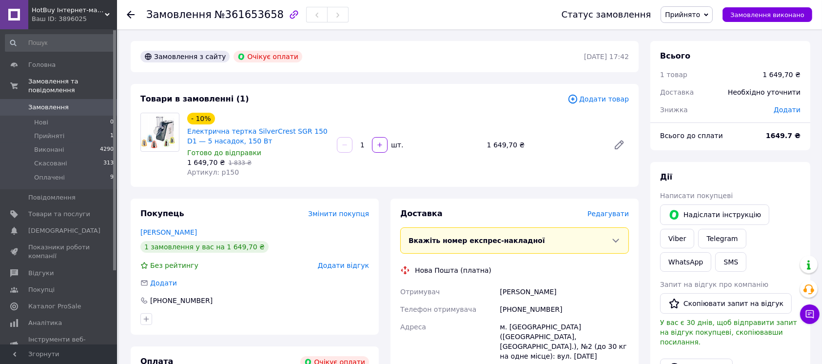
click at [289, 121] on div "- 10% Електрична тертка SilverCrest SGR 150 D1 — 5 насадок, 150 Вт" at bounding box center [258, 129] width 144 height 35
copy link "SGR"
click at [526, 306] on div "[PHONE_NUMBER]" at bounding box center [564, 309] width 133 height 18
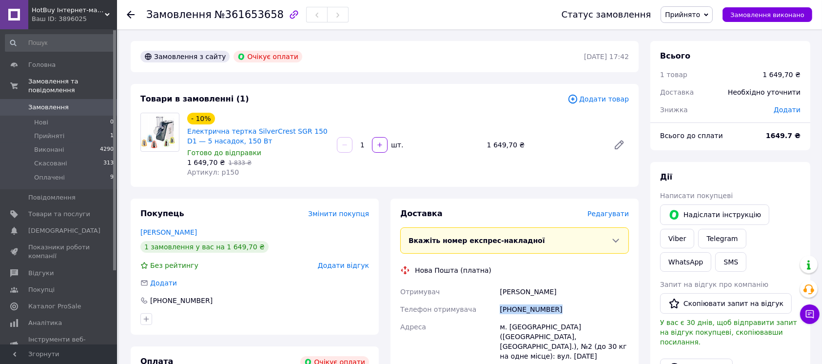
click at [526, 306] on div "[PHONE_NUMBER]" at bounding box center [564, 309] width 133 height 18
copy div "[PHONE_NUMBER]"
click at [535, 293] on div "Мельник Игорь" at bounding box center [564, 292] width 133 height 18
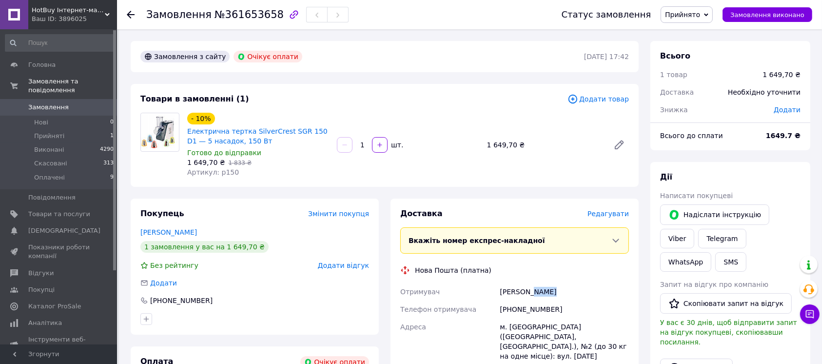
click at [535, 293] on div "Мельник Игорь" at bounding box center [564, 292] width 133 height 18
click at [518, 293] on div "Мельник Игорь" at bounding box center [564, 292] width 133 height 18
copy div "Мельник Игорь"
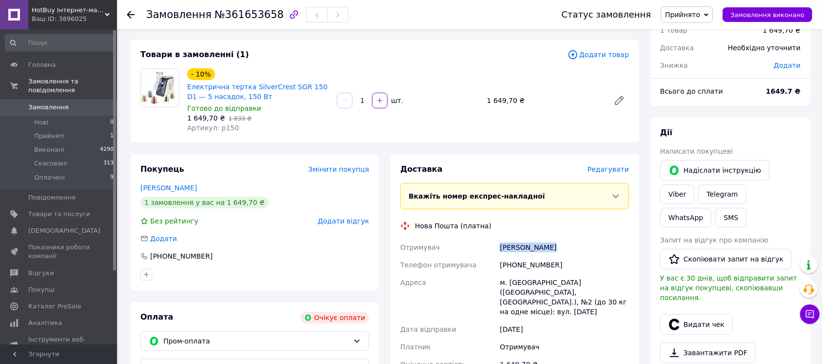
scroll to position [65, 0]
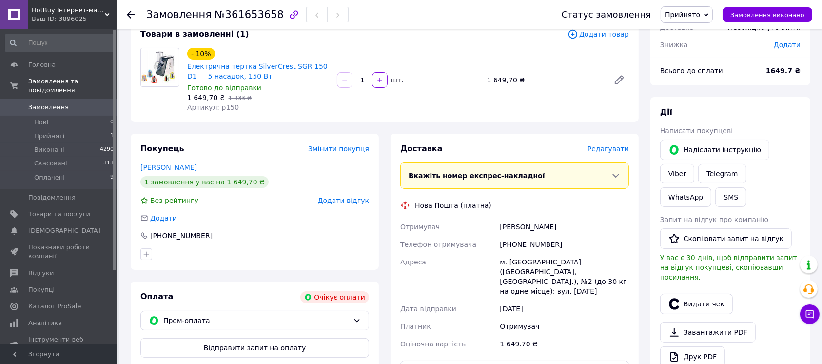
click at [522, 260] on div "м. [GEOGRAPHIC_DATA] ([GEOGRAPHIC_DATA], [GEOGRAPHIC_DATA].), №2 (до 30 кг на о…" at bounding box center [564, 276] width 133 height 47
copy div "Новоселиця"
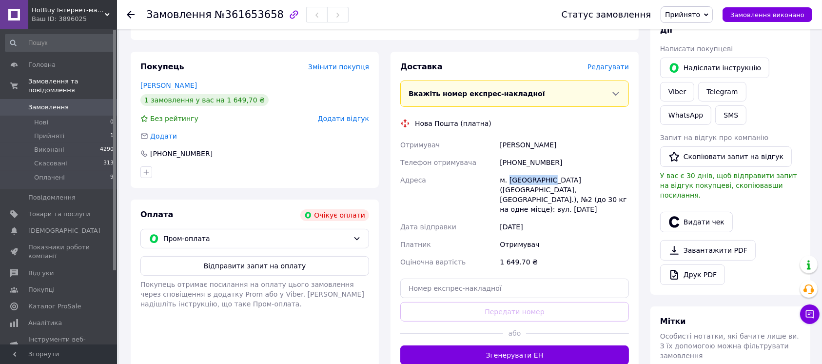
scroll to position [195, 0]
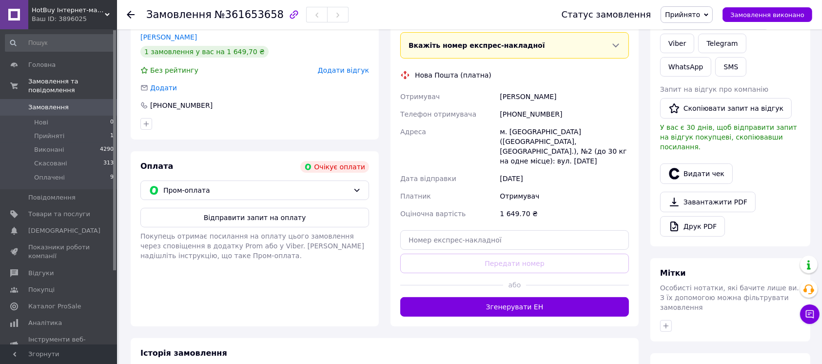
click at [362, 203] on div "Оплата Очікує оплати Пром-оплата Відправити запит на оплату Покупець отримає по…" at bounding box center [255, 238] width 248 height 175
click at [355, 194] on div "Пром-оплата" at bounding box center [254, 189] width 229 height 19
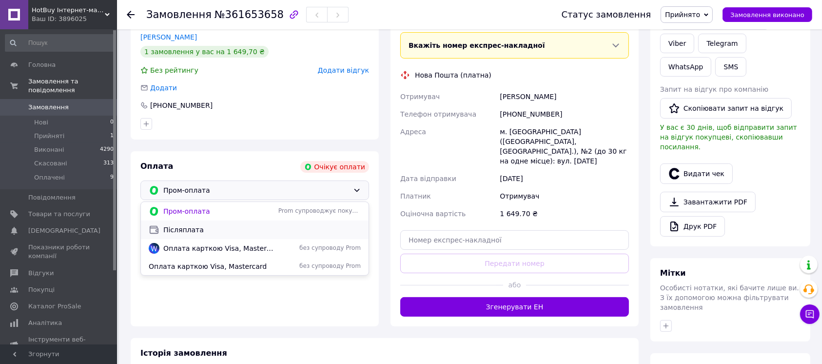
click at [206, 235] on div "Післяплата" at bounding box center [255, 229] width 228 height 19
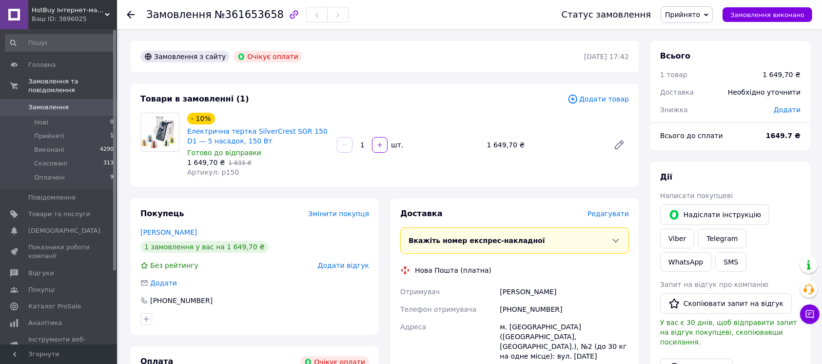
scroll to position [0, 0]
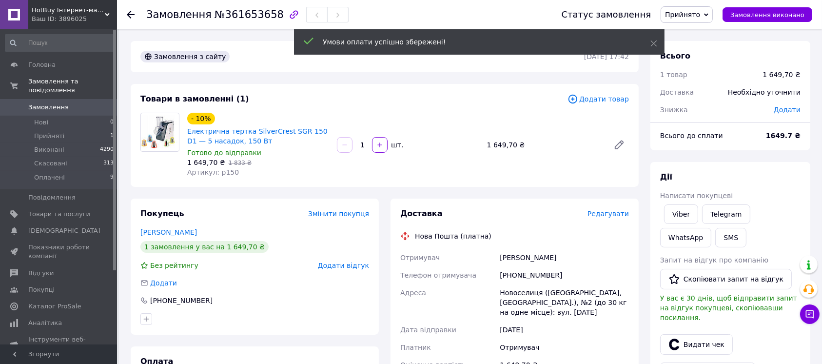
click at [788, 96] on div "Всього 1 товар 1 649,70 ₴ Доставка Необхідно уточнити Знижка Додати" at bounding box center [730, 78] width 160 height 74
click at [800, 108] on div "Додати" at bounding box center [787, 109] width 39 height 21
click at [803, 111] on div "Додати" at bounding box center [787, 109] width 39 height 21
click at [796, 111] on span "Додати" at bounding box center [787, 110] width 27 height 8
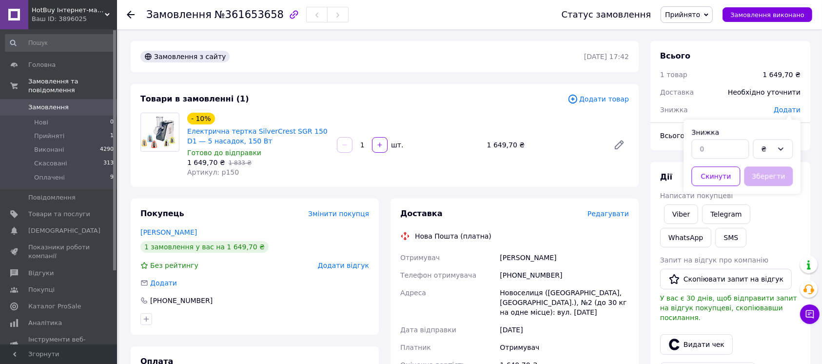
click at [729, 118] on div "Знижка" at bounding box center [711, 109] width 114 height 21
click at [704, 150] on div "Всього до сплати 1649.7 ₴" at bounding box center [730, 140] width 160 height 19
click at [795, 107] on span "Додати" at bounding box center [787, 110] width 27 height 8
click at [721, 132] on div "Знижка" at bounding box center [741, 132] width 101 height 10
click at [734, 148] on input "text" at bounding box center [720, 148] width 58 height 19
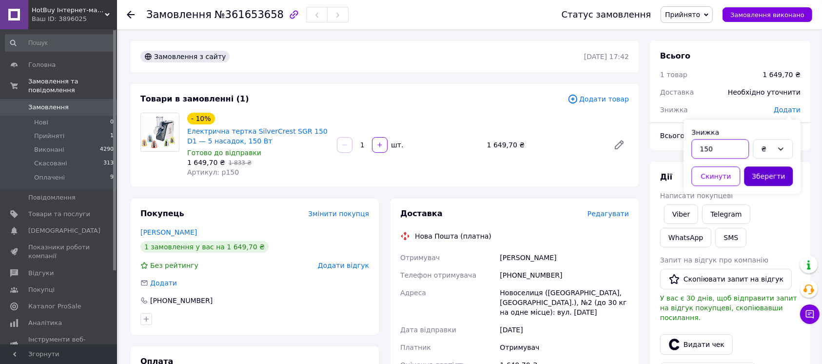
type input "150"
click at [780, 178] on button "Зберегти" at bounding box center [768, 175] width 49 height 19
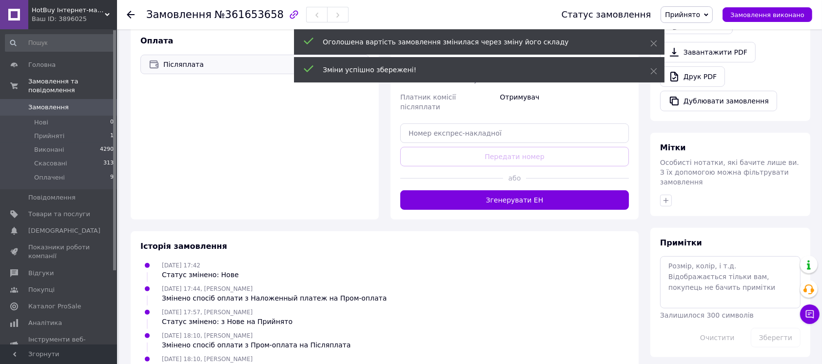
scroll to position [325, 0]
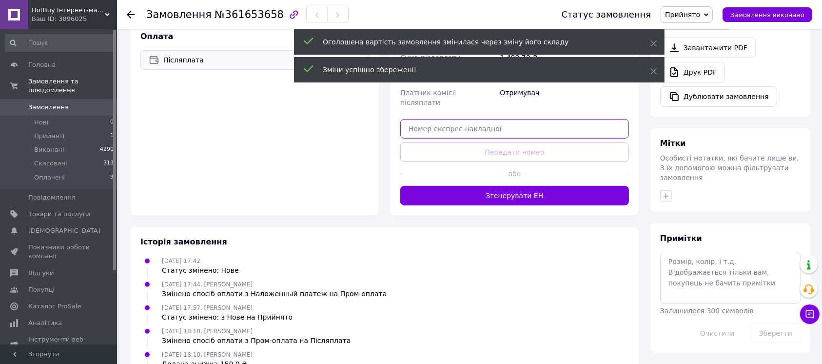
click at [519, 121] on input "text" at bounding box center [514, 128] width 229 height 19
paste input "20451247442872"
type input "20451247442872"
click at [517, 142] on button "Передати номер" at bounding box center [514, 151] width 229 height 19
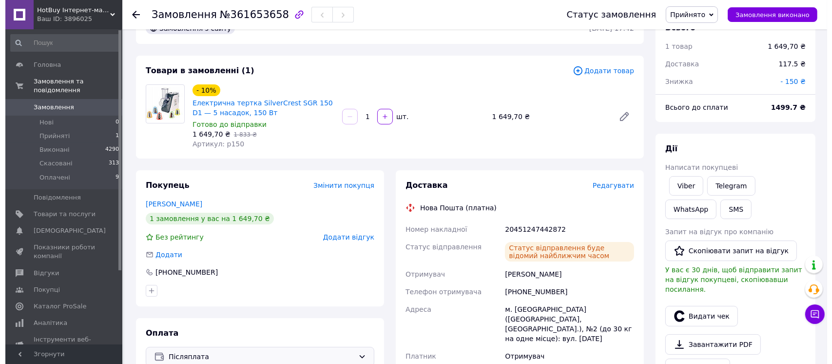
scroll to position [0, 0]
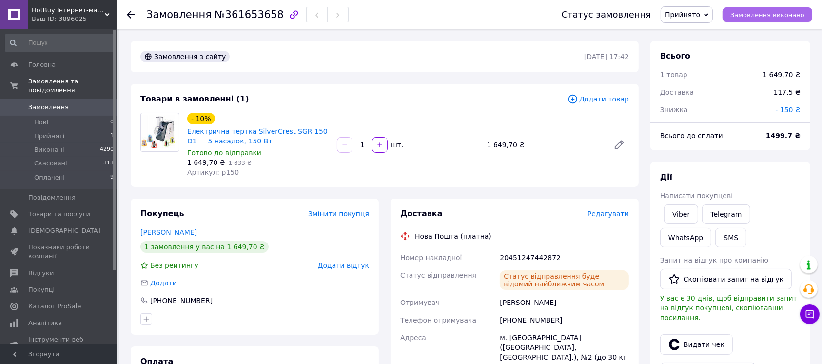
click at [769, 16] on span "Замовлення виконано" at bounding box center [767, 14] width 74 height 7
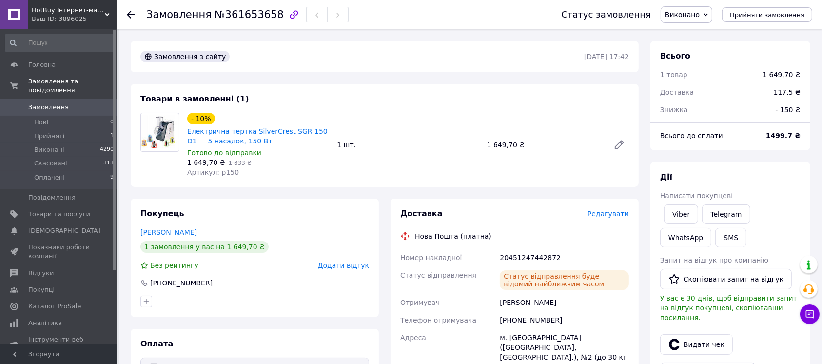
click at [74, 103] on span "Замовлення" at bounding box center [59, 107] width 62 height 9
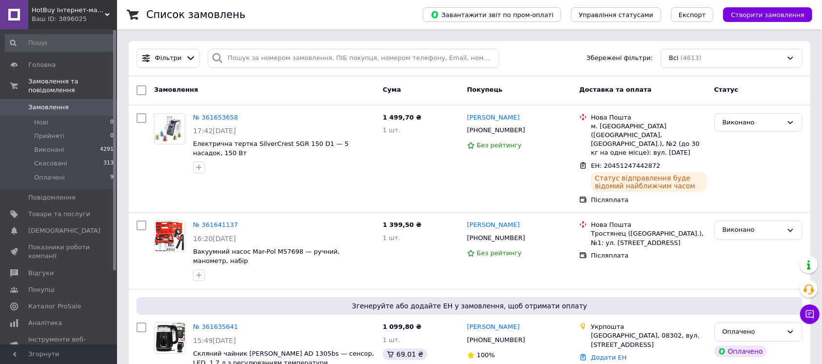
click at [66, 103] on span "Замовлення" at bounding box center [59, 107] width 62 height 9
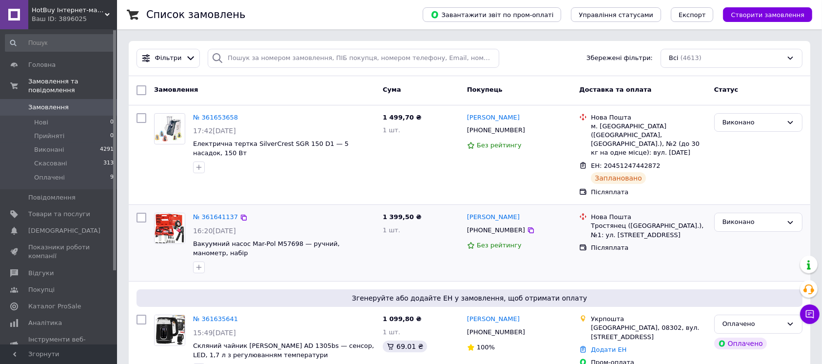
click at [524, 225] on div "[PHONE_NUMBER]" at bounding box center [519, 230] width 106 height 11
